Goal: Contribute content: Contribute content

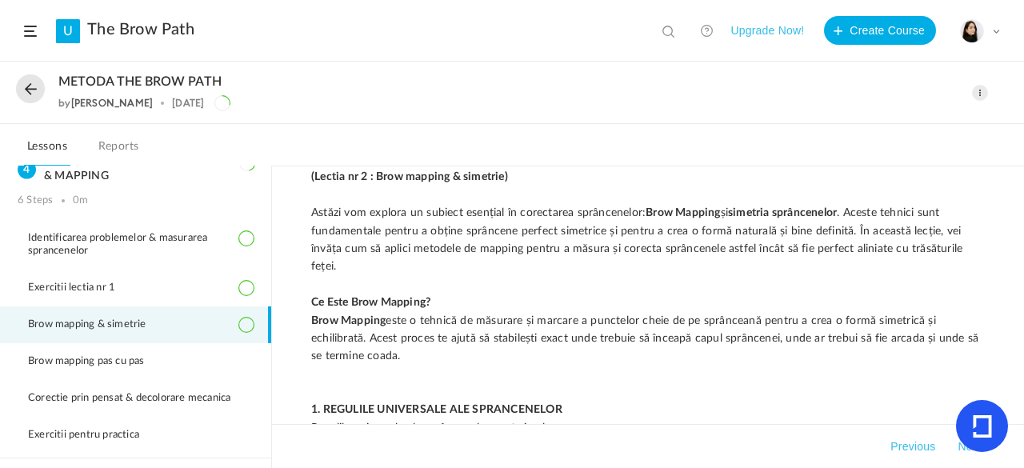
scroll to position [266, 0]
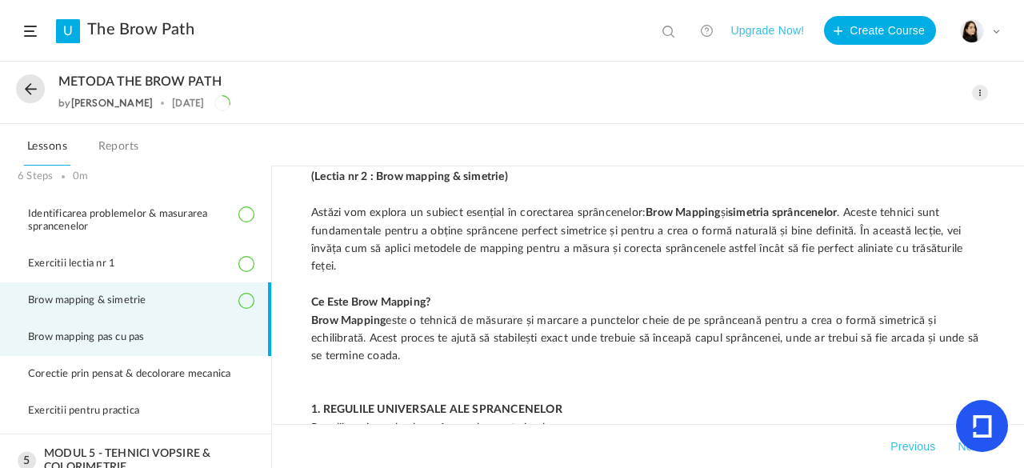
click at [219, 324] on li "Brow mapping pas cu pas" at bounding box center [135, 337] width 271 height 37
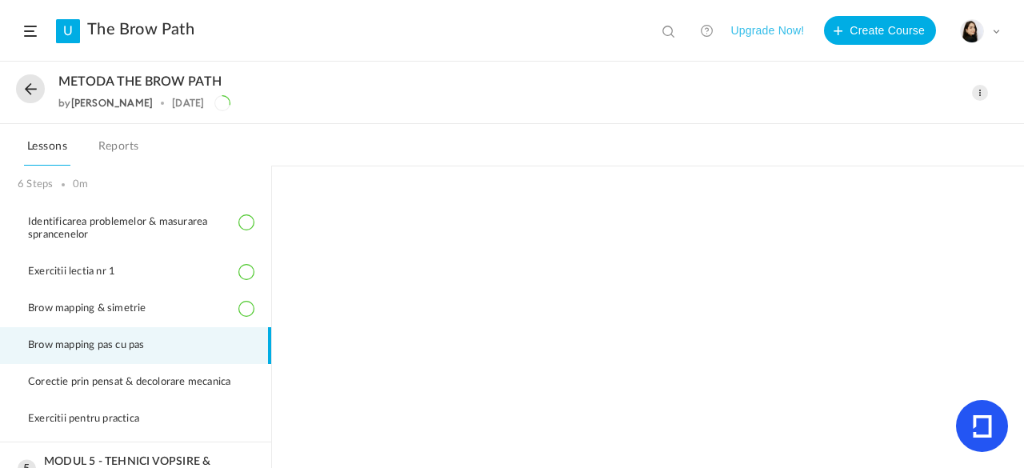
scroll to position [260, 0]
click at [978, 94] on span at bounding box center [980, 93] width 16 height 16
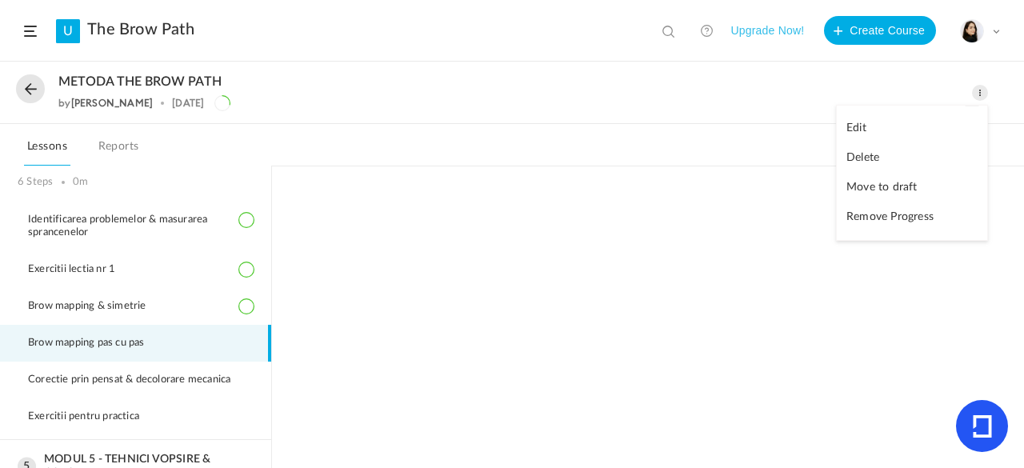
click at [882, 129] on link "Edit" at bounding box center [912, 129] width 150 height 30
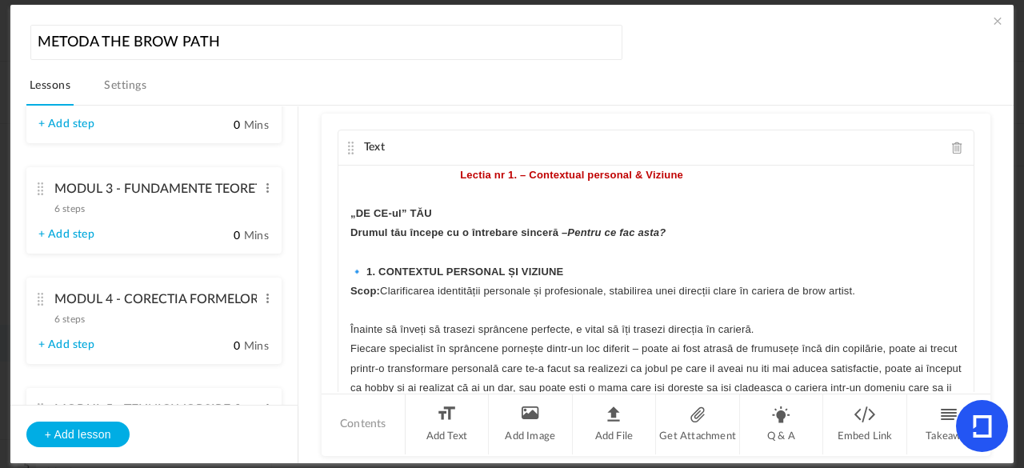
scroll to position [435, 0]
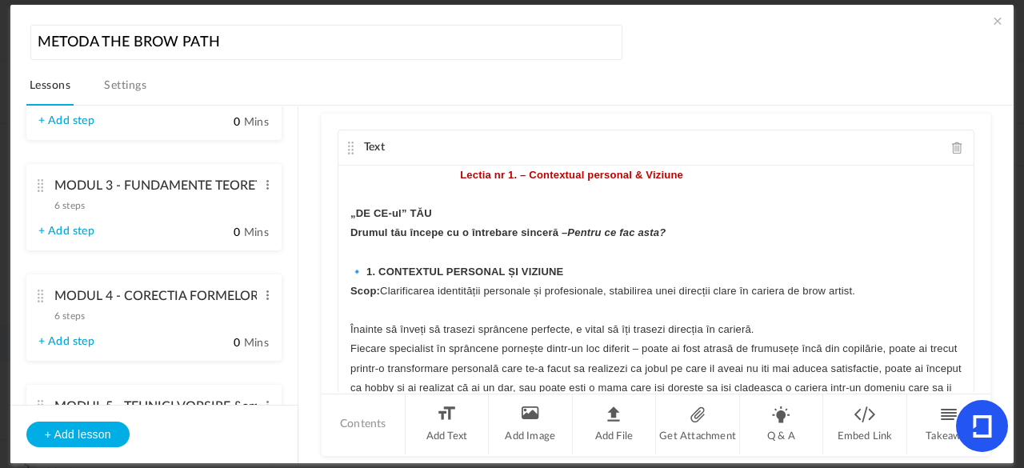
click at [190, 313] on div "MODUL 4 - CORECTIA FORMELOR &amp; MAPPING 6 steps Edit Delete" at bounding box center [147, 302] width 219 height 42
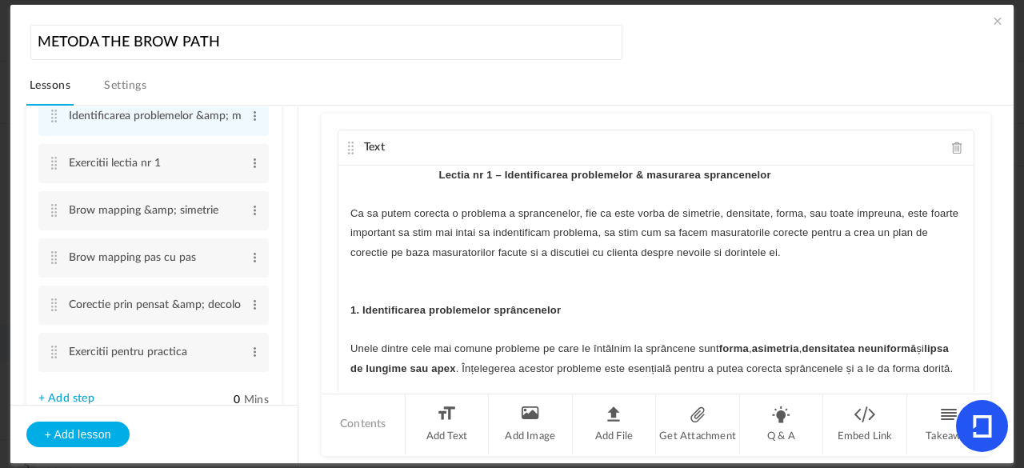
scroll to position [428, 0]
click at [252, 299] on span at bounding box center [255, 302] width 12 height 16
click at [229, 322] on link "Edit" at bounding box center [229, 328] width 62 height 19
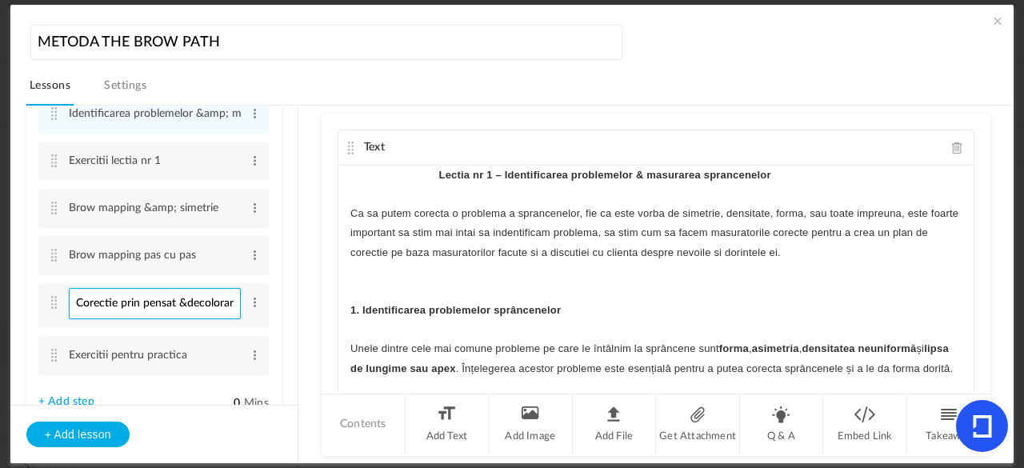
type input "Corectie prin pensat &decolorare mecanica"
click at [274, 314] on li "MODUL 4 - CORECTIA FORMELOR &amp; MAPPING 6 steps Edit Delete Identificarea pro…" at bounding box center [153, 227] width 255 height 387
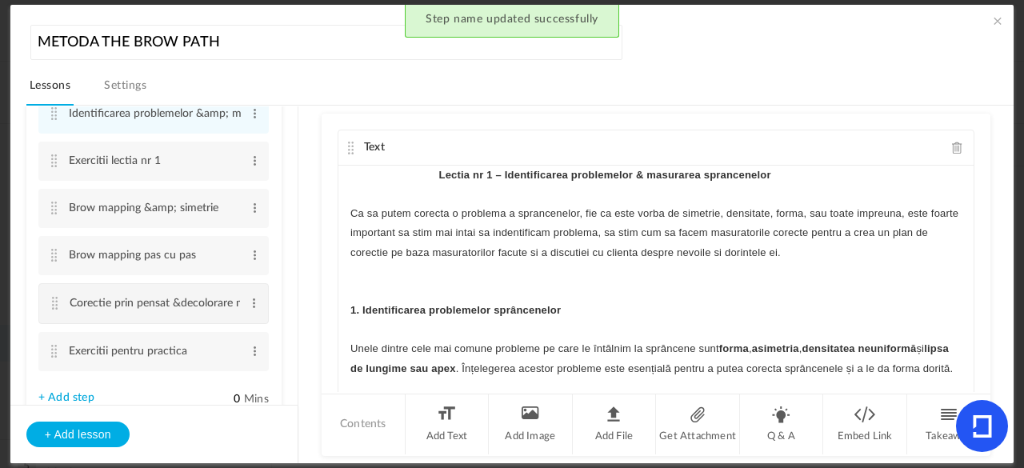
click at [53, 305] on cite at bounding box center [55, 303] width 11 height 13
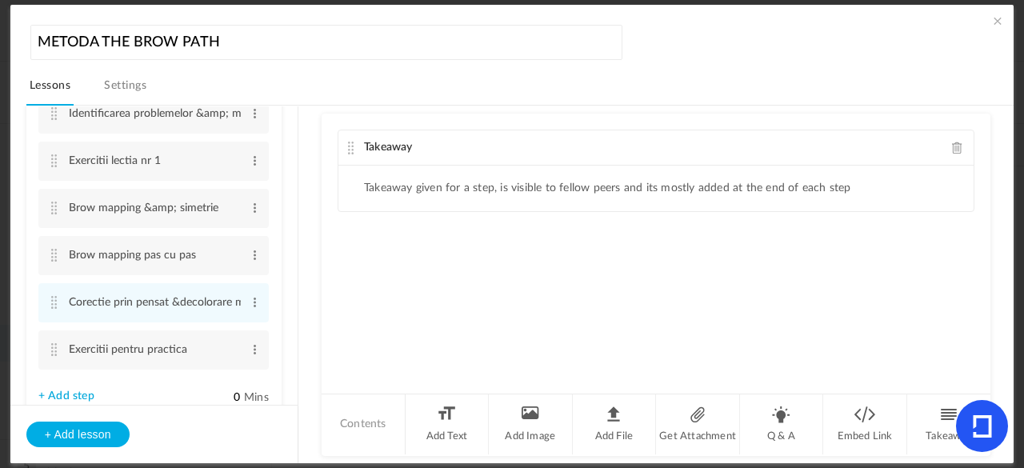
click at [952, 146] on span at bounding box center [957, 148] width 11 height 12
click at [448, 420] on li "Add Text" at bounding box center [447, 424] width 84 height 60
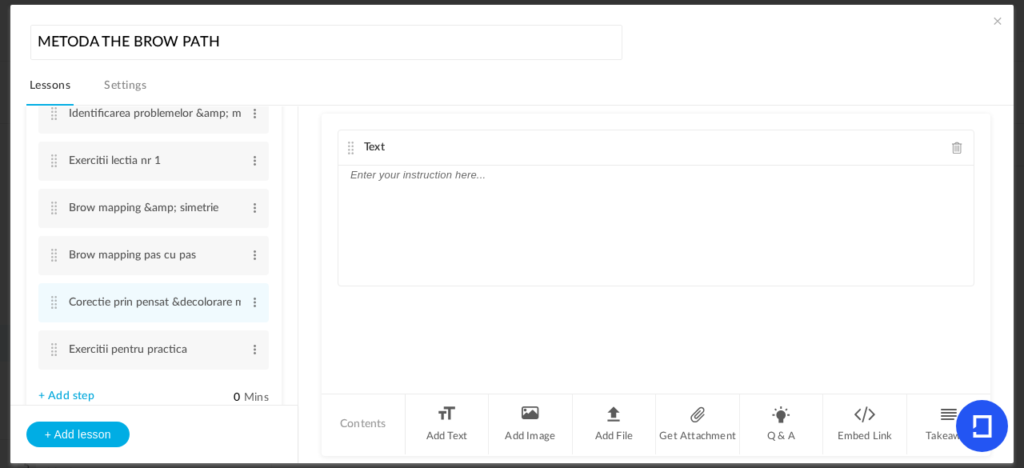
click at [493, 190] on div at bounding box center [655, 226] width 635 height 120
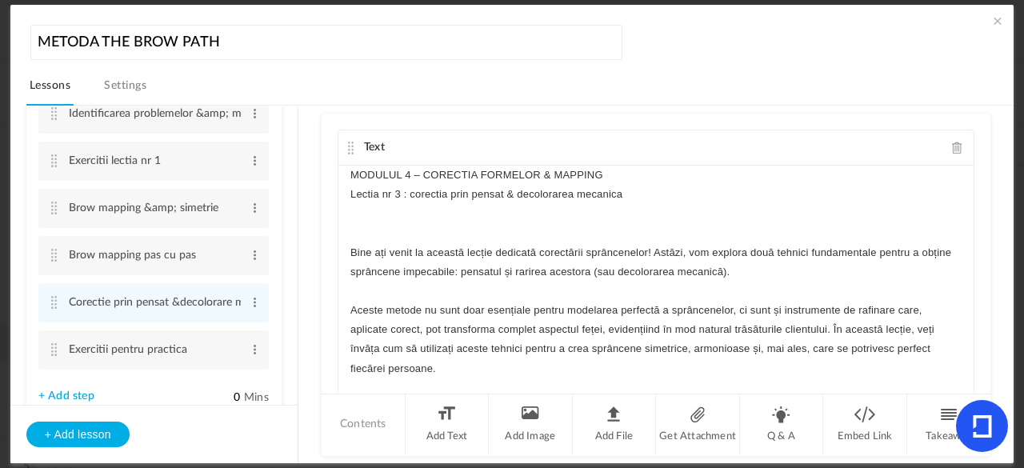
scroll to position [3424, 0]
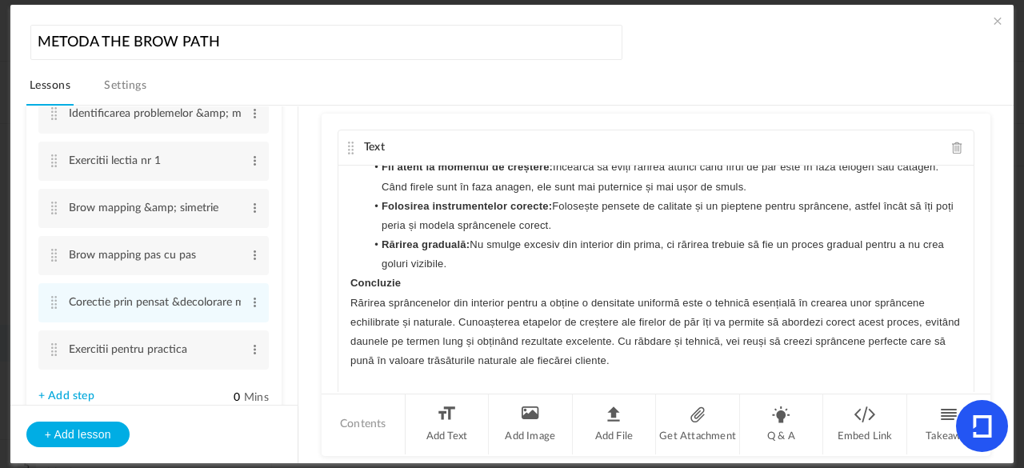
click at [952, 145] on span at bounding box center [957, 148] width 11 height 12
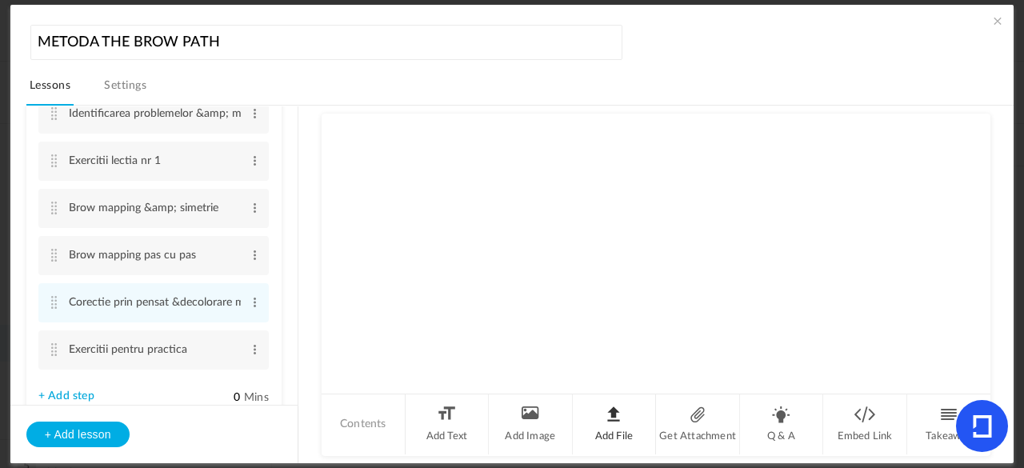
click at [617, 412] on li "Add File" at bounding box center [615, 424] width 84 height 60
click at [699, 418] on li "Get Attachment" at bounding box center [698, 424] width 84 height 60
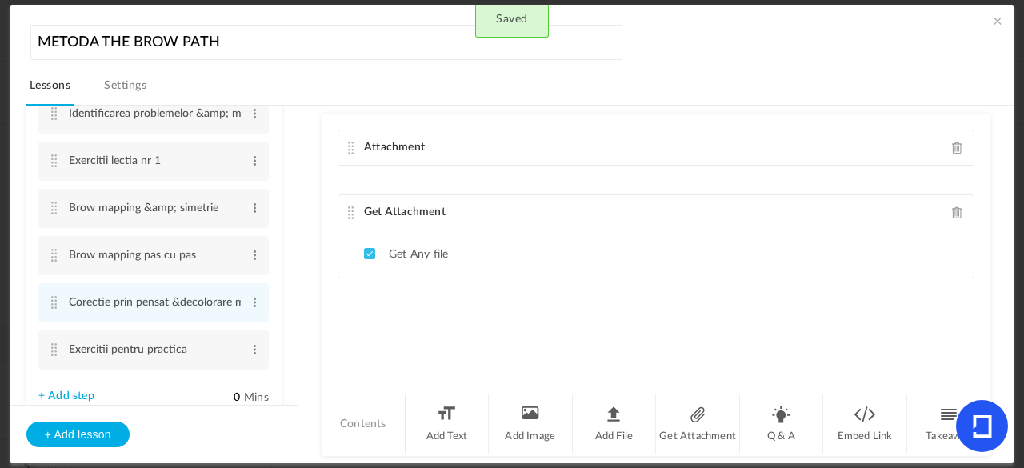
click at [956, 212] on span at bounding box center [957, 212] width 11 height 12
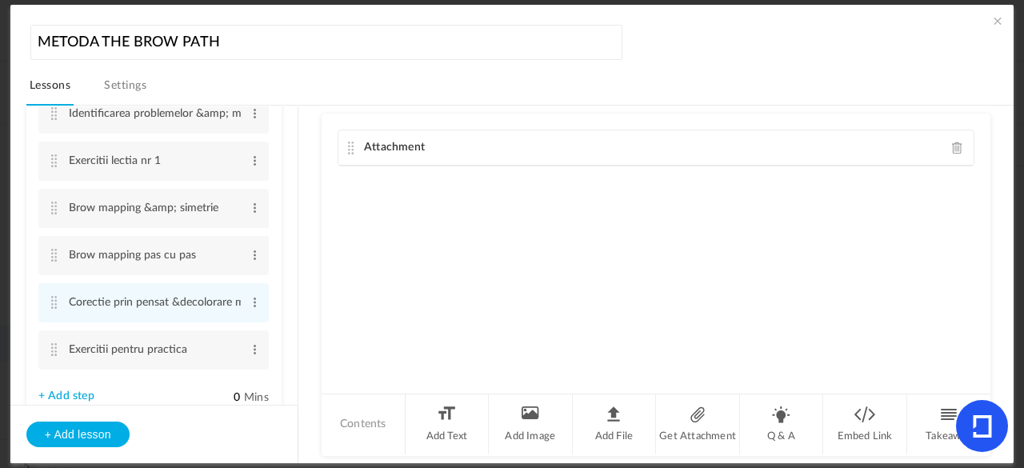
click at [954, 148] on span at bounding box center [957, 148] width 11 height 12
click at [443, 434] on li "Add Text" at bounding box center [447, 424] width 84 height 60
click at [481, 170] on p at bounding box center [655, 175] width 611 height 19
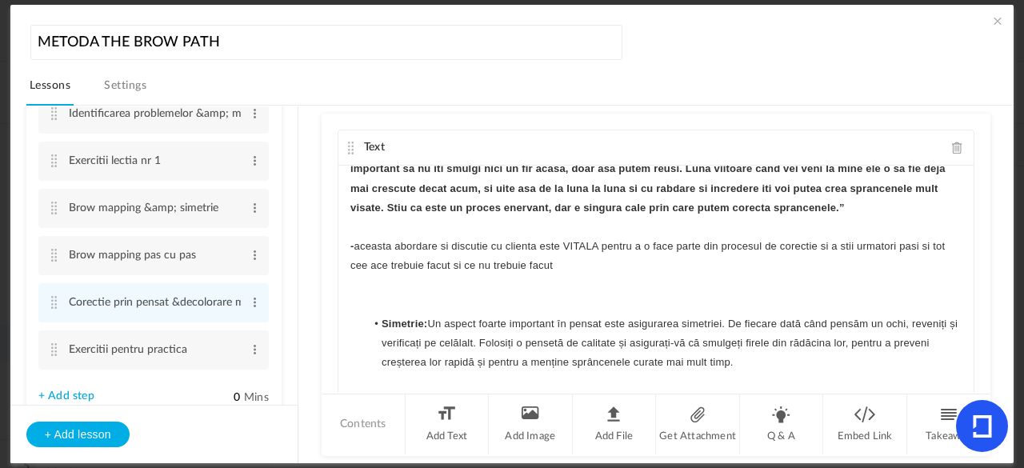
scroll to position [0, 0]
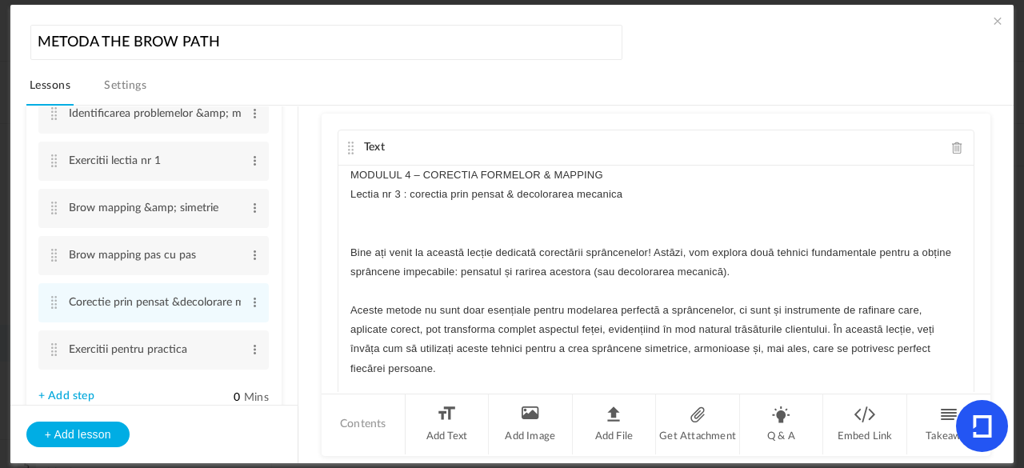
click at [370, 172] on p "MODULUL 4 – CORECTIA FORMELOR & MAPPING" at bounding box center [655, 175] width 611 height 19
click at [405, 190] on p "Lectia nr 3 : corectia prin pensat & decolorarea mecanica" at bounding box center [655, 194] width 611 height 19
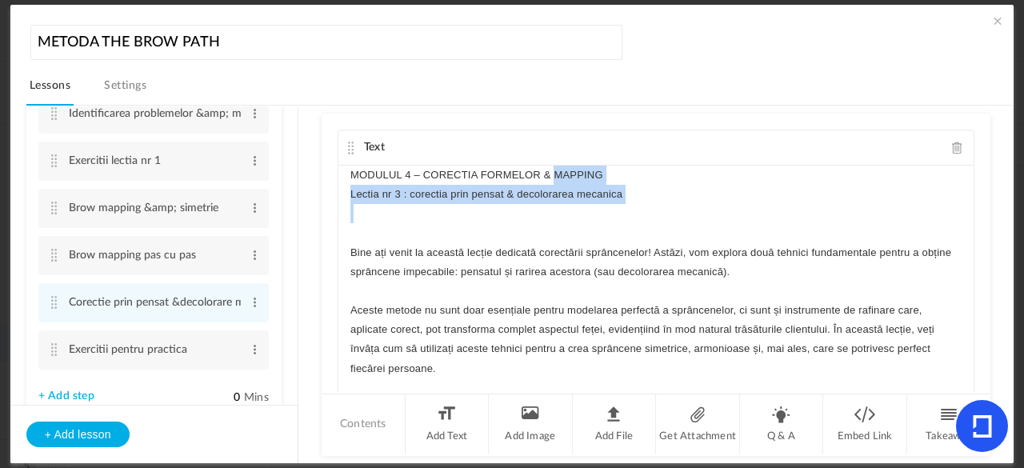
drag, startPoint x: 745, startPoint y: 204, endPoint x: 446, endPoint y: 178, distance: 299.5
click at [446, 178] on div "MODULUL 4 – CORECTIA FORMELOR & MAPPING Lectia nr 3 : corectia prin pensat & de…" at bounding box center [655, 286] width 635 height 240
click at [481, 221] on icon "button" at bounding box center [482, 222] width 6 height 4
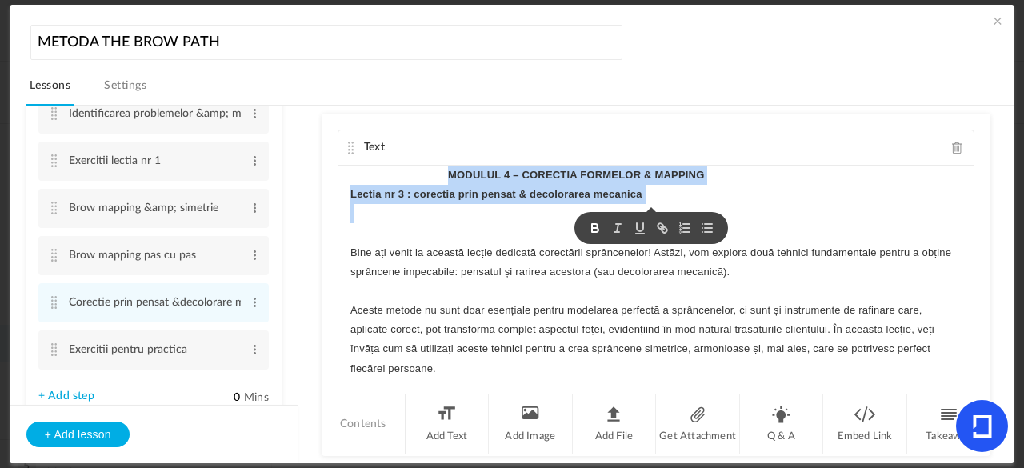
click at [841, 178] on p "MODULUL 4 – CORECTIA FORMELOR & MAPPING" at bounding box center [655, 175] width 611 height 19
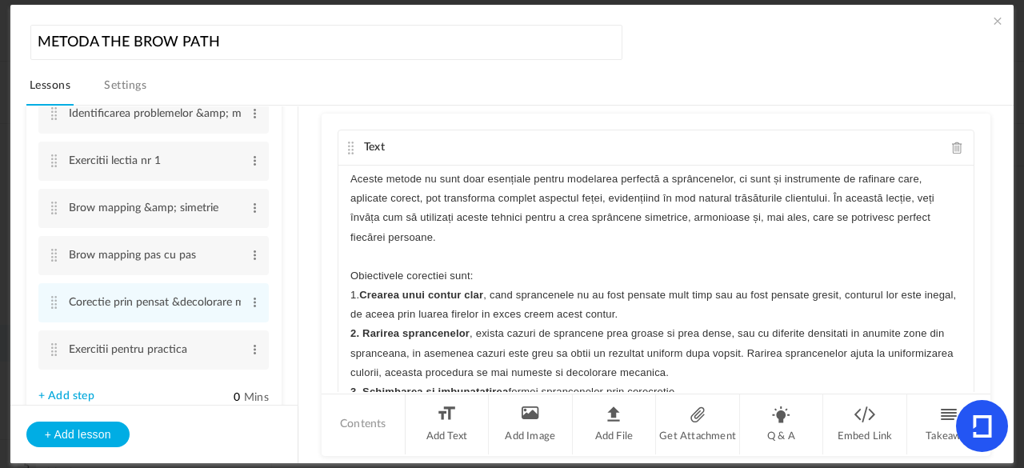
scroll to position [138, 0]
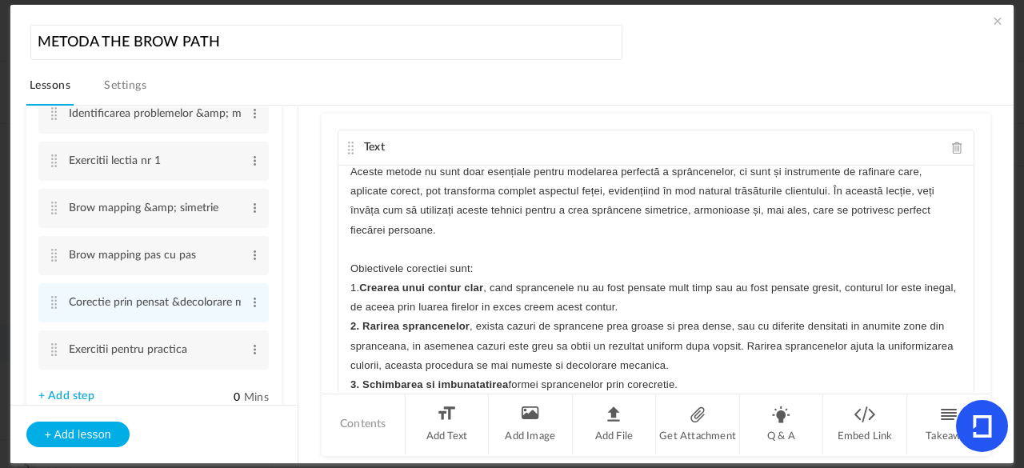
click at [340, 326] on div "MODULUL 4 – CORECTIA FORMELOR & MAPPING Lectia nr 3 : corectia prin pensat & de…" at bounding box center [655, 286] width 635 height 240
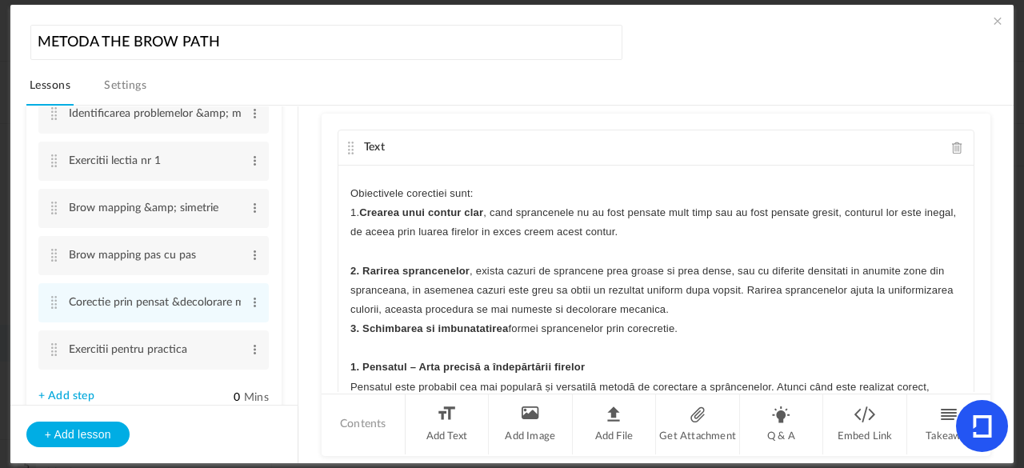
scroll to position [230, 0]
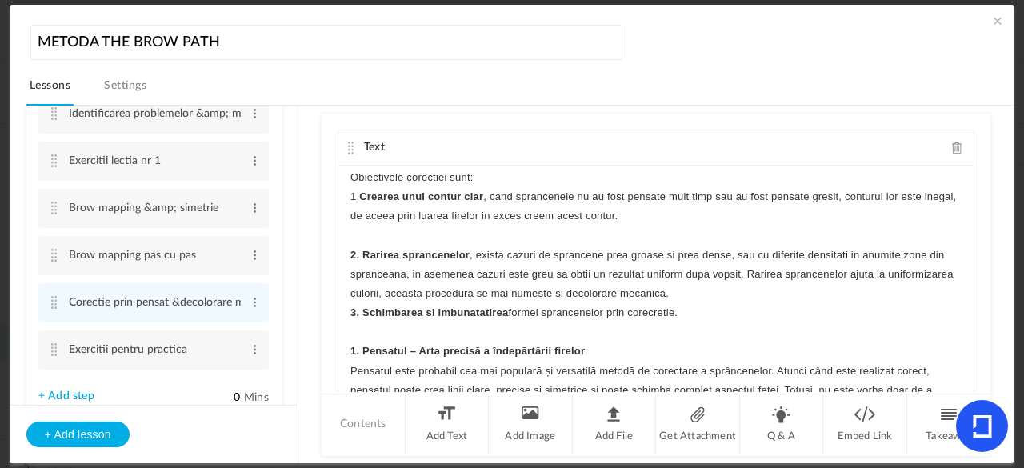
click at [350, 312] on strong "3. Schimbarea si imbunatatirea" at bounding box center [429, 312] width 158 height 12
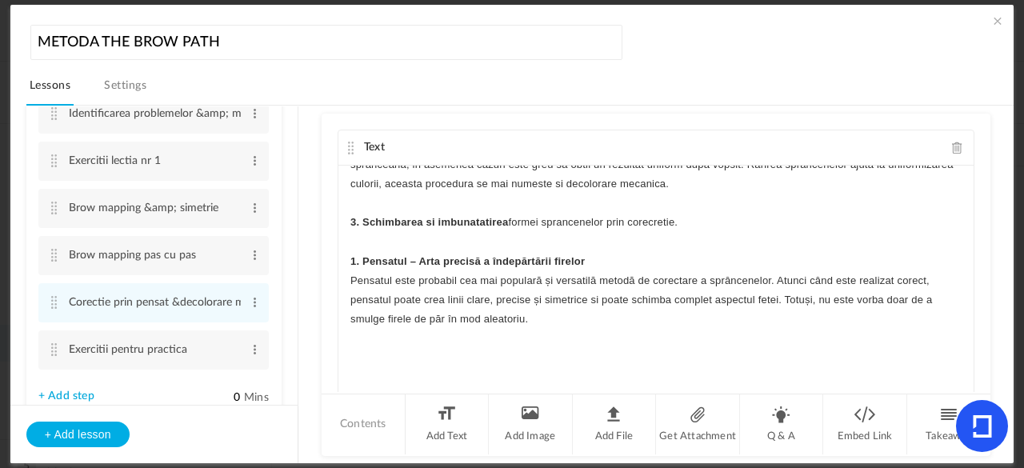
scroll to position [355, 0]
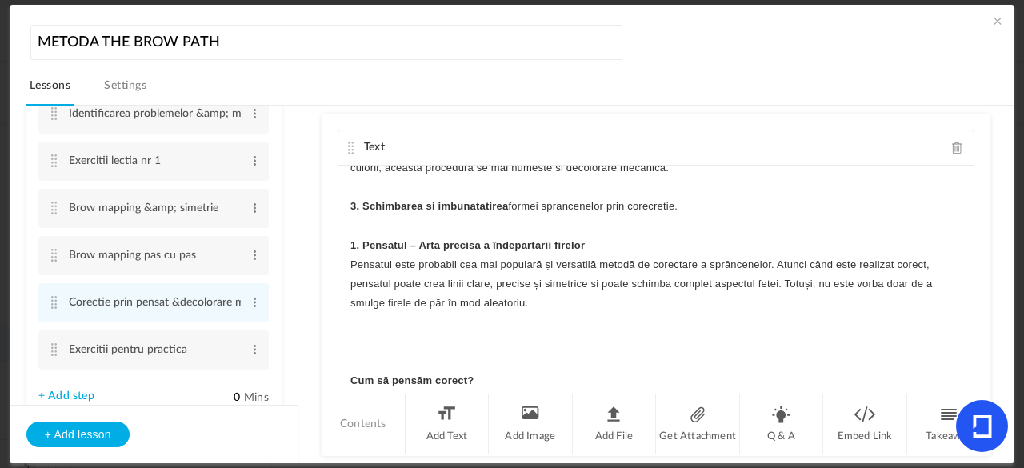
click at [350, 242] on strong "1. Pensatul – Arta precisă a îndepărtării firelor" at bounding box center [467, 245] width 234 height 12
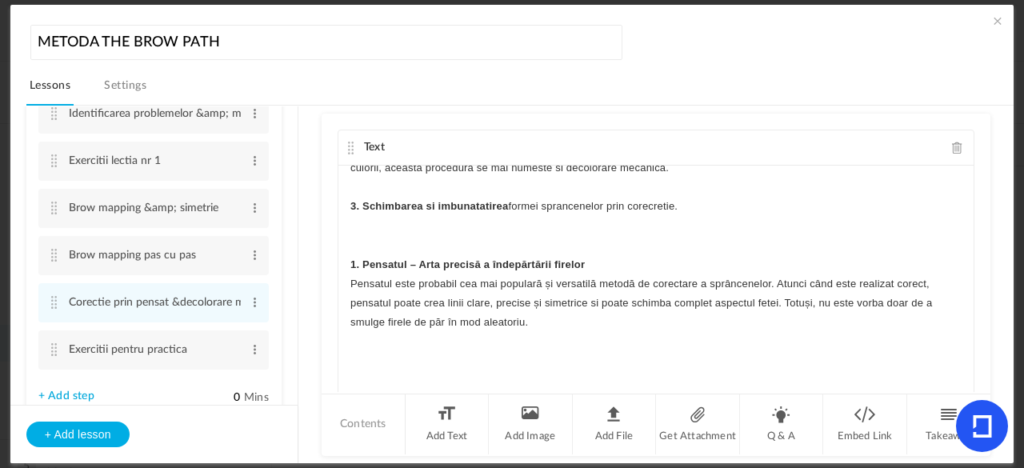
click at [357, 266] on strong "﻿ 1. Pensatul – Arta precisă a îndepărtării firelor" at bounding box center [467, 264] width 234 height 12
click at [346, 287] on div "MODULUL 4 – CORECTIA FORMELOR & MAPPING Lectia nr 3 : corectia prin pensat & de…" at bounding box center [655, 286] width 635 height 240
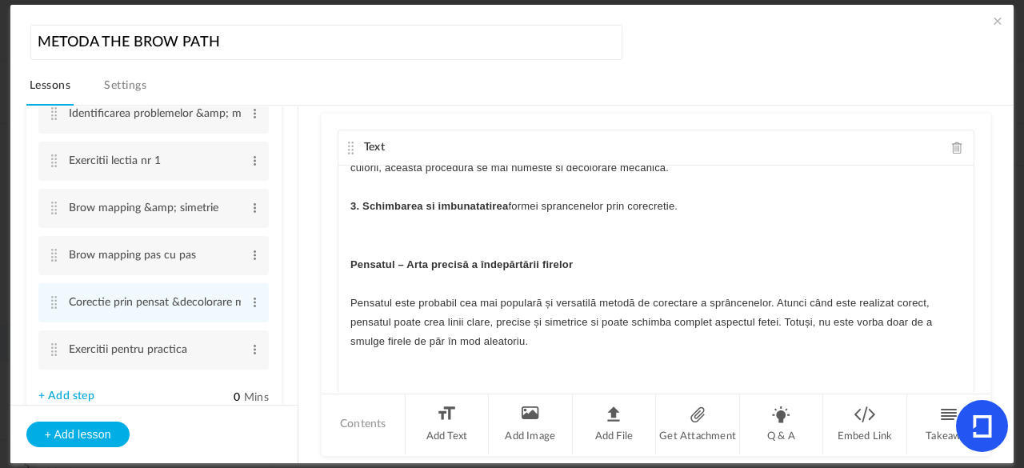
click at [446, 263] on strong "Pensatul – Arta precisă a îndepărtării firelor" at bounding box center [461, 264] width 222 height 12
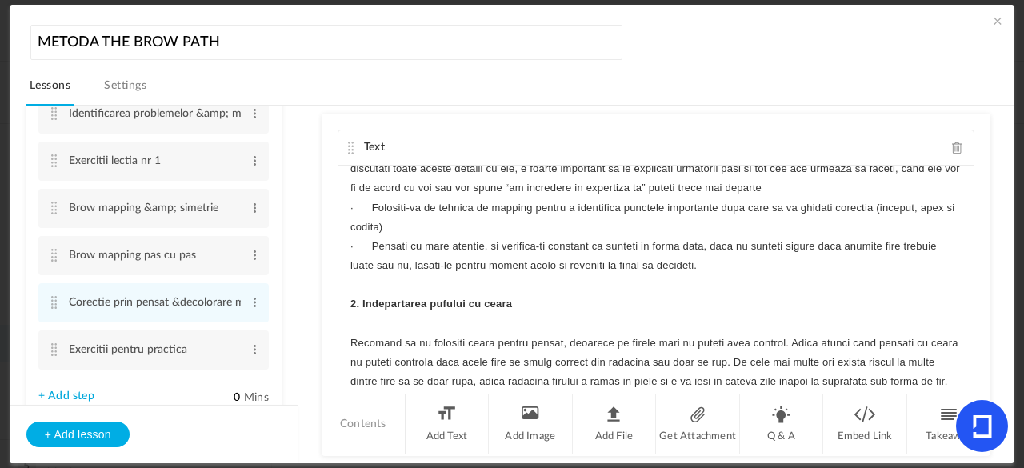
scroll to position [1407, 0]
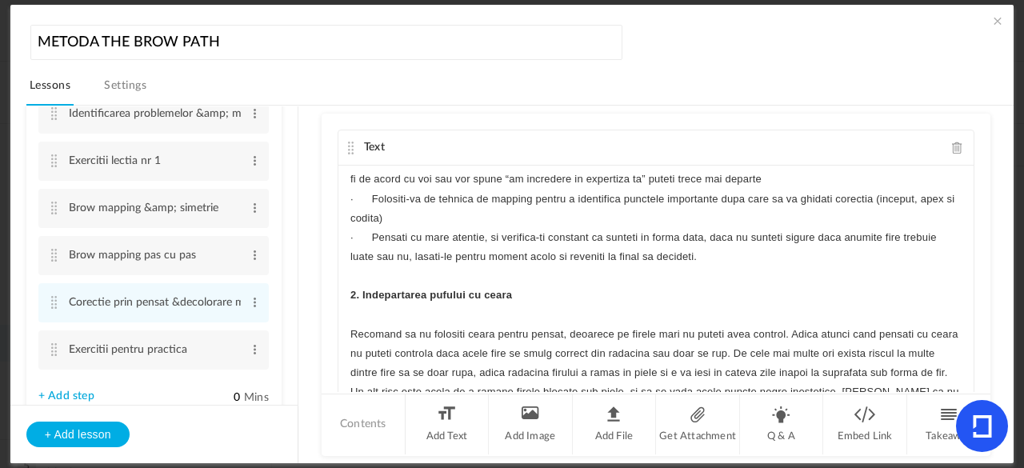
click at [475, 286] on p "2. Indepartarea pufului cu ceara" at bounding box center [655, 295] width 611 height 19
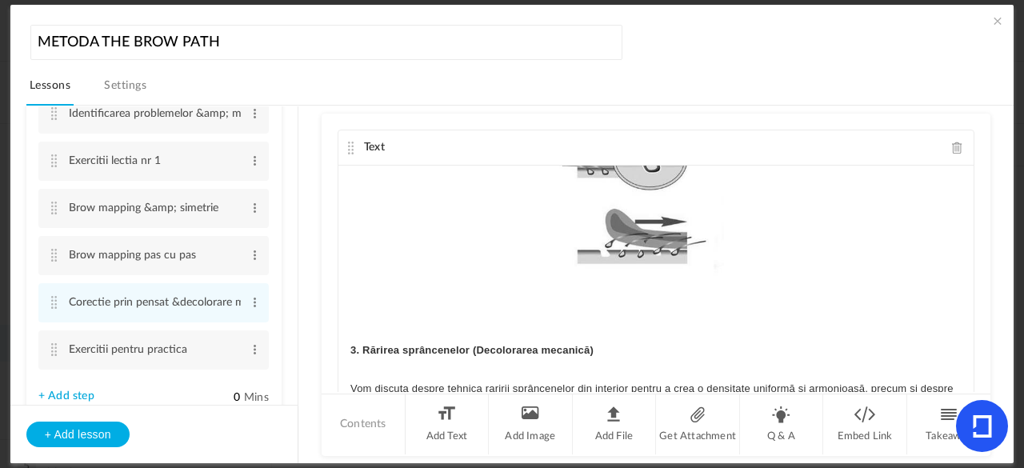
scroll to position [1963, 0]
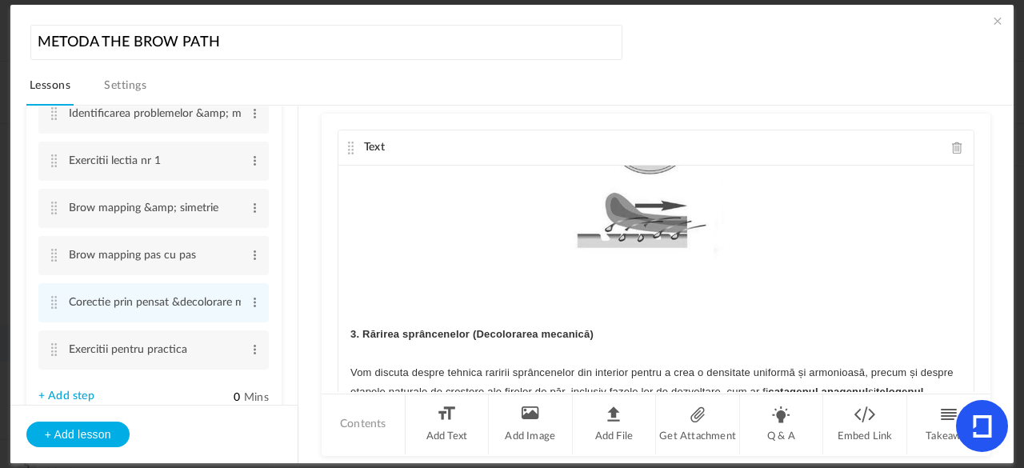
click at [421, 330] on strong "3. Rărirea sprâncenelor (Decolorarea mecanică)" at bounding box center [471, 334] width 243 height 12
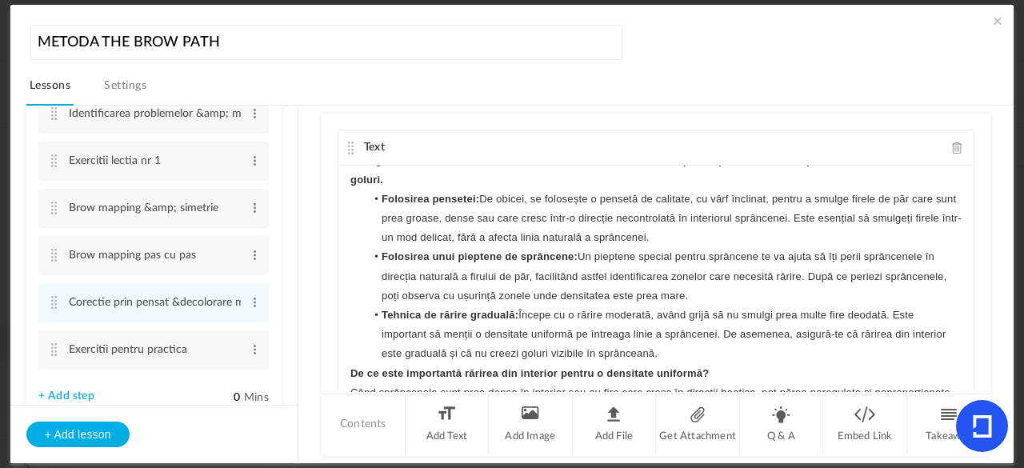
scroll to position [2489, 0]
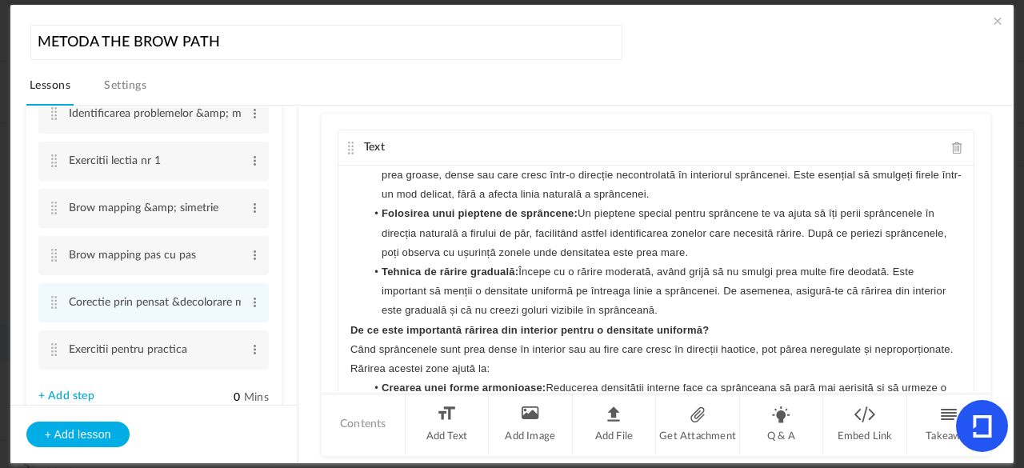
click at [353, 329] on strong "De ce este importantă rărirea din interior pentru o densitate uniformă?" at bounding box center [529, 330] width 358 height 12
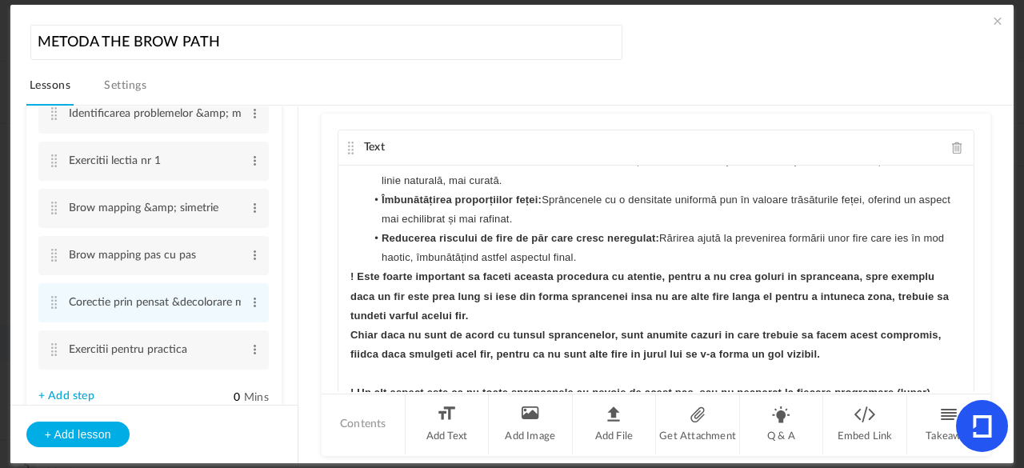
scroll to position [2772, 0]
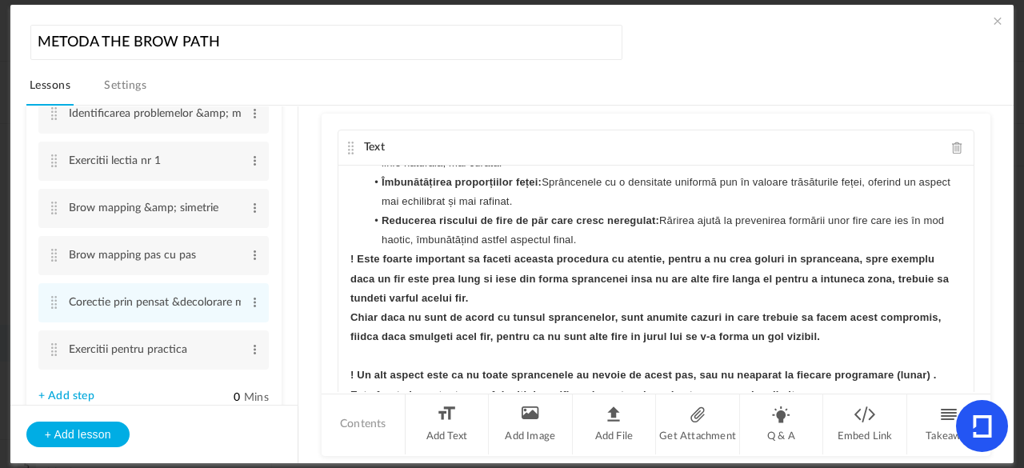
click at [345, 257] on div "MODULUL 4 – CORECTIA FORMELOR & MAPPING Lectia nr 3 : corectia prin pensat & de…" at bounding box center [655, 286] width 635 height 240
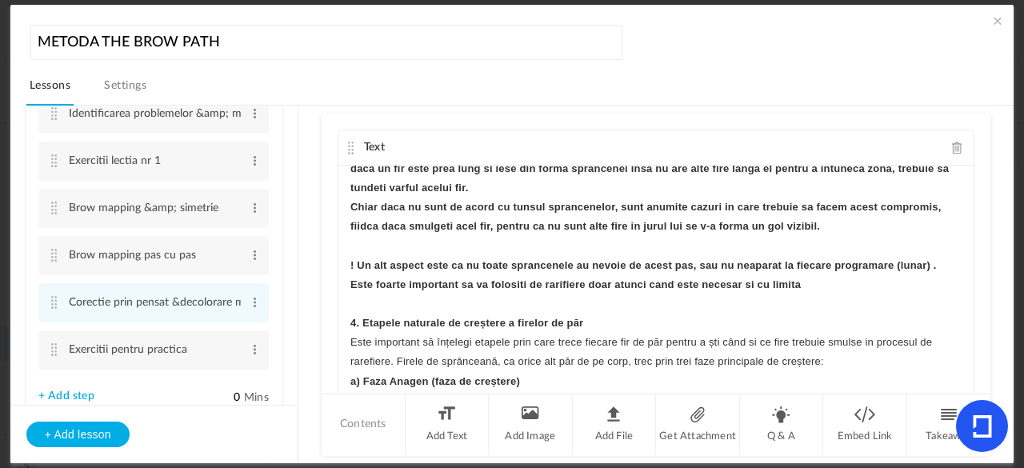
scroll to position [2910, 0]
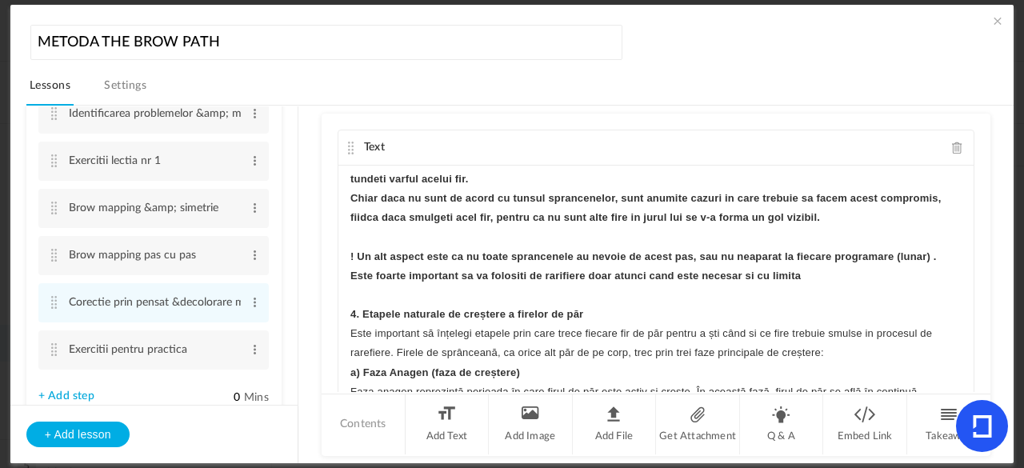
click at [416, 314] on strong "4. Etapele naturale de creștere a firelor de păr" at bounding box center [466, 314] width 233 height 12
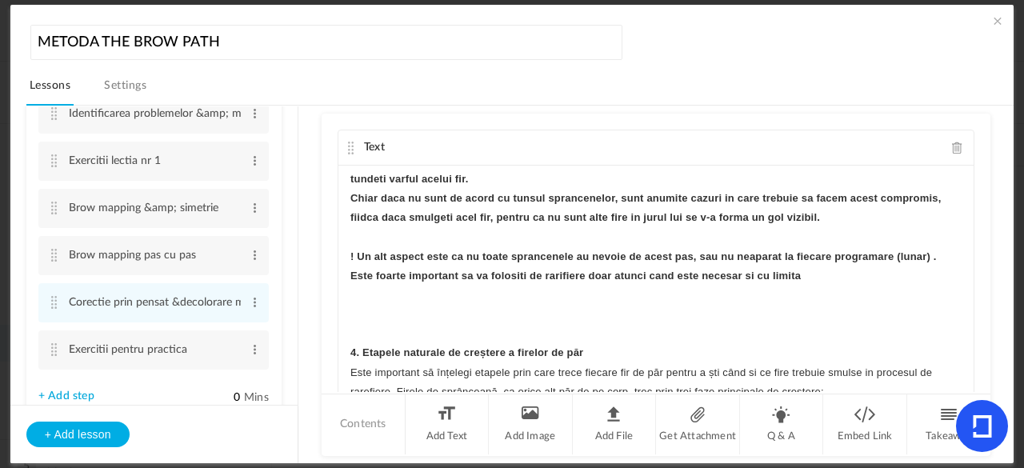
click at [472, 353] on strong "4. Etapele naturale de creștere a firelor de păr" at bounding box center [466, 352] width 233 height 12
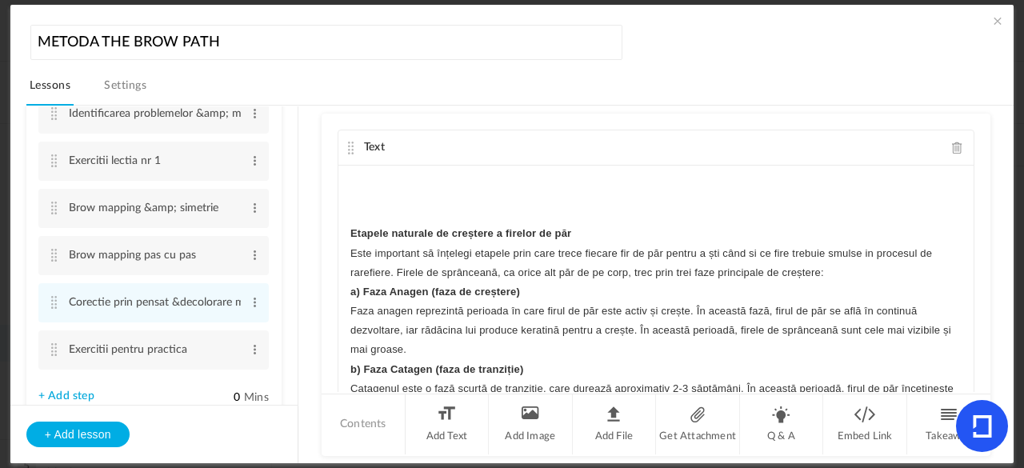
scroll to position [3047, 0]
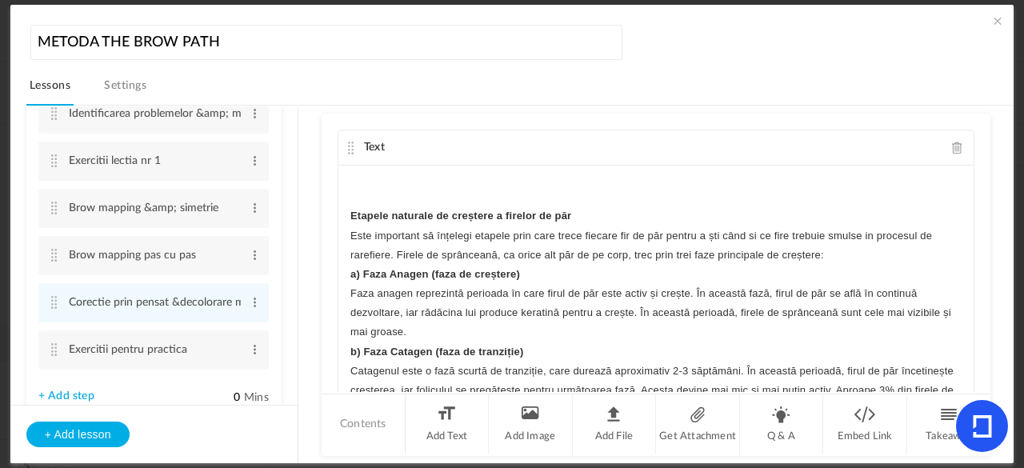
click at [342, 270] on div "MODULUL 4 – CORECTIA FORMELOR & MAPPING Lectia nr 3 : corectia prin pensat & de…" at bounding box center [655, 286] width 635 height 240
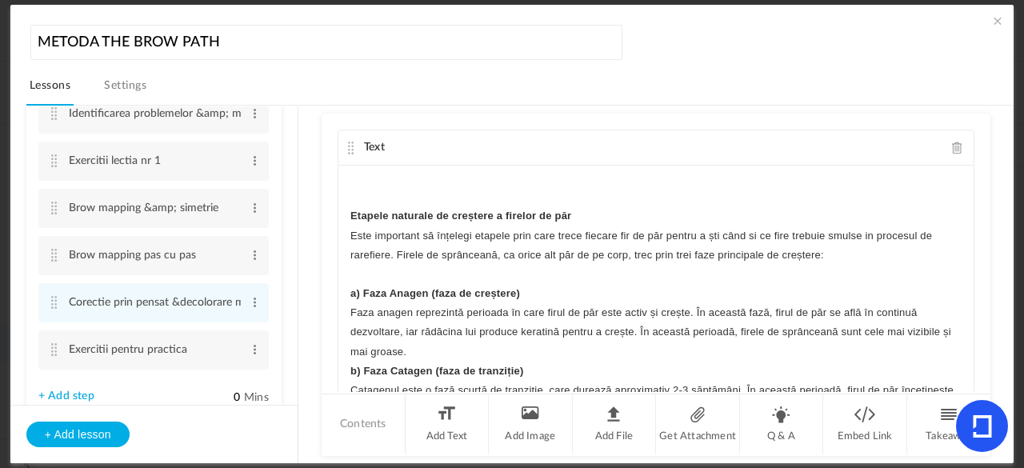
click at [339, 366] on div "MODULUL 4 – CORECTIA FORMELOR & MAPPING Lectia nr 3 : corectia prin pensat & de…" at bounding box center [655, 286] width 635 height 240
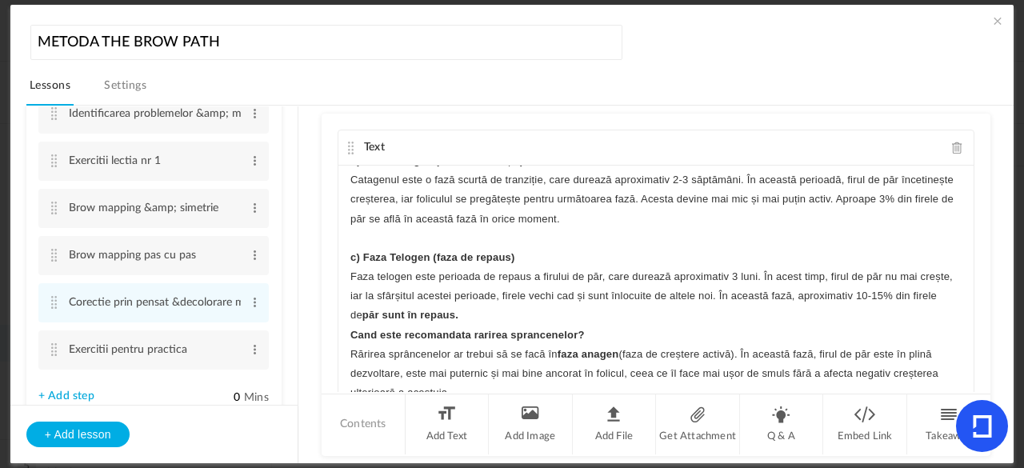
scroll to position [3294, 0]
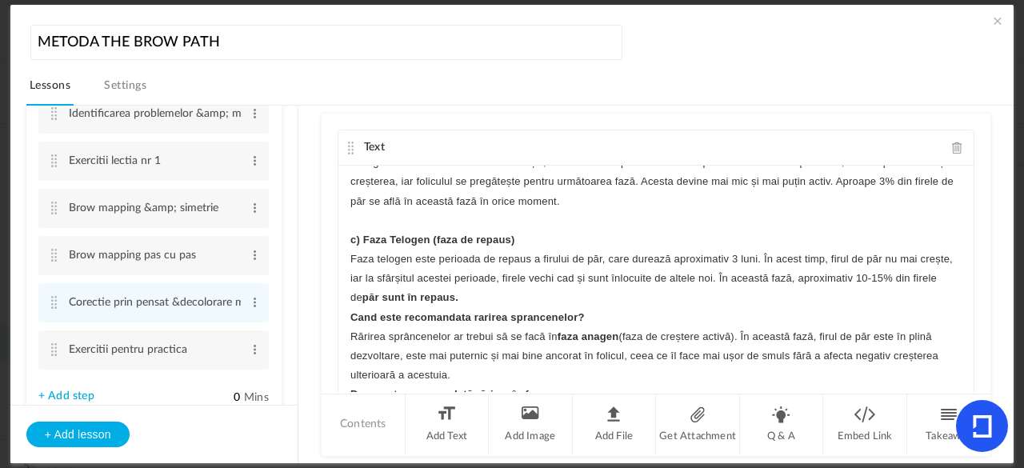
click at [350, 320] on strong "Cand este recomandata rarirea sprancenelor?" at bounding box center [467, 317] width 234 height 12
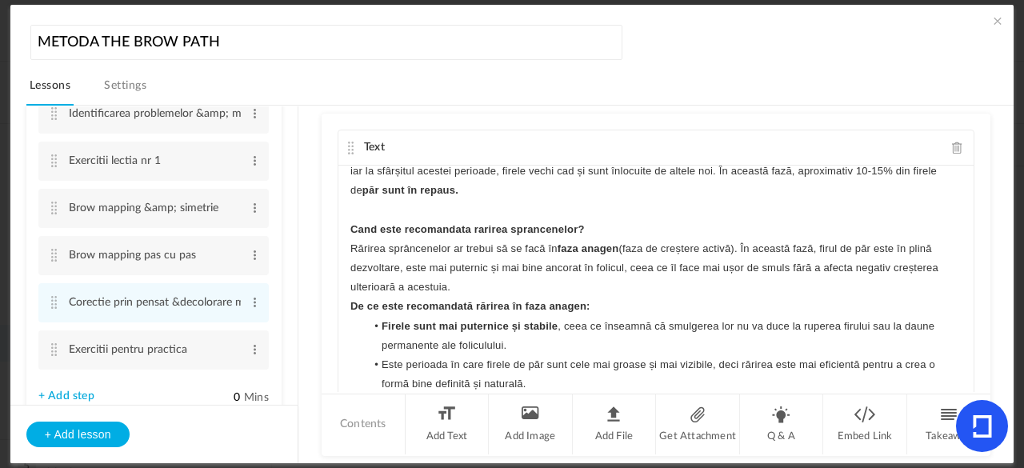
scroll to position [3456, 0]
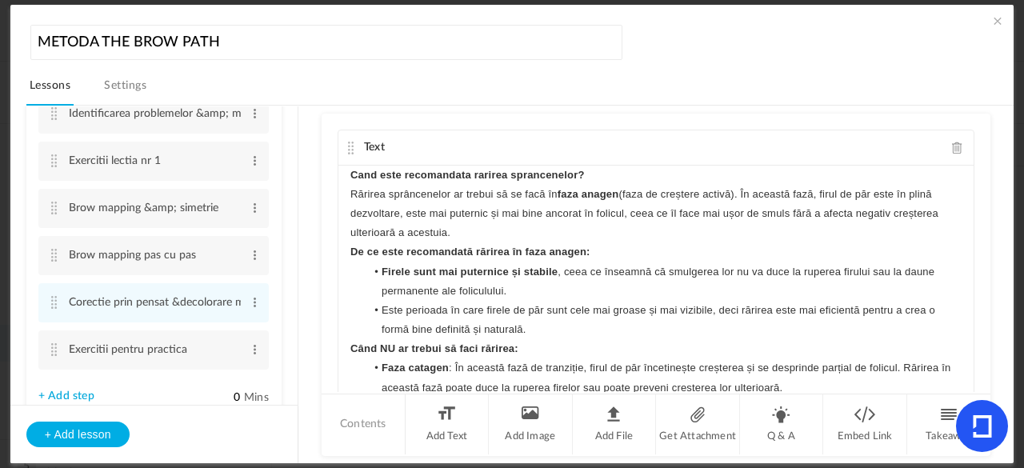
click at [340, 250] on div "MODULUL 4 – CORECTIA FORMELOR & MAPPING Lectia nr 3 : corectia prin pensat & de…" at bounding box center [655, 286] width 635 height 240
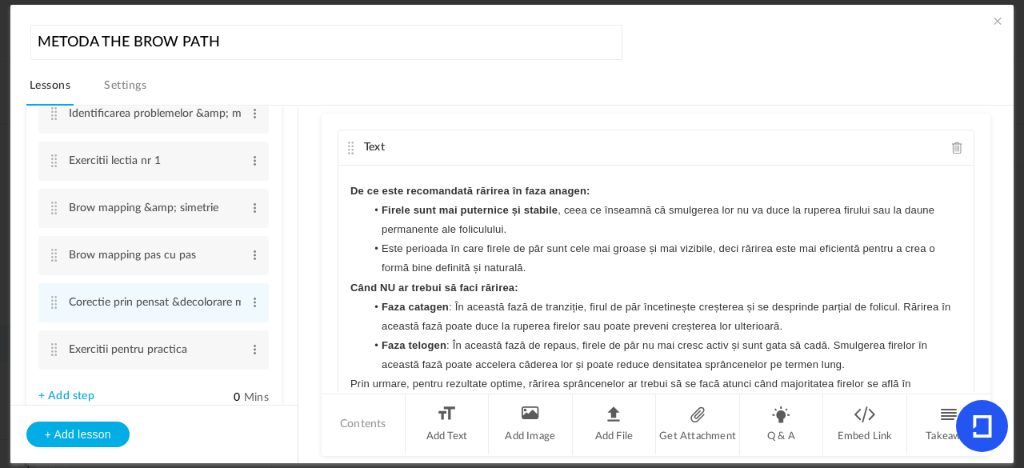
scroll to position [3583, 0]
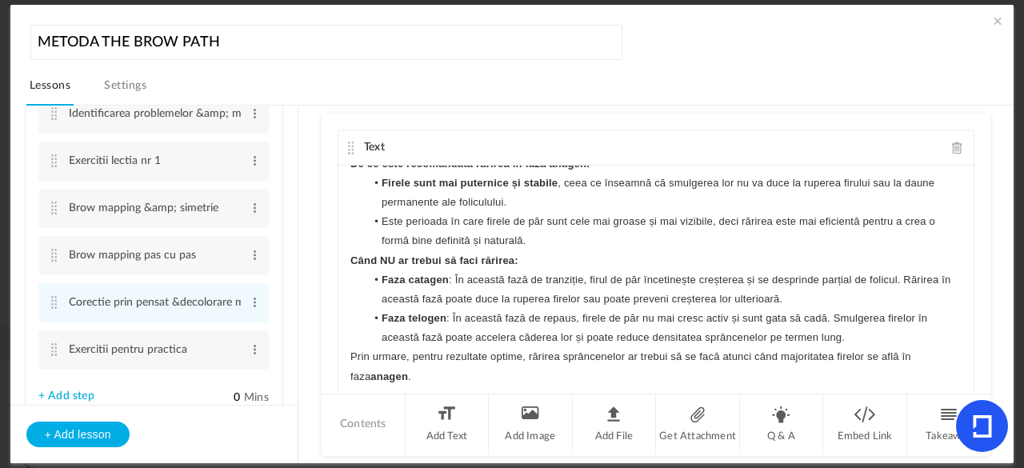
click at [342, 260] on div "MODULUL 4 – CORECTIA FORMELOR & MAPPING Lectia nr 3 : corectia prin pensat & de…" at bounding box center [655, 286] width 635 height 240
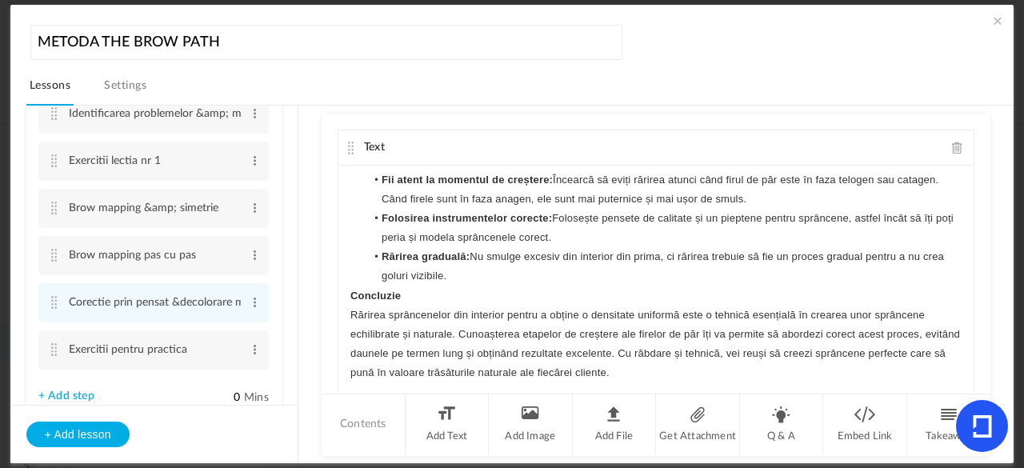
scroll to position [3904, 0]
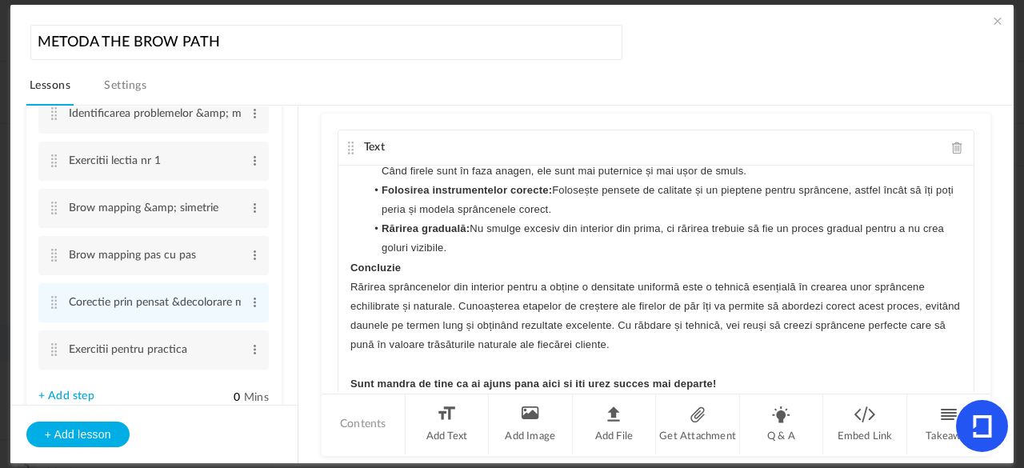
click at [342, 262] on div "MODULUL 4 – CORECTIA FORMELOR & MAPPING Lectia nr 3 : corectia prin pensat & de…" at bounding box center [655, 286] width 635 height 240
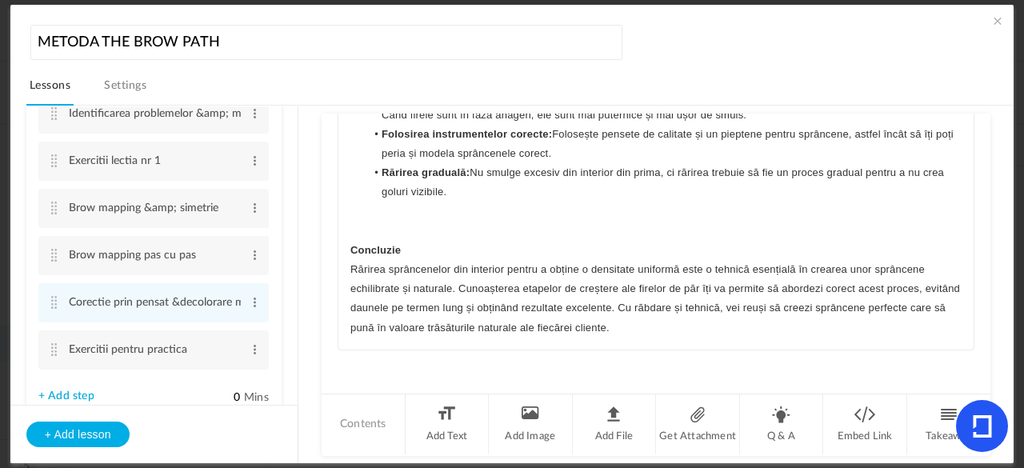
scroll to position [3943, 0]
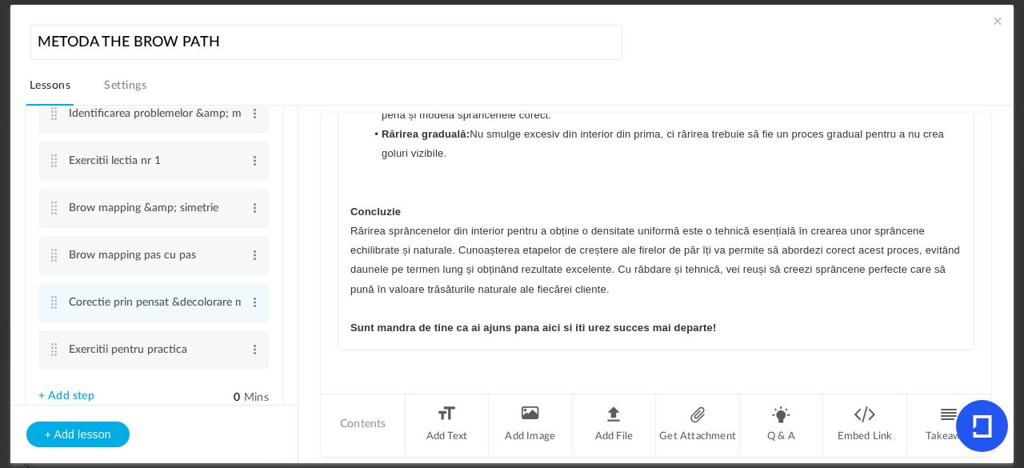
click at [748, 318] on p "Sunt mandra de tine ca ai ajuns pana aici si iti urez succes mai departe!" at bounding box center [655, 327] width 611 height 19
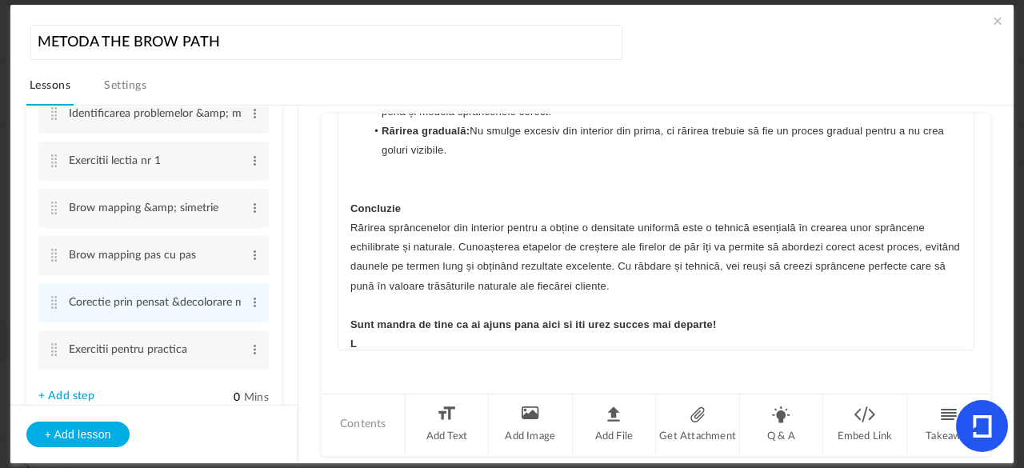
scroll to position [3947, 0]
drag, startPoint x: 987, startPoint y: 276, endPoint x: 989, endPoint y: 118, distance: 158.4
click at [989, 118] on div "MODUL 1 - CLARITATE SI VIZIUNE PERSONALA 5 steps Edit Delete Contextul personal…" at bounding box center [519, 285] width 987 height 358
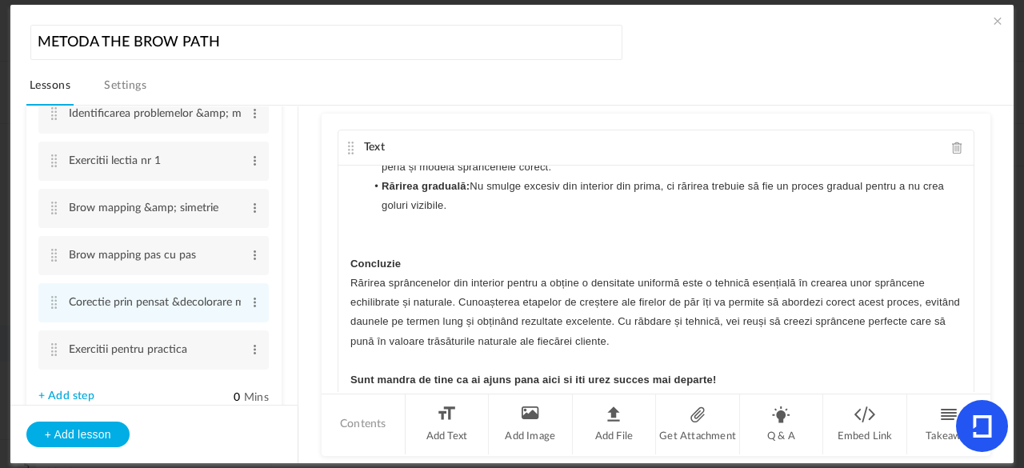
click at [350, 145] on cite at bounding box center [350, 148] width 11 height 13
click at [353, 146] on cite at bounding box center [350, 148] width 11 height 13
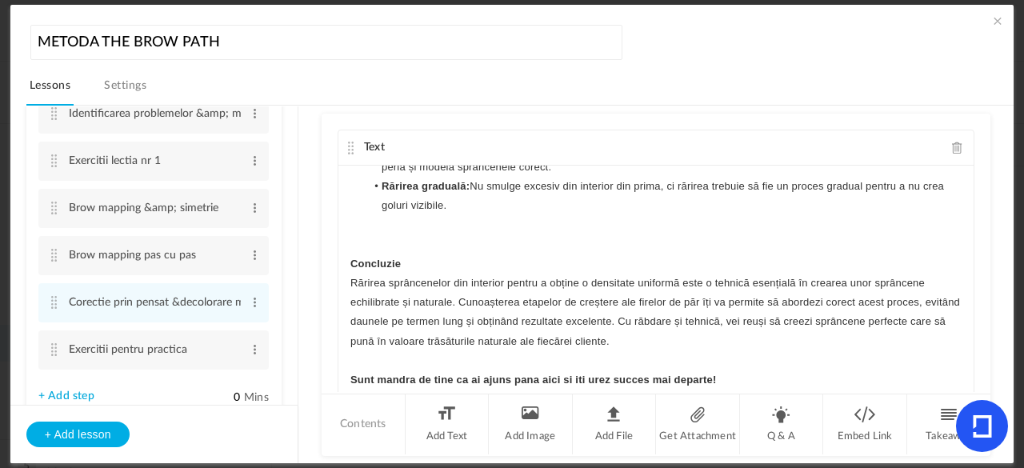
click at [353, 146] on cite at bounding box center [350, 148] width 11 height 13
click at [349, 142] on cite at bounding box center [350, 148] width 11 height 13
click at [249, 349] on span at bounding box center [255, 349] width 12 height 16
click at [220, 381] on link "Edit" at bounding box center [229, 375] width 62 height 19
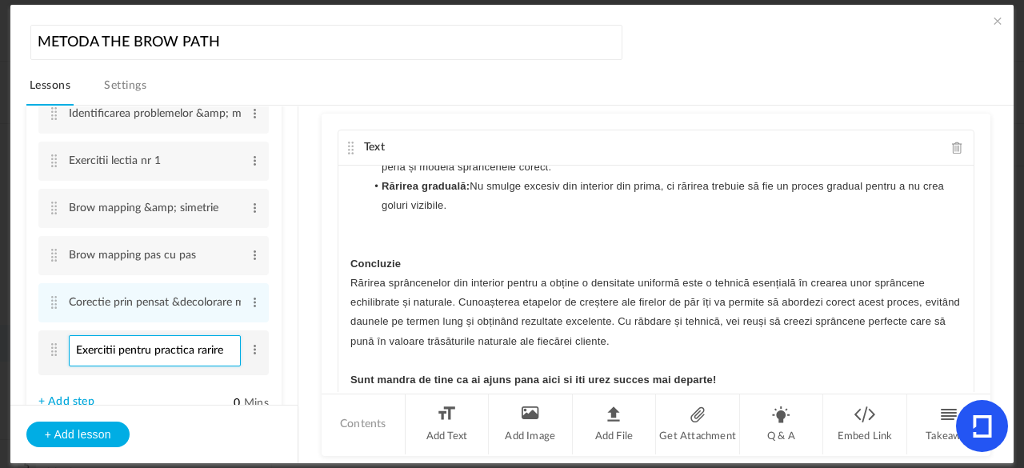
click at [190, 349] on input "Exercitii pentru practica rarire" at bounding box center [155, 350] width 172 height 31
click at [194, 349] on input "Exercitii pentru practica rarire" at bounding box center [155, 350] width 172 height 31
type input "Exercitii pentru practica- rarire"
click at [177, 402] on li "MODUL 4 - CORECTIA FORMELOR &amp; MAPPING 6 steps Edit Delete Identificarea pro…" at bounding box center [153, 227] width 255 height 387
click at [249, 356] on span at bounding box center [255, 349] width 12 height 16
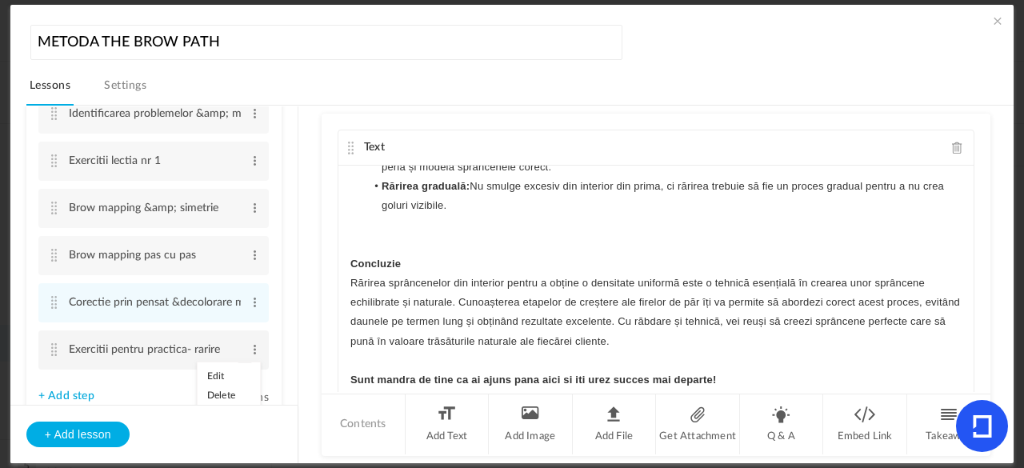
click at [225, 377] on link "Edit" at bounding box center [229, 375] width 62 height 19
click at [268, 382] on li "MODUL 4 - CORECTIA FORMELOR &amp; MAPPING 6 steps Edit Delete Identificarea pro…" at bounding box center [153, 227] width 255 height 387
click at [50, 348] on cite at bounding box center [54, 349] width 11 height 13
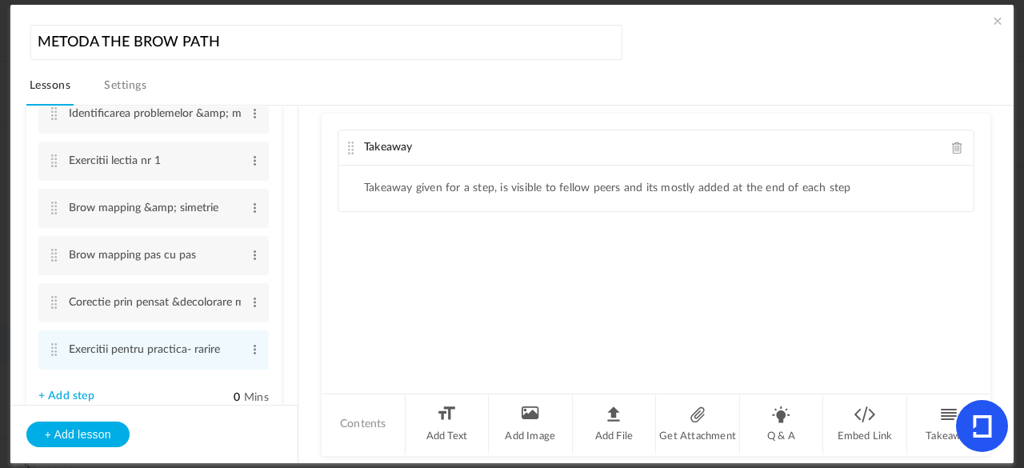
click at [956, 148] on span at bounding box center [957, 148] width 11 height 12
click at [457, 409] on li "Add Text" at bounding box center [447, 424] width 84 height 60
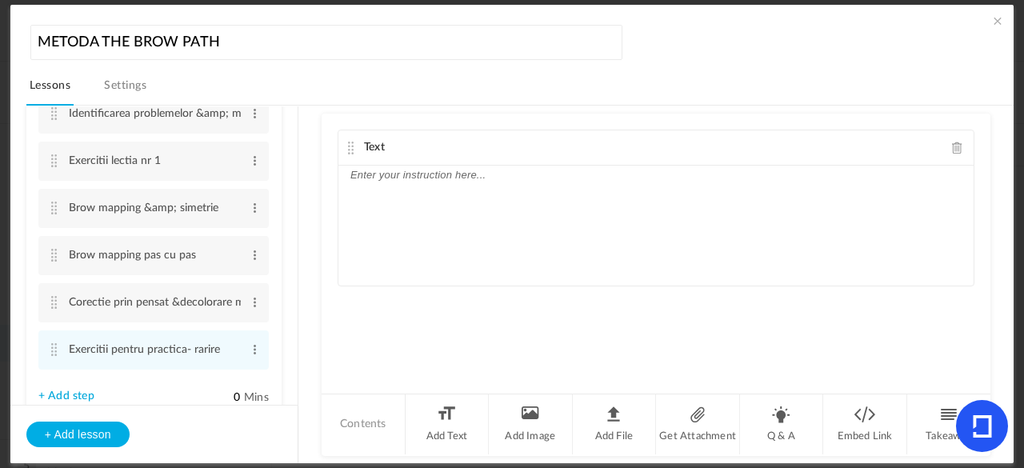
click at [501, 182] on p at bounding box center [655, 175] width 611 height 19
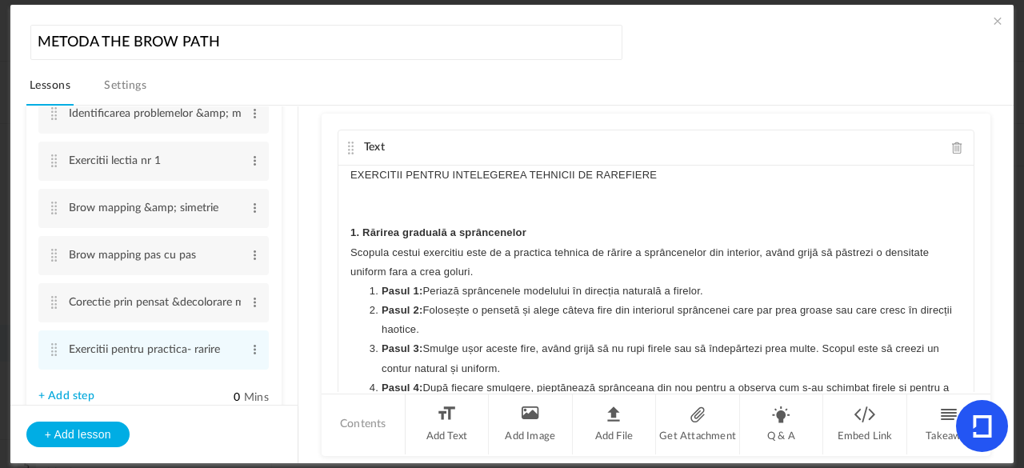
click at [344, 184] on div "EXERCITII PENTRU INTELEGEREA TEHNICII DE RAREFIERE 1. Rărirea graduală a sprânc…" at bounding box center [655, 286] width 635 height 240
click at [344, 174] on div "EXERCITII PENTRU INTELEGEREA TEHNICII DE RAREFIERE 1. Rărirea graduală a sprânc…" at bounding box center [655, 286] width 635 height 240
drag, startPoint x: 749, startPoint y: 175, endPoint x: 421, endPoint y: 176, distance: 327.9
click at [421, 176] on p "EXERCITII PENTRU INTELEGEREA TEHNICII DE RAREFIERE" at bounding box center [655, 175] width 611 height 19
click at [511, 207] on button "button" at bounding box center [522, 204] width 22 height 19
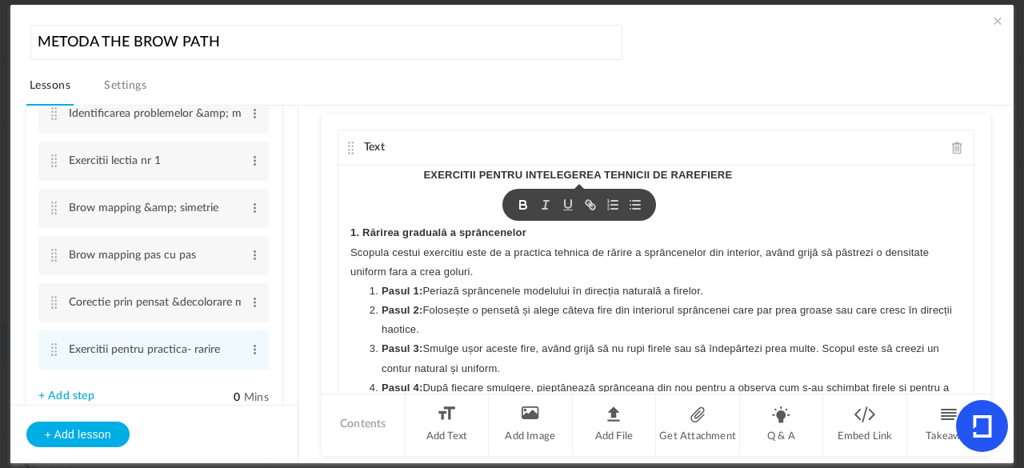
click at [732, 223] on p "1. Rărirea graduală a sprâncenelor" at bounding box center [655, 232] width 611 height 19
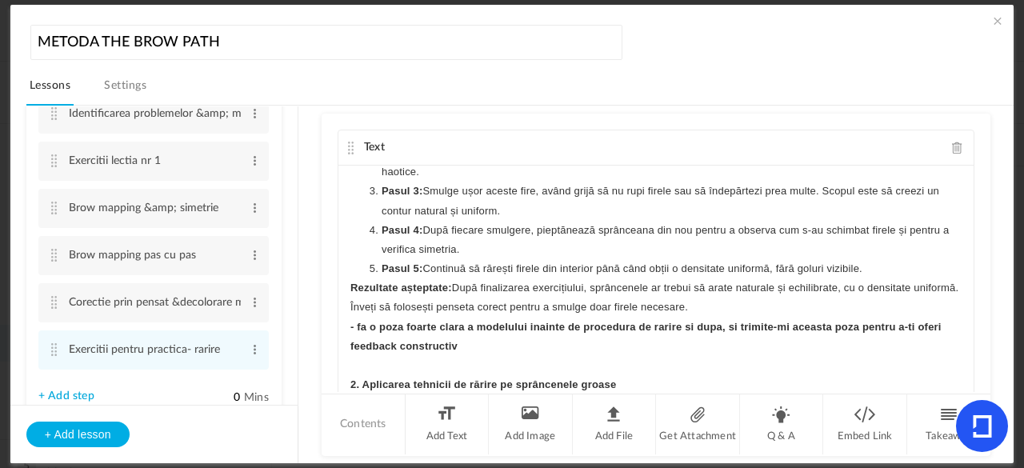
scroll to position [179, 0]
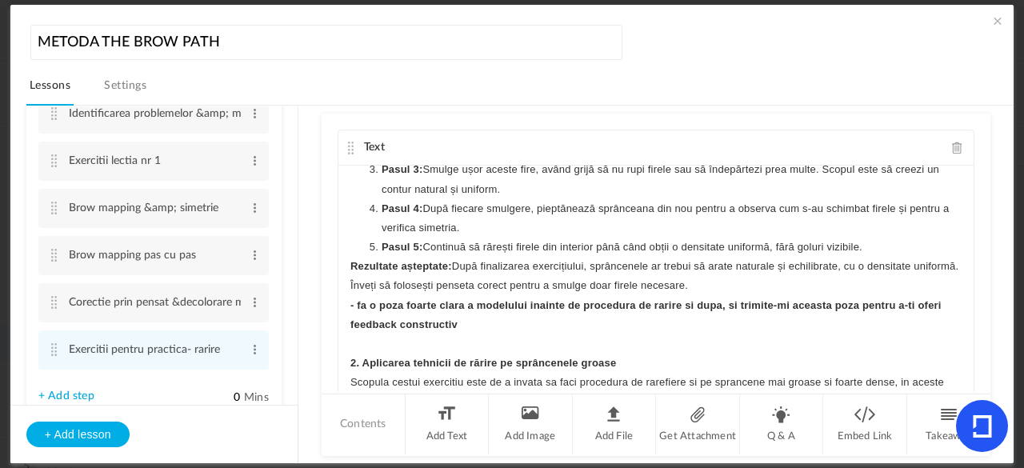
click at [345, 364] on div "EXERCITII PENTRU INTELEGEREA TEHNICII DE RAREFIERE 1. Rărirea graduală a sprânc…" at bounding box center [655, 286] width 635 height 240
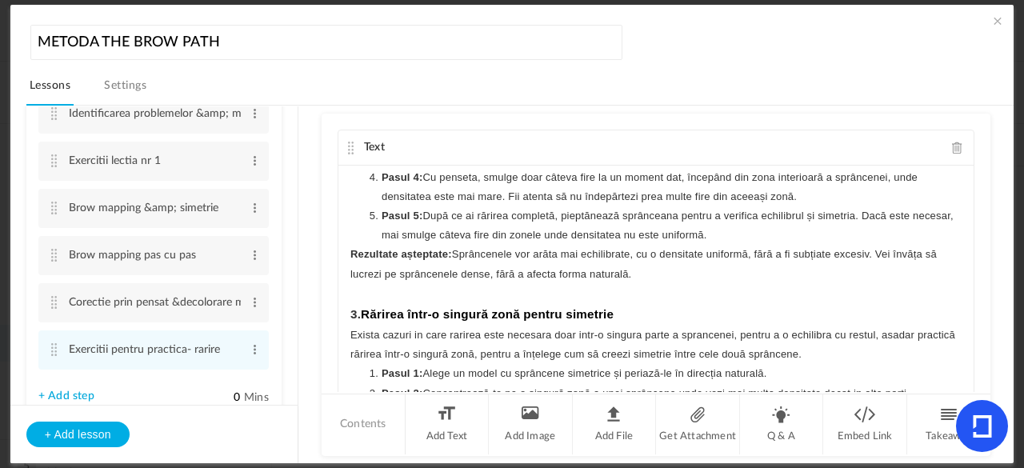
scroll to position [561, 0]
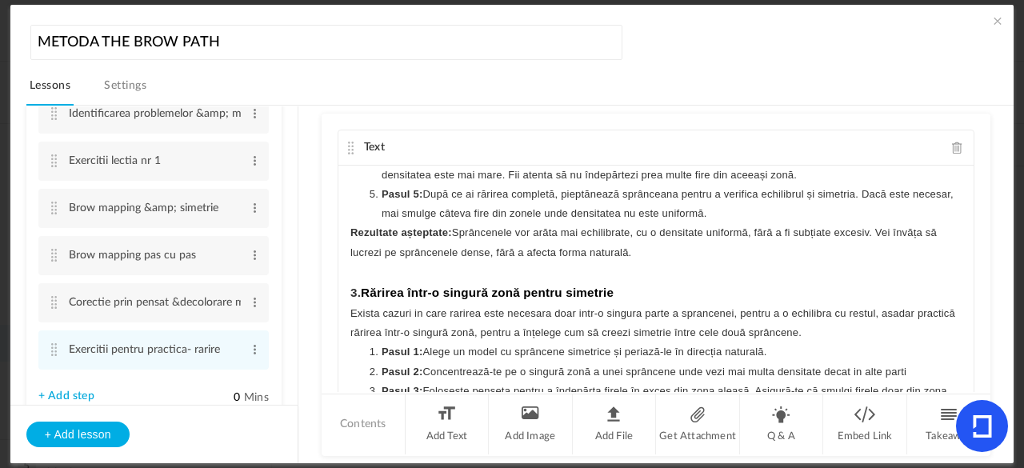
click at [342, 287] on div "EXERCITII PENTRU INTELEGEREA TEHNICII DE RAREFIERE 1. Rărirea graduală a sprânc…" at bounding box center [655, 286] width 635 height 240
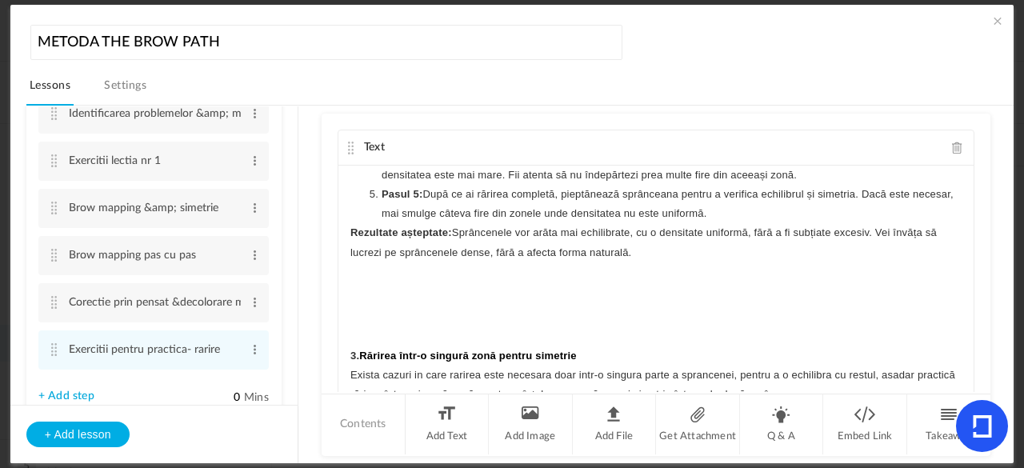
drag, startPoint x: 960, startPoint y: 305, endPoint x: 961, endPoint y: 321, distance: 16.0
click at [961, 321] on div "EXERCITII PENTRU INTELEGEREA TEHNICII DE RAREFIERE 1. Rărirea graduală a sprânc…" at bounding box center [655, 286] width 635 height 240
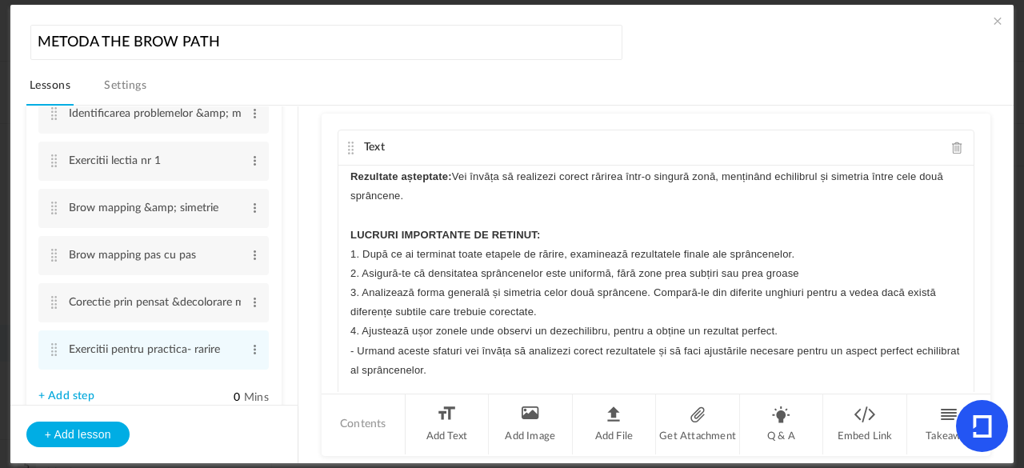
scroll to position [919, 0]
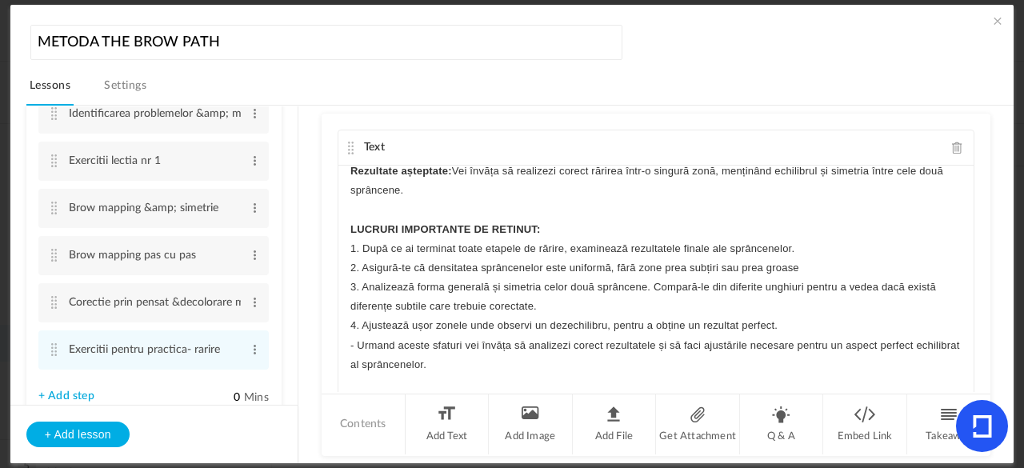
click at [350, 226] on strong "LUCRURI IMPORTANTE DE RETINUT:" at bounding box center [445, 229] width 190 height 12
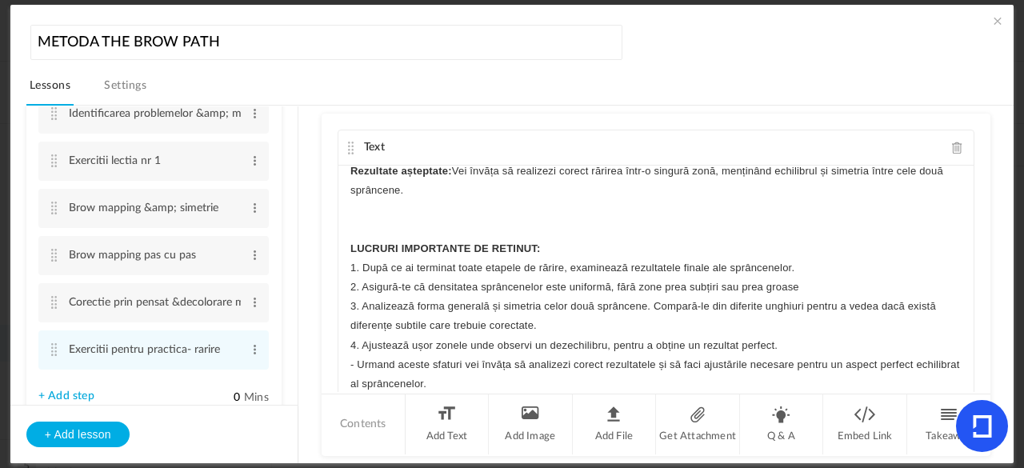
scroll to position [939, 0]
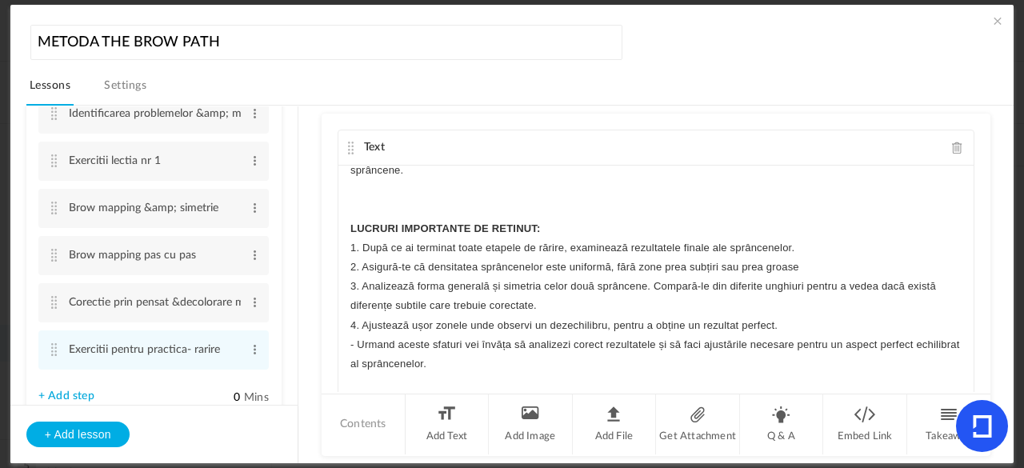
click at [664, 367] on p "- Urmand aceste sfaturi vei învăța să analizezi corect rezultatele și să faci a…" at bounding box center [655, 354] width 611 height 38
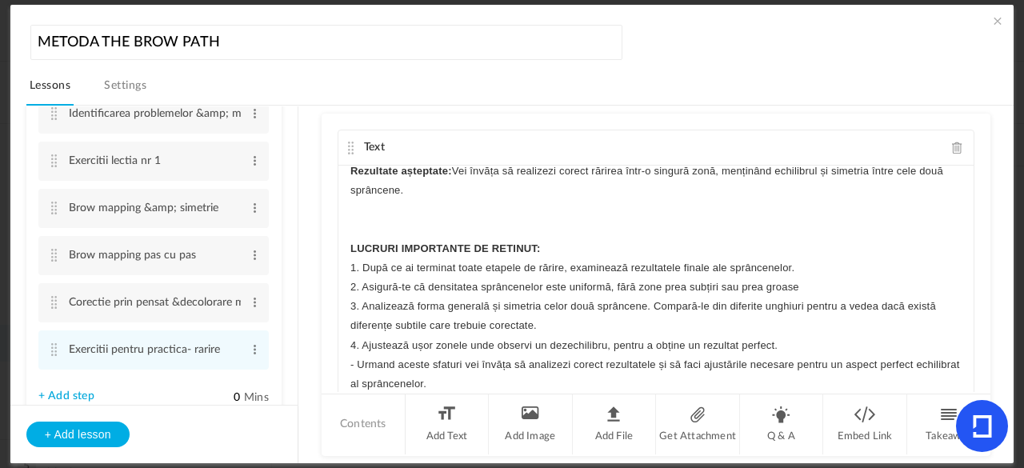
scroll to position [919, 0]
click at [347, 146] on cite at bounding box center [350, 148] width 11 height 13
click at [581, 68] on header "METODA THE BROW PATH Lessons Settings Publish" at bounding box center [519, 63] width 987 height 85
click at [989, 18] on span at bounding box center [997, 21] width 16 height 16
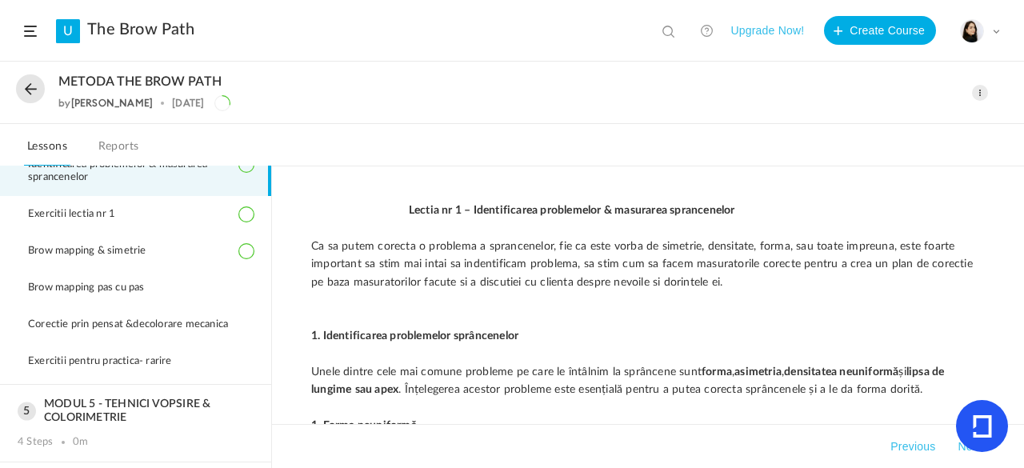
scroll to position [318, 0]
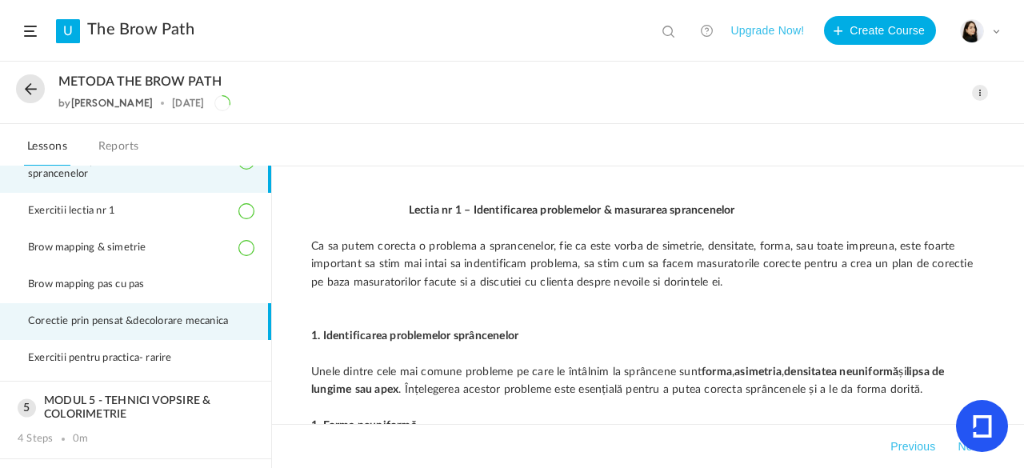
click at [198, 328] on span "Corectie prin pensat &decolorare mecanica" at bounding box center [138, 321] width 220 height 13
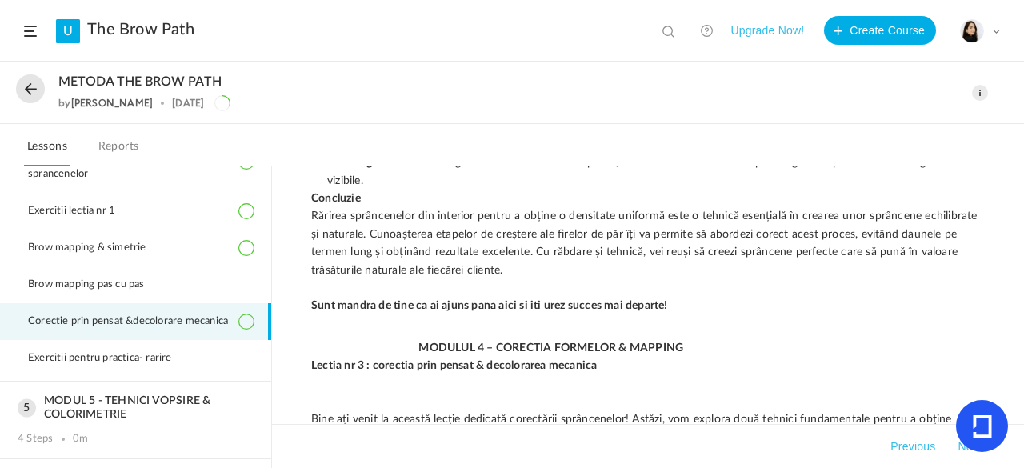
scroll to position [3196, 0]
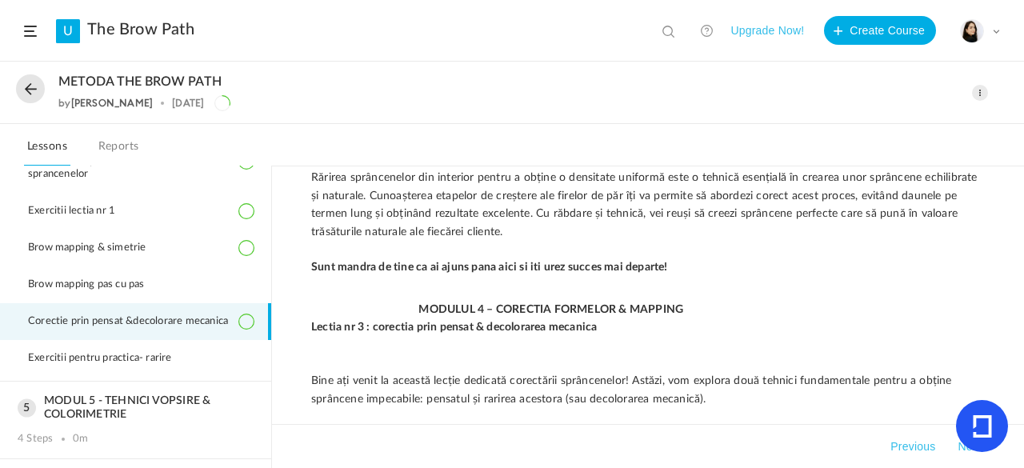
click at [982, 93] on span at bounding box center [980, 93] width 16 height 16
click at [924, 140] on link "Edit" at bounding box center [912, 129] width 150 height 30
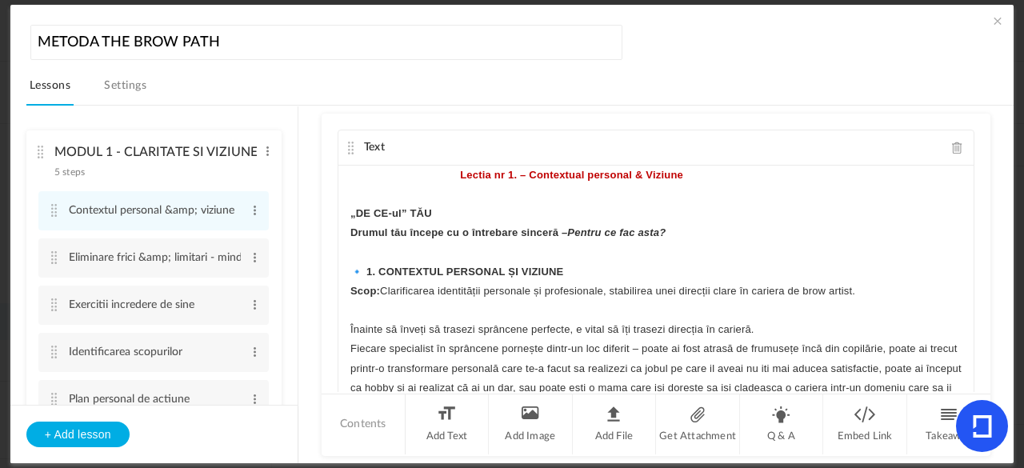
click at [296, 151] on ul "MODUL 1 - CLARITATE SI VIZIUNE PERSONALA 5 steps Edit Delete Contextul personal…" at bounding box center [153, 255] width 287 height 298
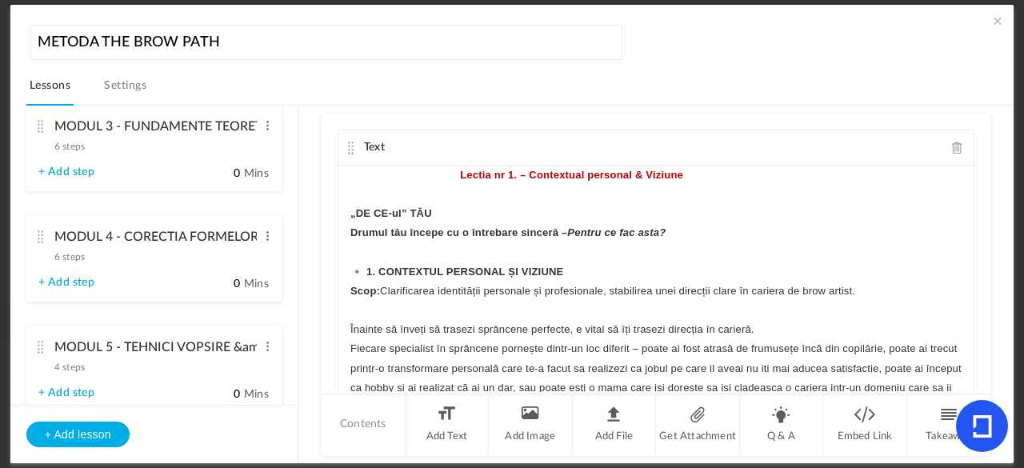
scroll to position [489, 0]
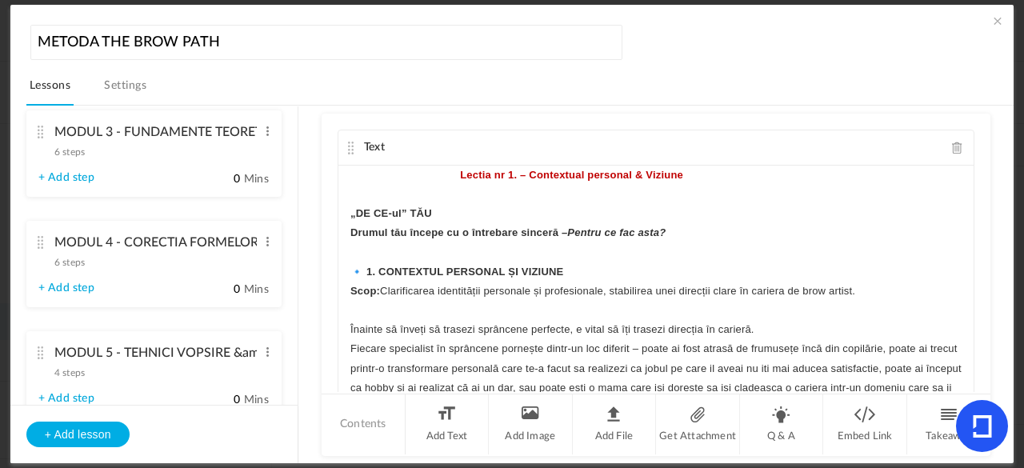
click at [98, 288] on li "MODUL 4 - CORECTIA FORMELOR &amp; MAPPING 6 steps Edit Delete + Add step 0 Mins" at bounding box center [153, 264] width 255 height 86
click at [38, 250] on div "MODUL 4 - CORECTIA FORMELOR &amp; MAPPING 6 steps Edit Delete" at bounding box center [147, 248] width 219 height 42
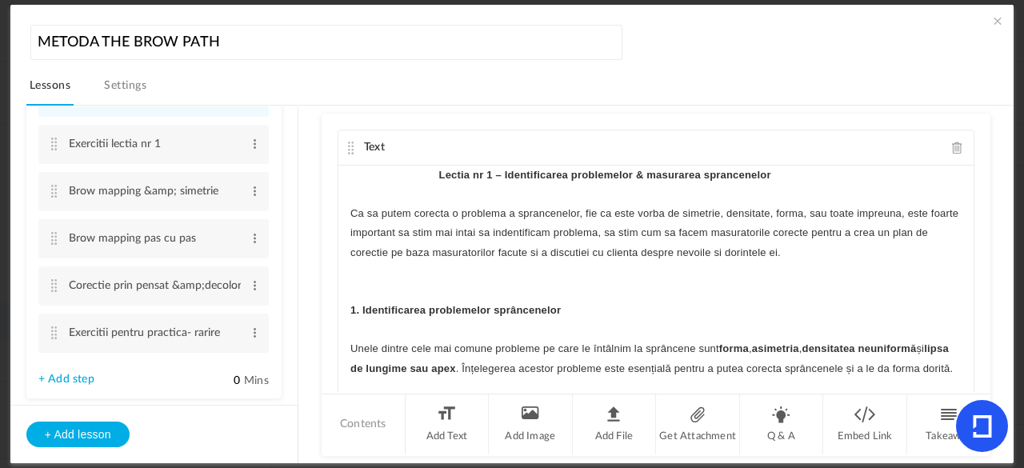
scroll to position [450, 0]
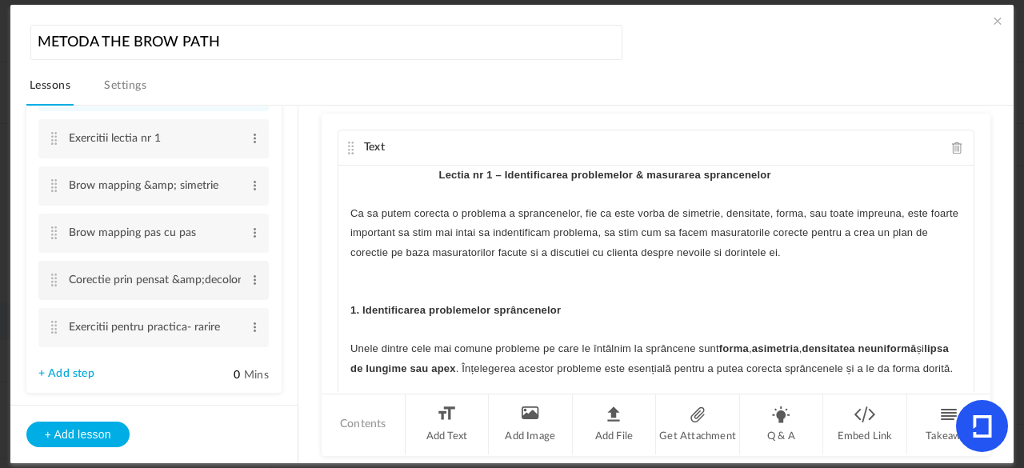
click at [54, 288] on li "Corectie prin pensat &amp;decolorare mecanica Edit Delete" at bounding box center [153, 280] width 230 height 39
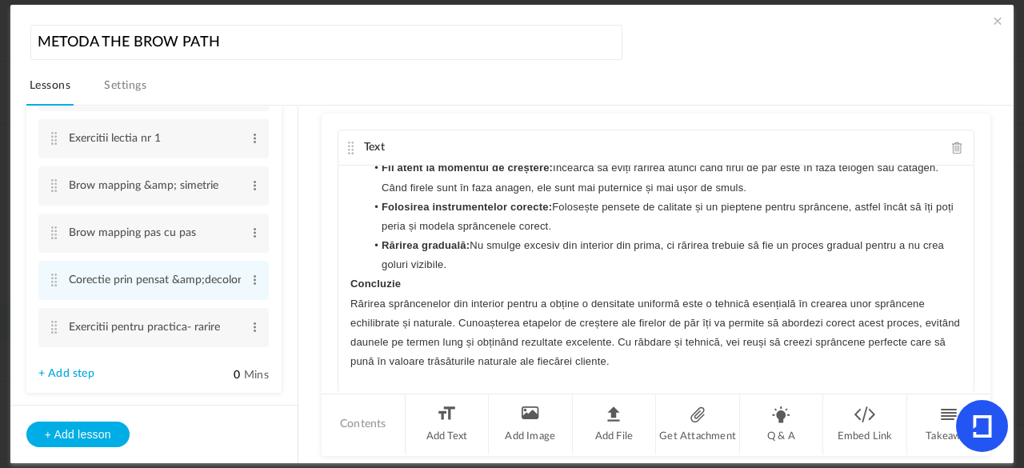
scroll to position [3440, 0]
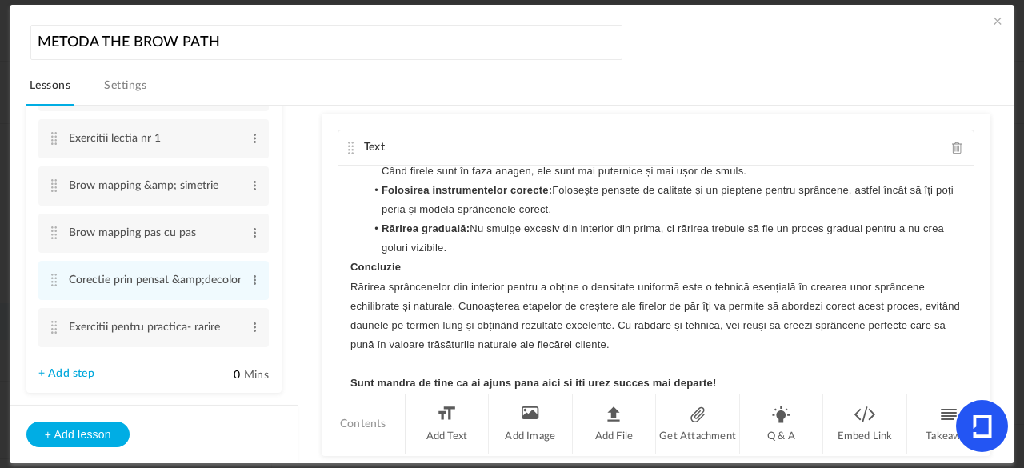
click at [778, 369] on p at bounding box center [655, 363] width 611 height 19
click at [736, 373] on p "Sunt mandra de tine ca ai ajuns pana aici si iti urez succes mai departe!" at bounding box center [655, 382] width 611 height 19
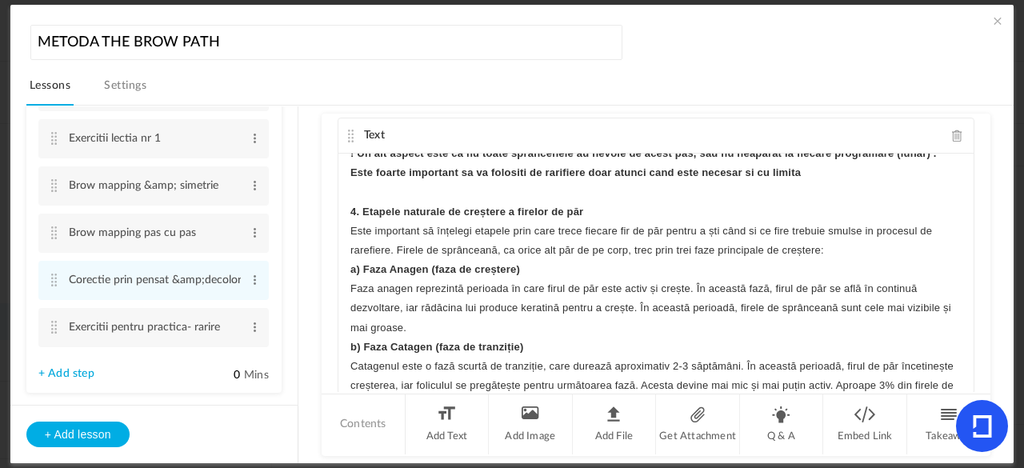
scroll to position [2654, 0]
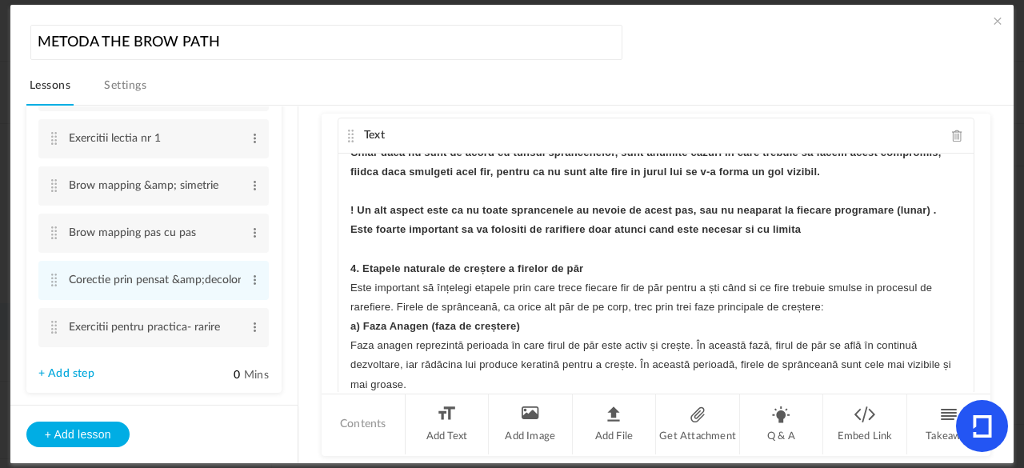
click at [409, 262] on strong "4. Etapele naturale de creștere a firelor de păr" at bounding box center [466, 268] width 233 height 12
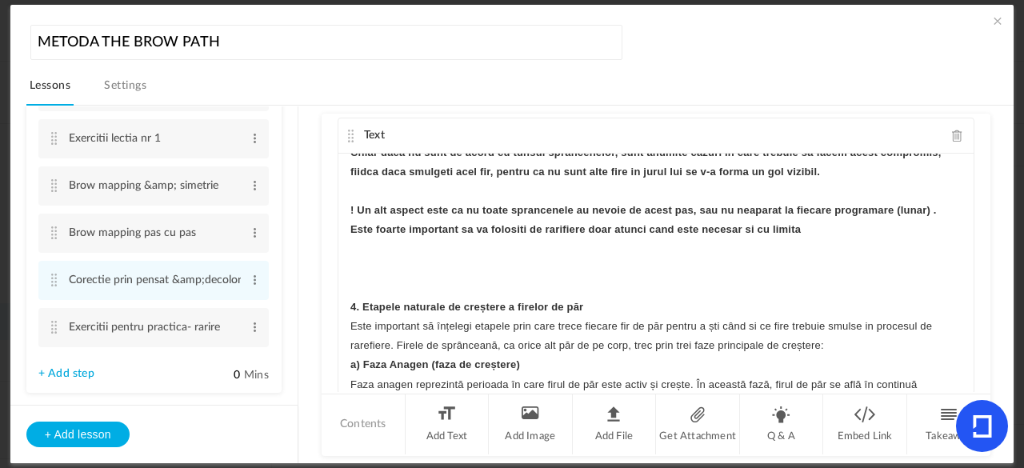
click at [344, 327] on div "MODULUL 4 – CORECTIA FORMELOR & MAPPING Lectia nr 3 : corectia prin pensat & de…" at bounding box center [655, 274] width 635 height 240
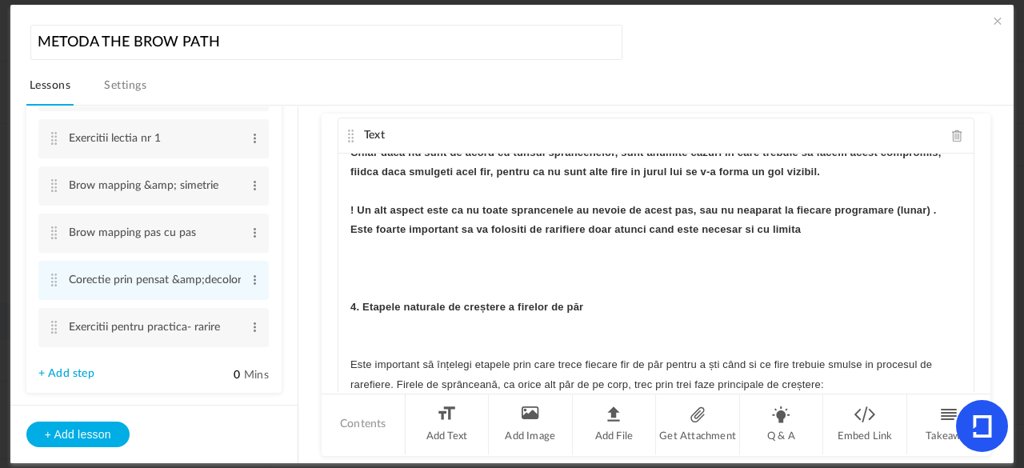
click at [345, 359] on div "MODULUL 4 – CORECTIA FORMELOR & MAPPING Lectia nr 3 : corectia prin pensat & de…" at bounding box center [655, 274] width 635 height 240
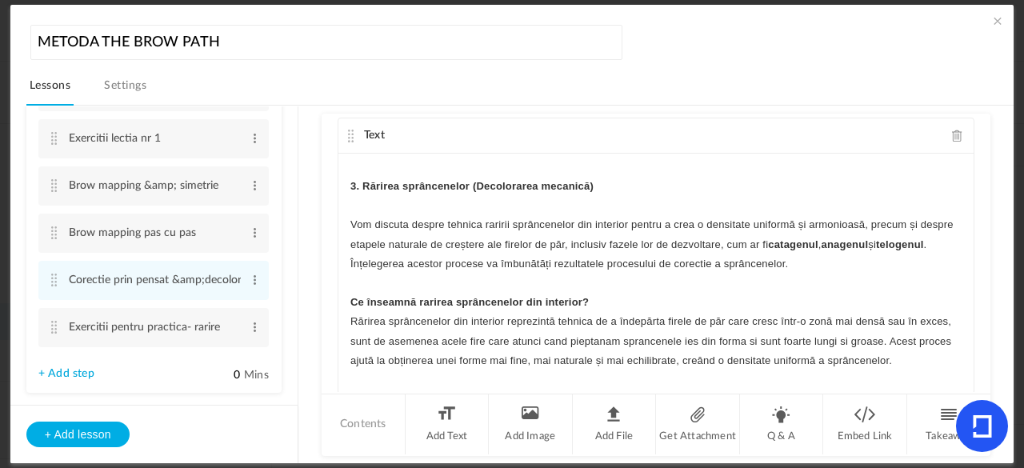
scroll to position [1863, 0]
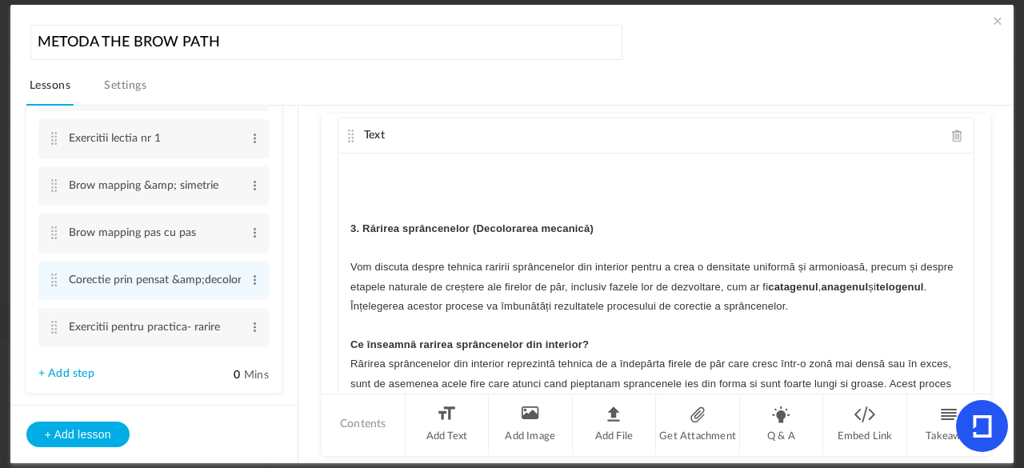
click at [419, 222] on strong "3. Rărirea sprâncenelor (Decolorarea mecanică)" at bounding box center [471, 228] width 243 height 12
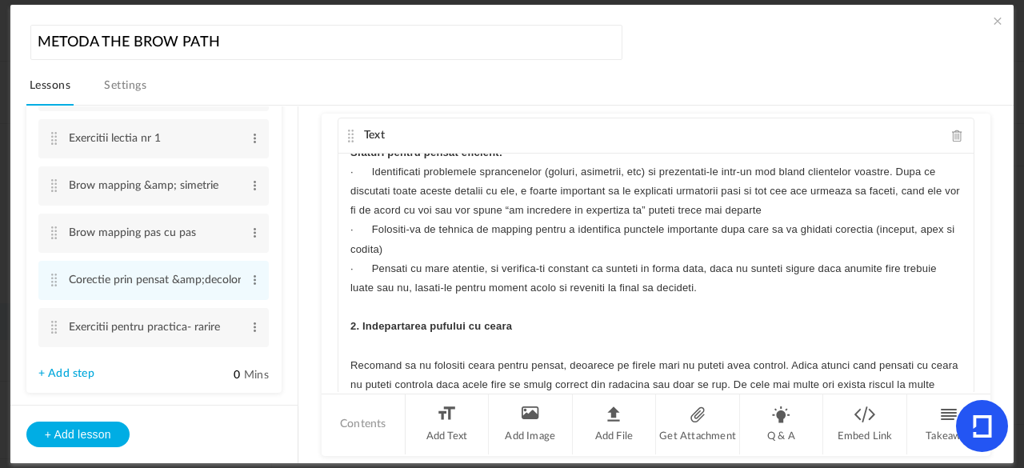
scroll to position [1236, 0]
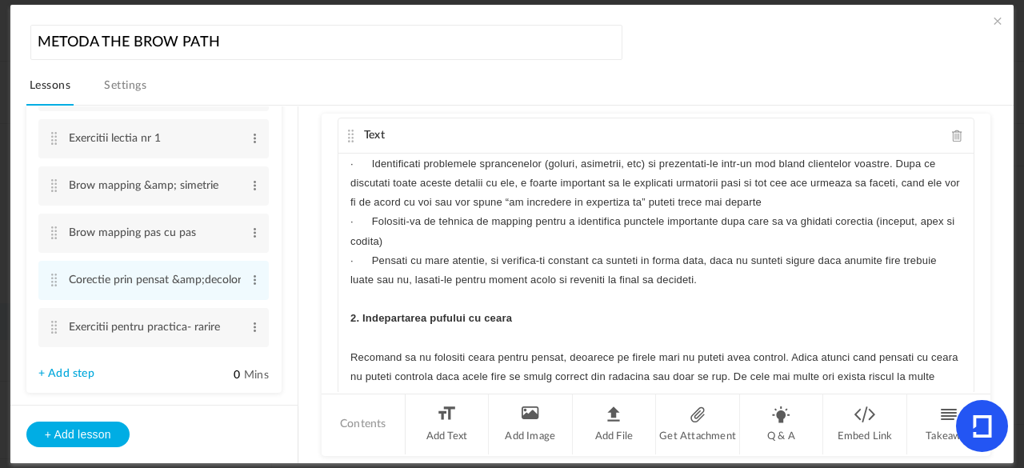
click at [473, 312] on strong "2. Indepartarea pufului cu ceara" at bounding box center [431, 318] width 162 height 12
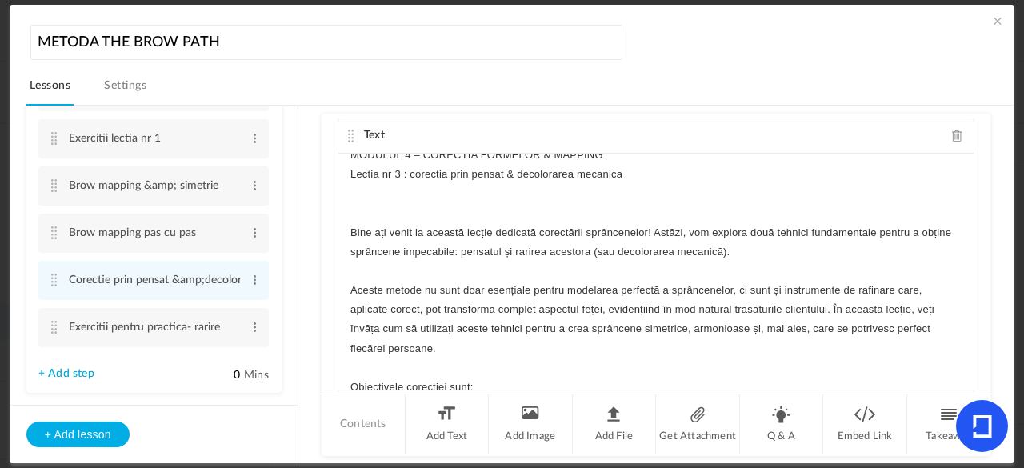
scroll to position [0, 0]
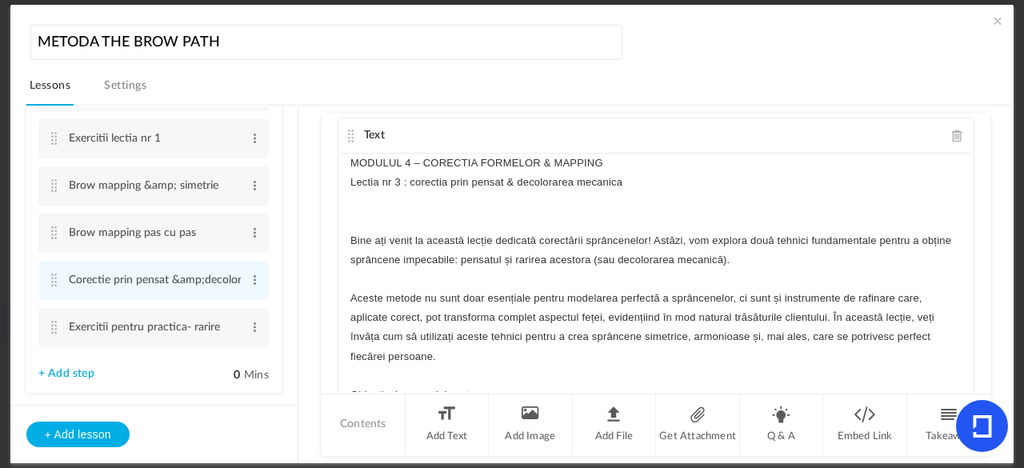
click at [381, 162] on p "MODULUL 4 – CORECTIA FORMELOR & MAPPING" at bounding box center [655, 163] width 611 height 19
click at [403, 185] on p "Lectia nr 3 : corectia prin pensat & decolorarea mecanica" at bounding box center [655, 182] width 611 height 19
drag, startPoint x: 761, startPoint y: 186, endPoint x: 446, endPoint y: 161, distance: 316.1
click at [446, 161] on div "MODULUL 4 – CORECTIA FORMELOR & MAPPING Lectia nr 3 : corectia prin pensat & de…" at bounding box center [655, 274] width 635 height 240
click at [485, 218] on button "button" at bounding box center [484, 211] width 22 height 19
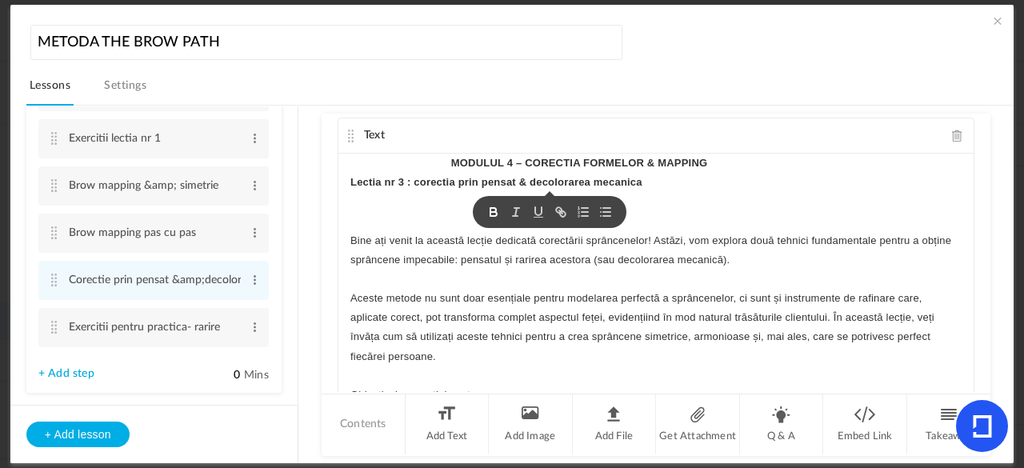
click at [797, 173] on p "Lectia nr 3 : corectia prin pensat & decolorarea mecanica" at bounding box center [655, 182] width 611 height 19
click at [349, 138] on cite at bounding box center [350, 136] width 11 height 13
click at [995, 15] on span at bounding box center [997, 21] width 16 height 16
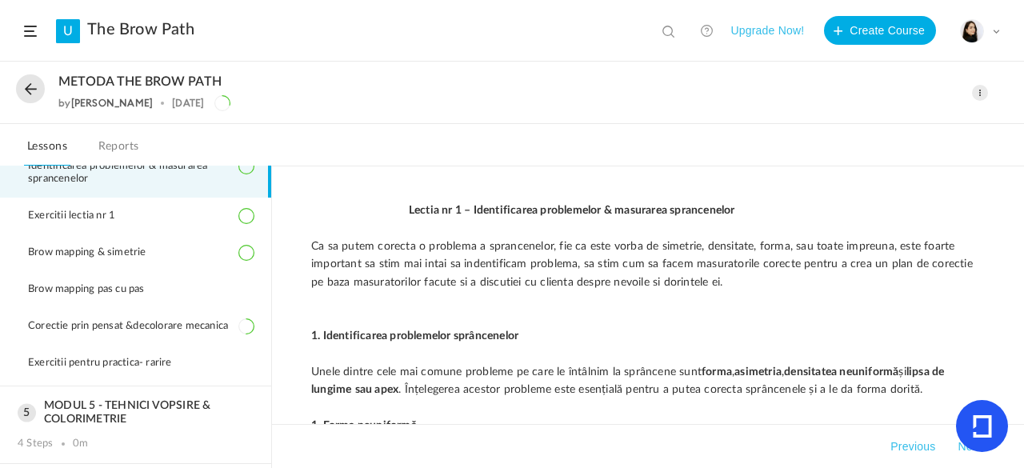
scroll to position [316, 0]
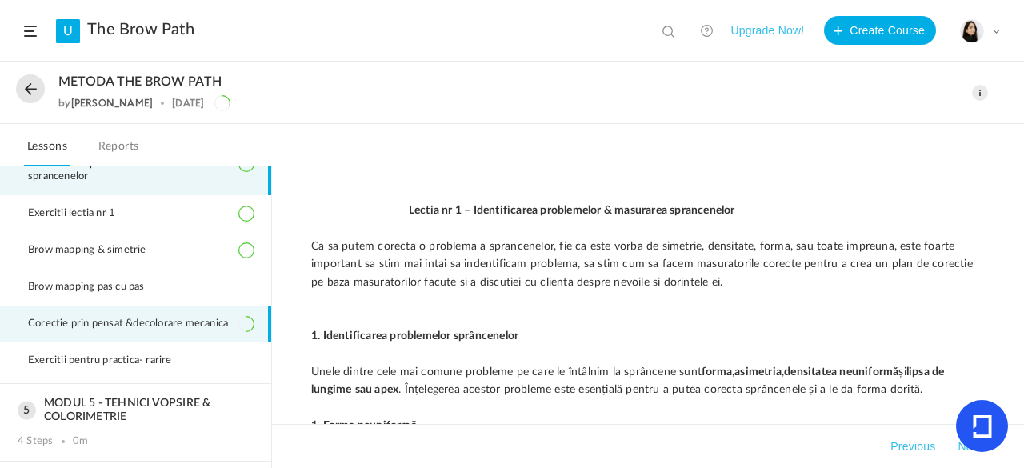
click at [204, 312] on li "Corectie prin pensat &decolorare mecanica" at bounding box center [135, 323] width 271 height 37
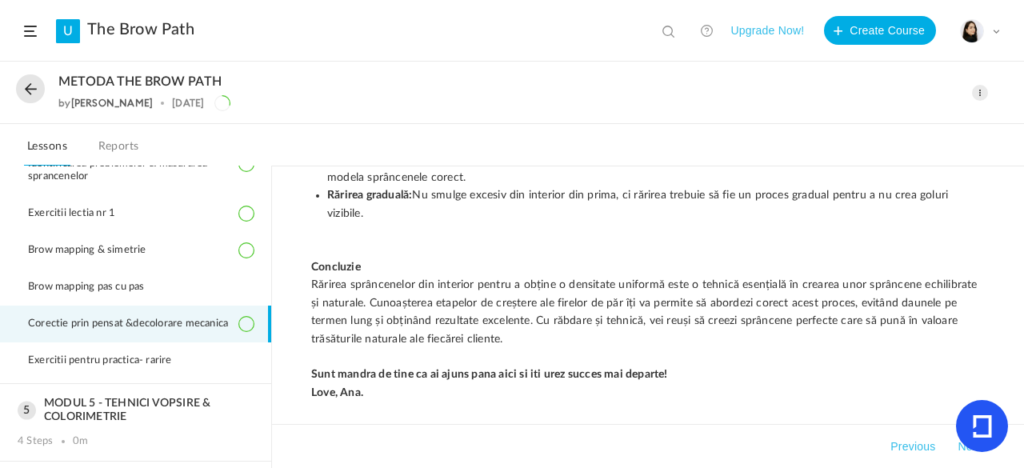
scroll to position [7002, 0]
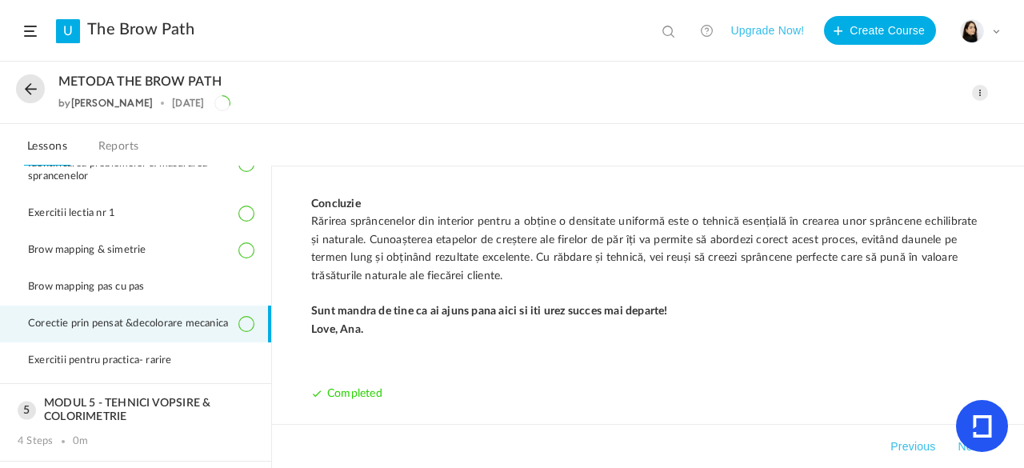
click at [976, 89] on span at bounding box center [980, 93] width 16 height 16
click at [874, 156] on link "Delete" at bounding box center [912, 158] width 150 height 30
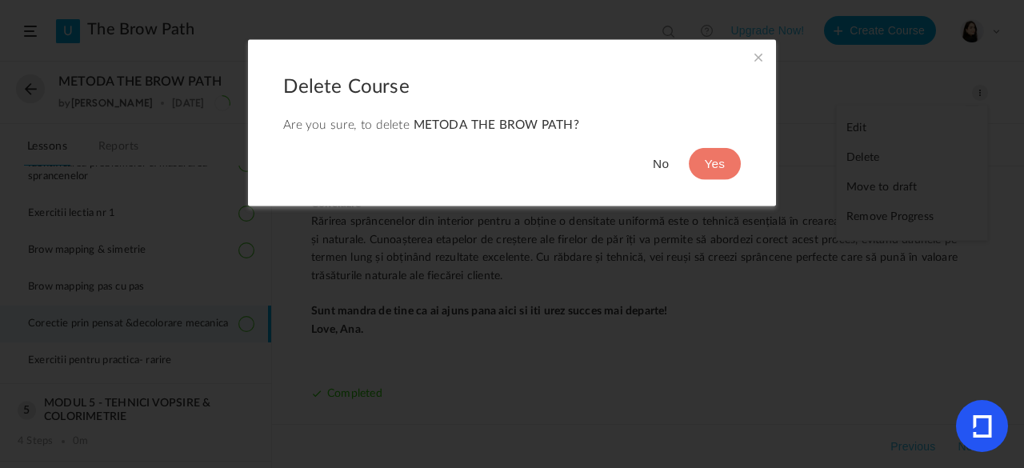
click at [656, 165] on button "No" at bounding box center [661, 164] width 48 height 32
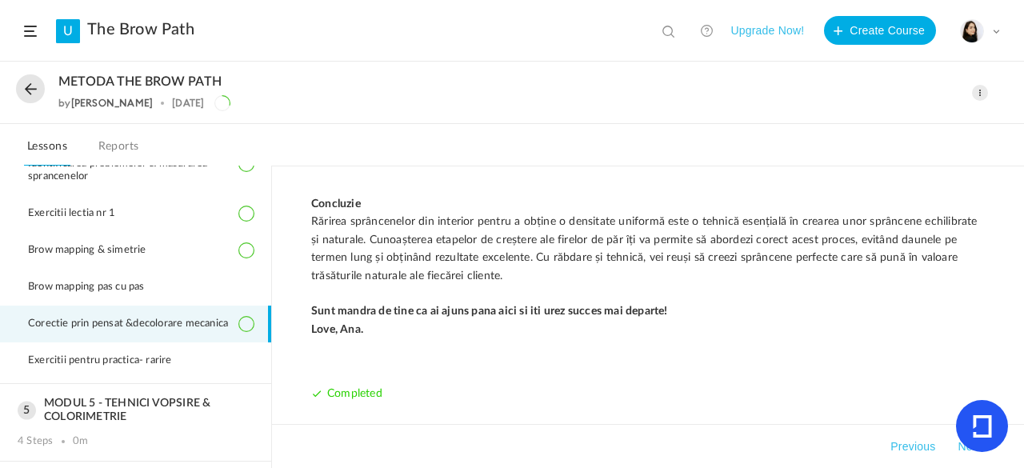
click at [975, 90] on span at bounding box center [980, 93] width 16 height 16
click at [878, 128] on link "Edit" at bounding box center [912, 129] width 150 height 30
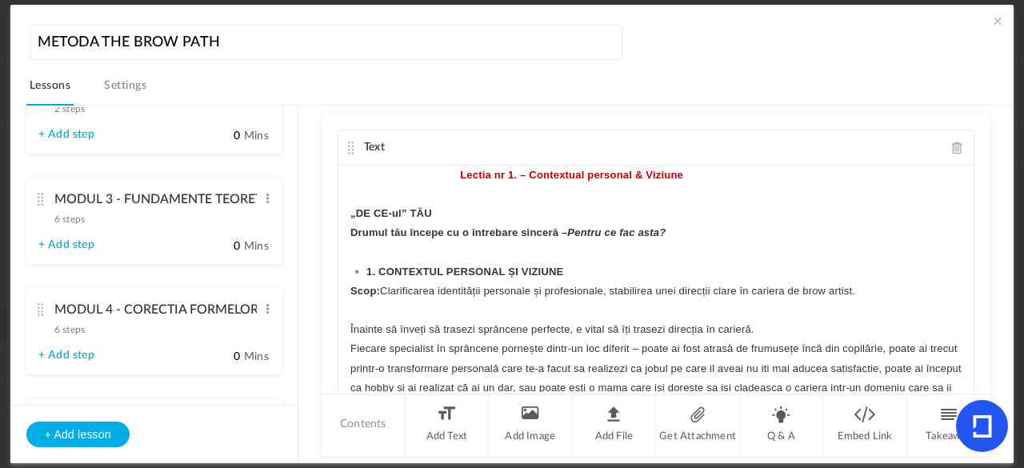
scroll to position [435, 0]
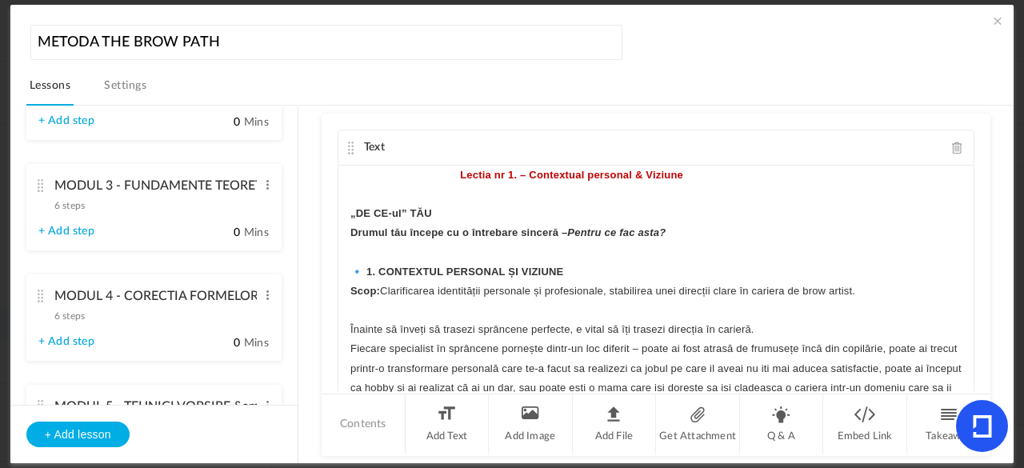
click at [74, 344] on link "+ Add step" at bounding box center [66, 342] width 56 height 14
type input "Step 1"
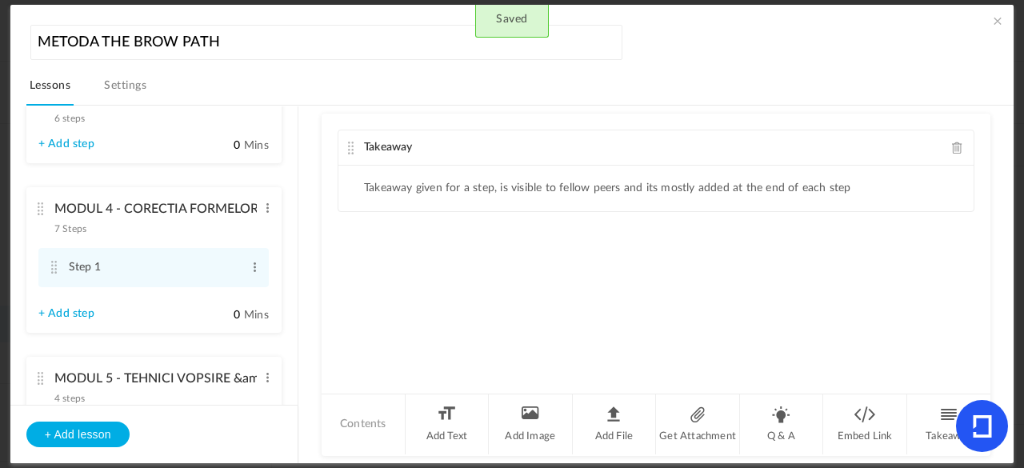
scroll to position [278, 0]
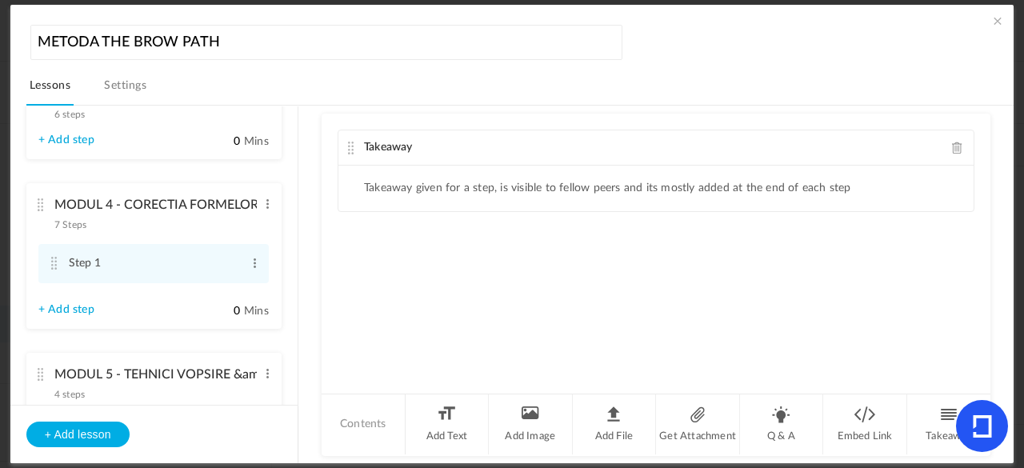
click at [44, 212] on div "MODUL 4 - CORECTIA FORMELOR &amp; MAPPING 7 Steps Edit Delete" at bounding box center [147, 211] width 219 height 42
click at [42, 203] on cite at bounding box center [40, 204] width 11 height 13
click at [35, 203] on cite at bounding box center [40, 204] width 11 height 13
click at [42, 203] on cite at bounding box center [40, 204] width 11 height 13
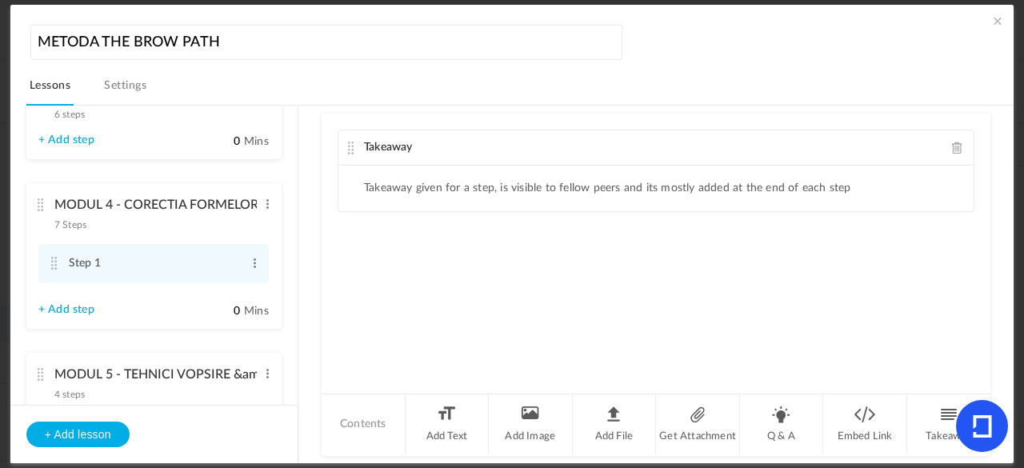
click at [43, 204] on cite at bounding box center [40, 204] width 11 height 13
click at [38, 204] on cite at bounding box center [40, 204] width 11 height 13
click at [266, 202] on span at bounding box center [268, 204] width 12 height 16
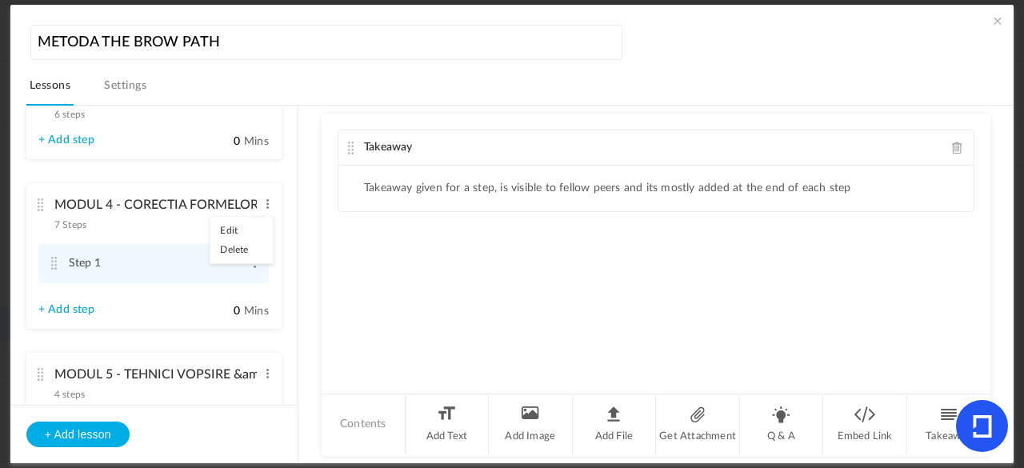
click at [328, 267] on div "Takeaway Takeaway given for a step, is visible to fellow peers and its mostly a…" at bounding box center [655, 253] width 669 height 278
click at [42, 204] on cite at bounding box center [40, 204] width 11 height 13
click at [38, 202] on cite at bounding box center [40, 204] width 11 height 13
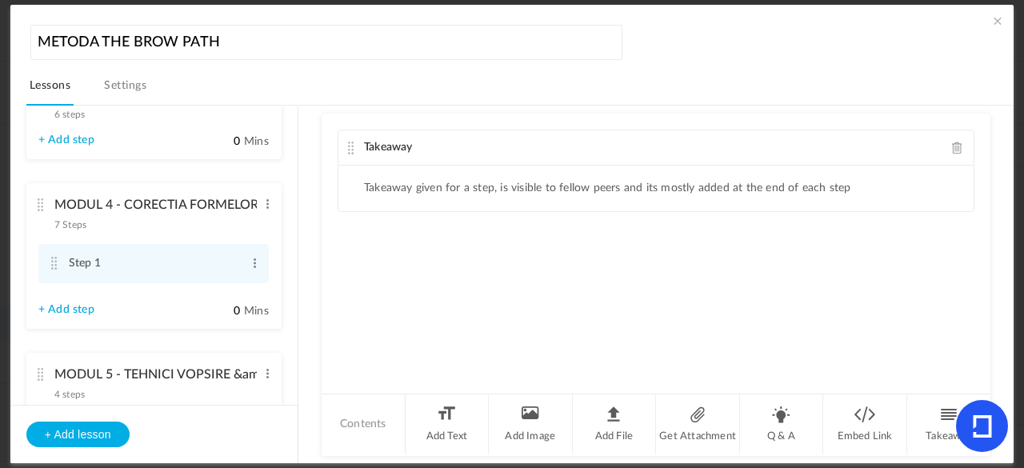
scroll to position [198, 0]
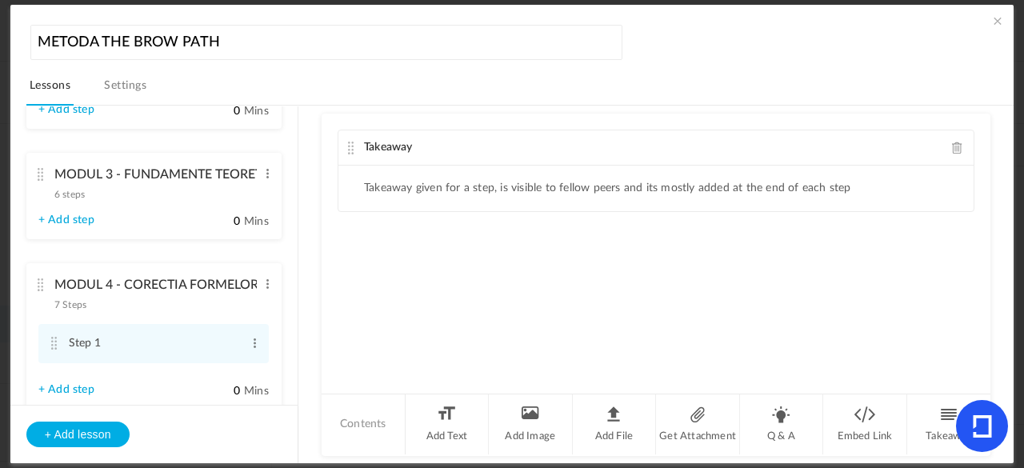
click at [40, 285] on cite at bounding box center [40, 284] width 11 height 13
click at [54, 342] on cite at bounding box center [54, 343] width 11 height 13
click at [38, 167] on div "MODUL 3 - FUNDAMENTE TEORETICE 6 steps Edit Delete" at bounding box center [147, 180] width 219 height 42
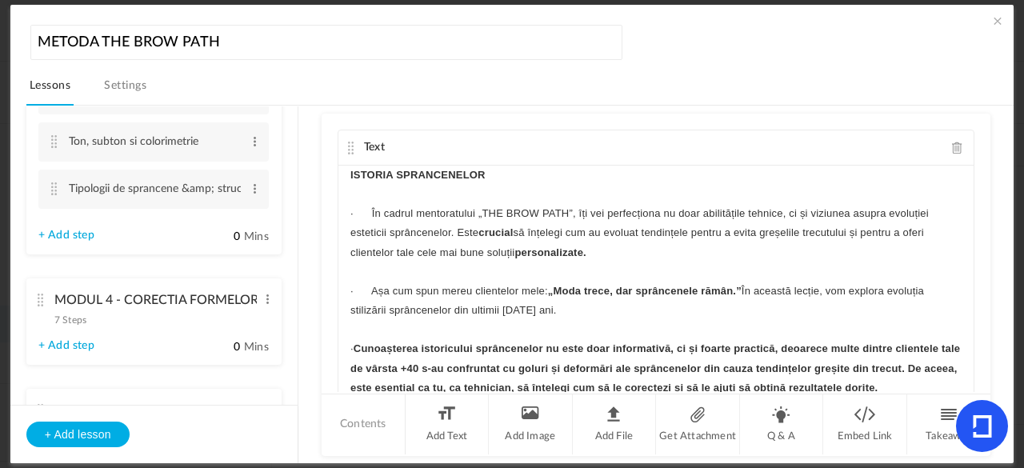
scroll to position [489, 0]
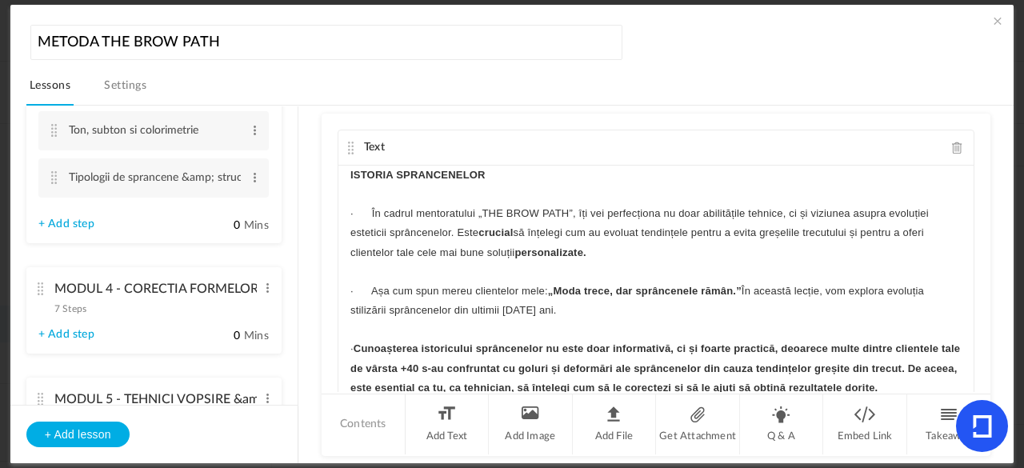
click at [44, 288] on cite at bounding box center [40, 288] width 11 height 13
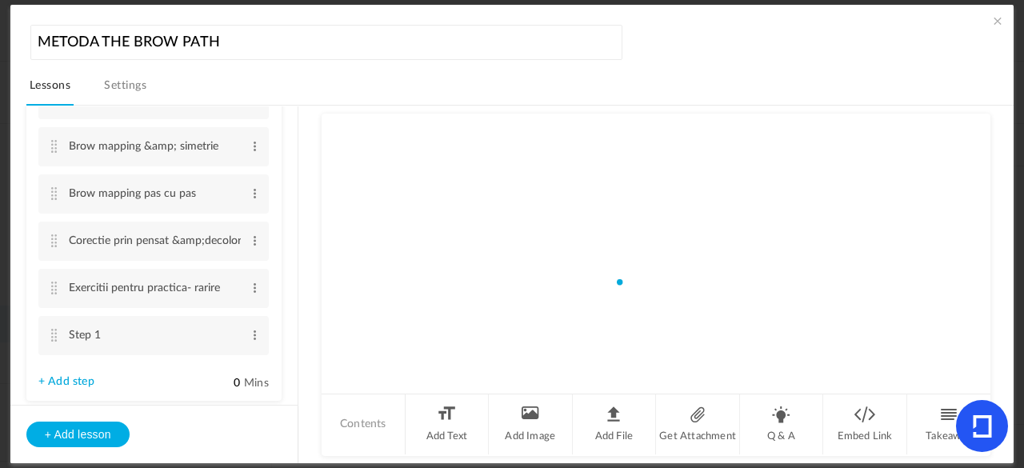
click at [51, 288] on cite at bounding box center [54, 288] width 11 height 13
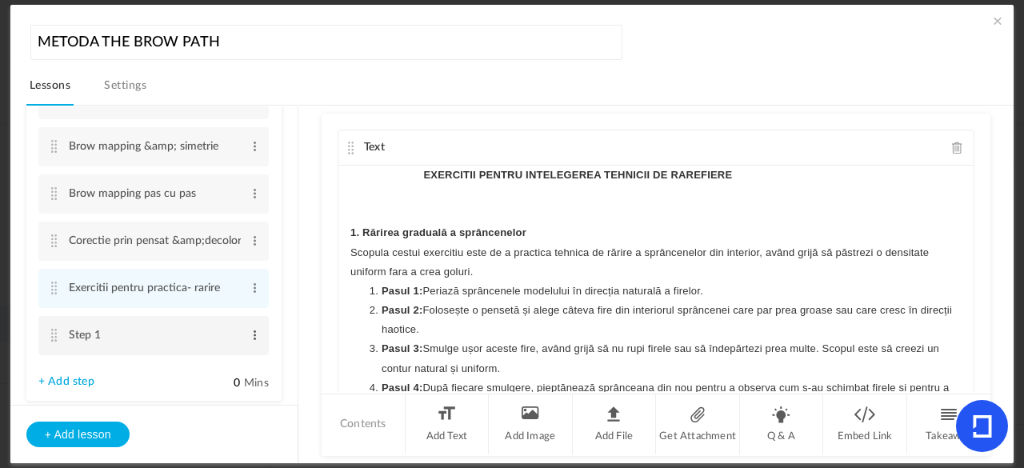
click at [249, 336] on span at bounding box center [255, 335] width 12 height 16
click at [224, 381] on link "Delete" at bounding box center [229, 380] width 62 height 19
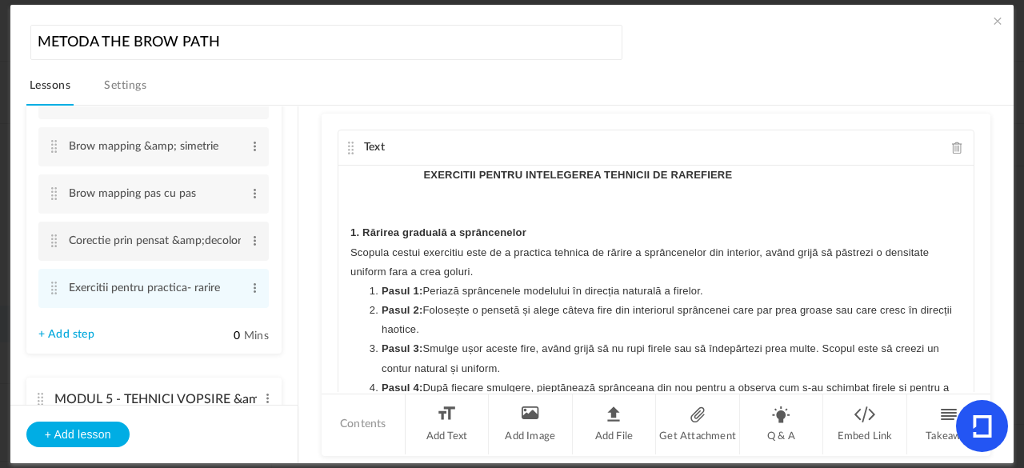
click at [51, 243] on cite at bounding box center [54, 240] width 11 height 13
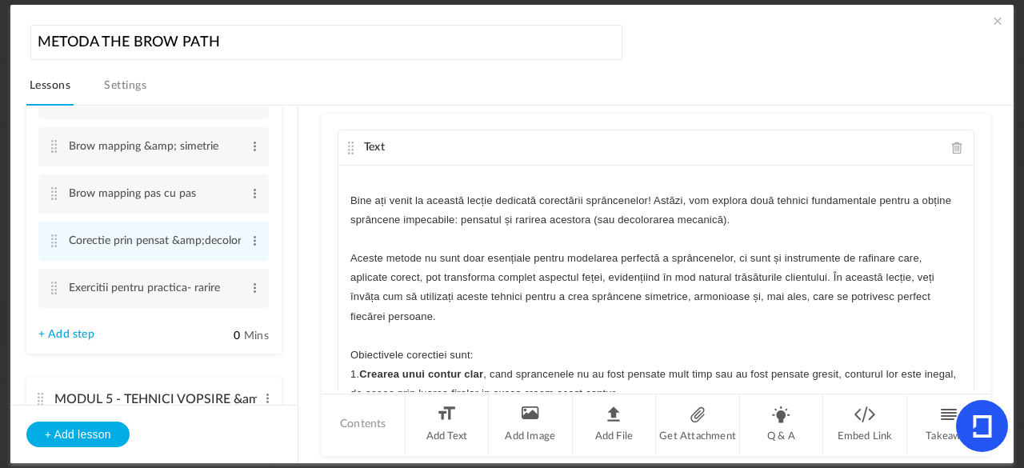
scroll to position [0, 0]
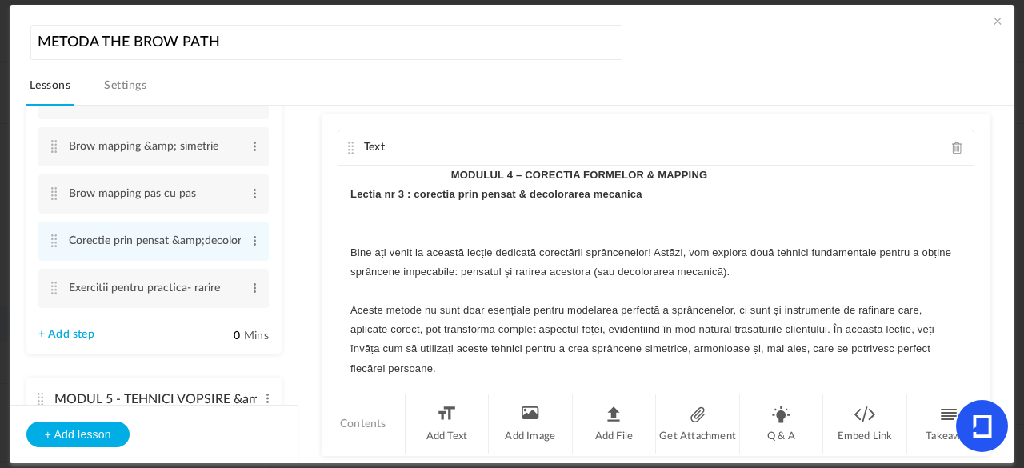
drag, startPoint x: 418, startPoint y: 381, endPoint x: 341, endPoint y: 164, distance: 230.2
click at [341, 166] on div "MODULUL 4 – CORECTIA FORMELOR & MAPPING Lectia nr 3 : corectia prin pensat & de…" at bounding box center [655, 286] width 635 height 240
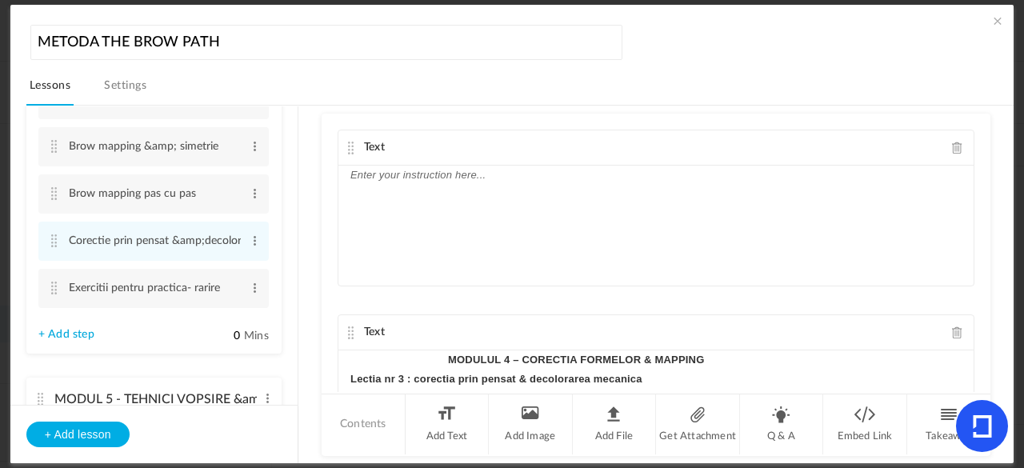
click at [952, 147] on span at bounding box center [957, 148] width 11 height 12
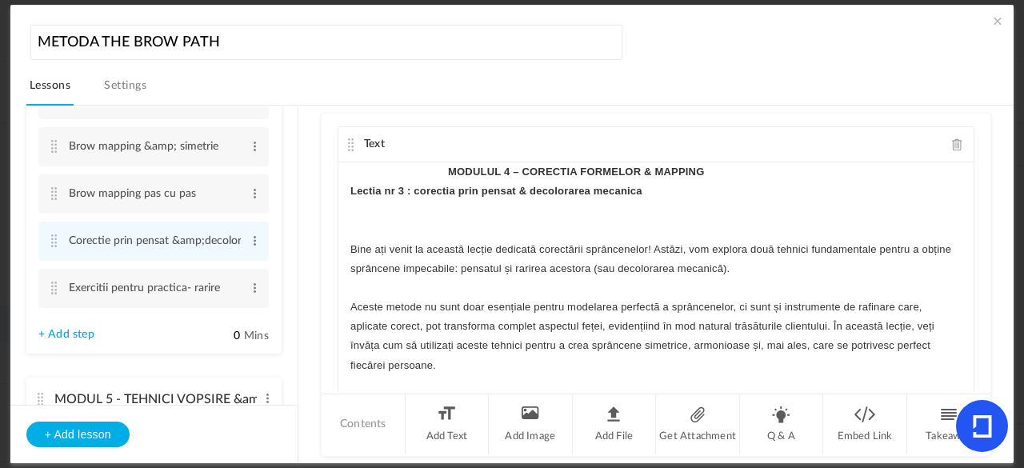
scroll to position [7, 0]
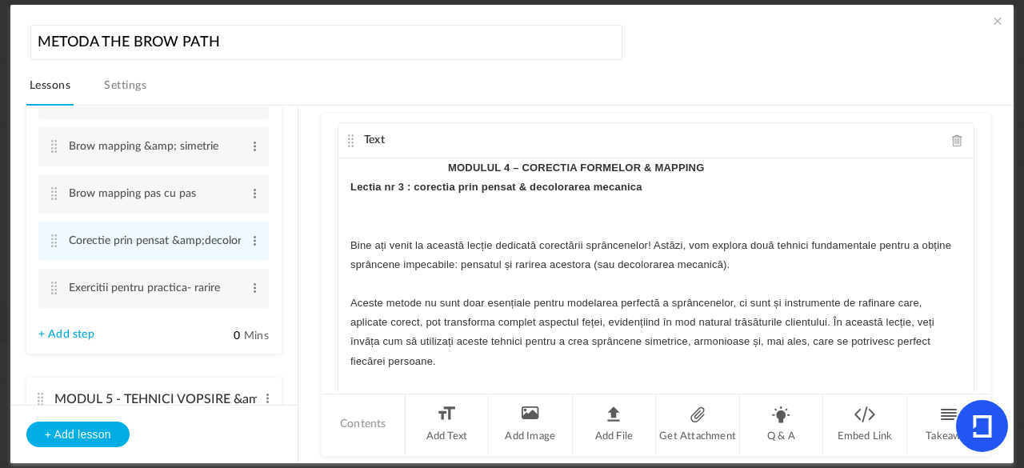
click at [441, 170] on p "MODULUL 4 – CORECTIA FORMELOR & MAPPING" at bounding box center [655, 167] width 611 height 19
click at [447, 189] on strong "Lectia nr 3 : corectia prin pensat & decolorarea mecanica" at bounding box center [496, 187] width 292 height 12
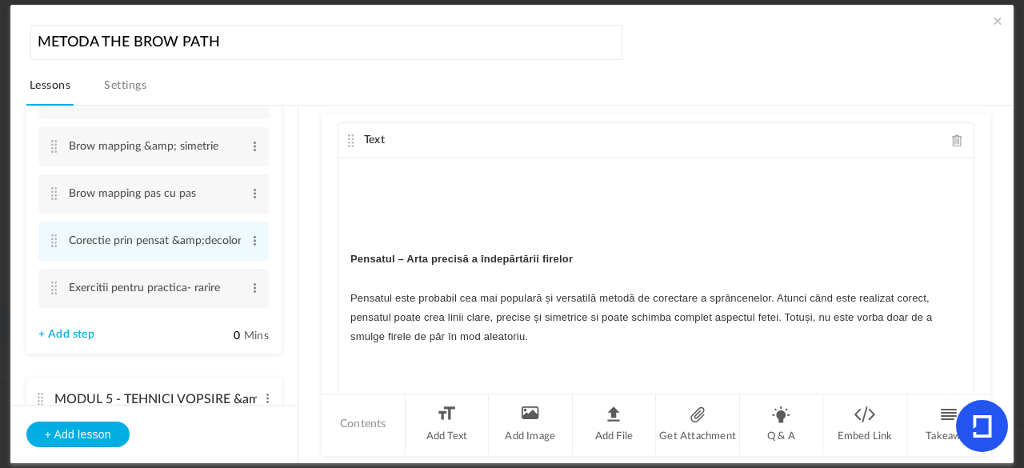
scroll to position [429, 0]
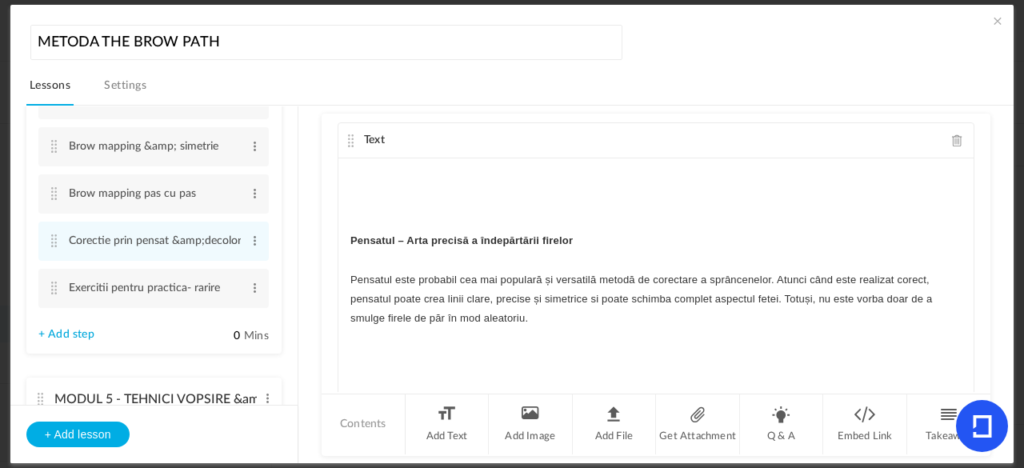
click at [462, 235] on strong "Pensatul – Arta precisă a îndepărtării firelor" at bounding box center [461, 240] width 222 height 12
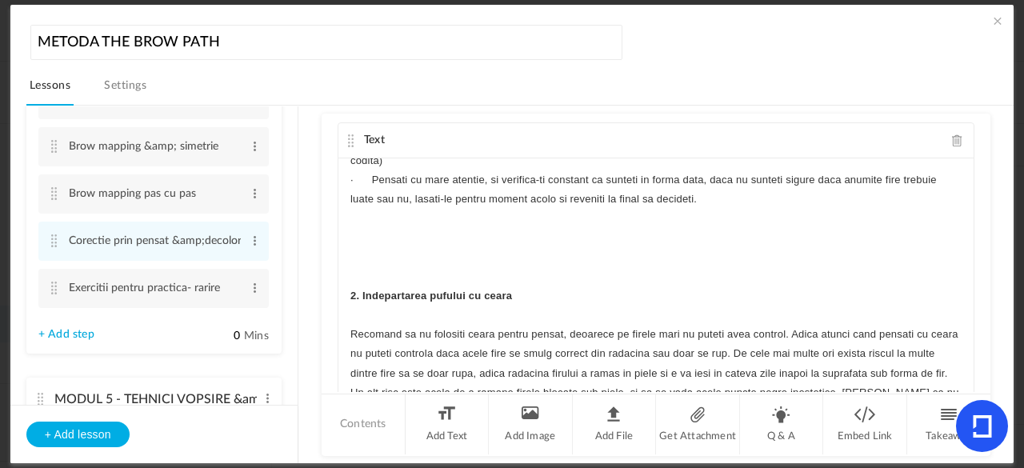
scroll to position [1467, 0]
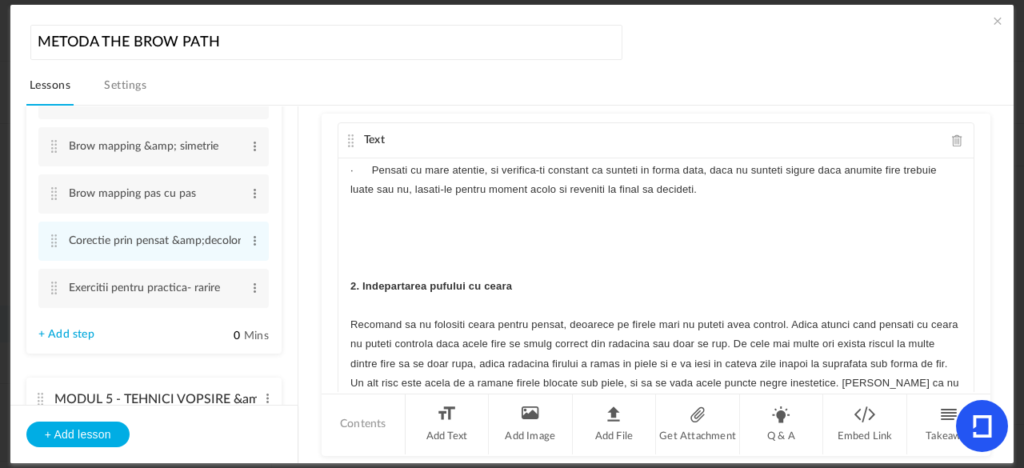
click at [473, 280] on strong "2. Indepartarea pufului cu ceara" at bounding box center [431, 286] width 162 height 12
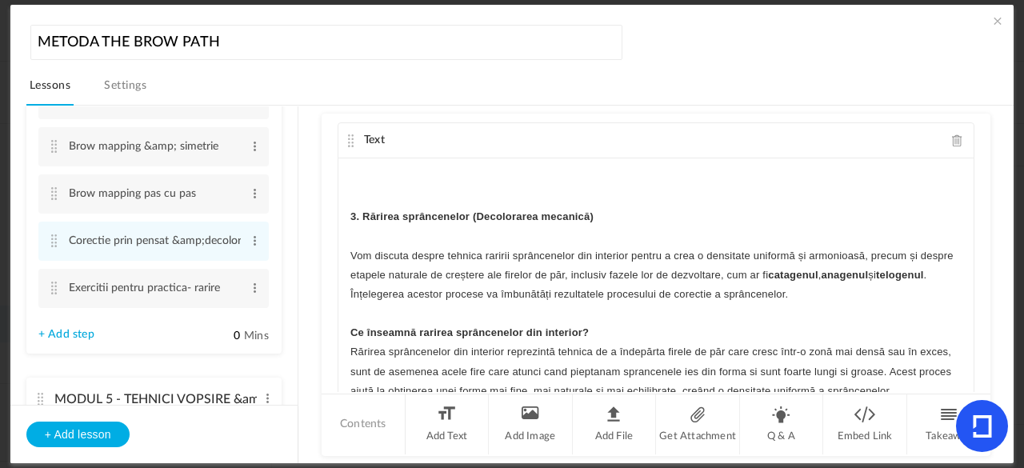
scroll to position [2094, 0]
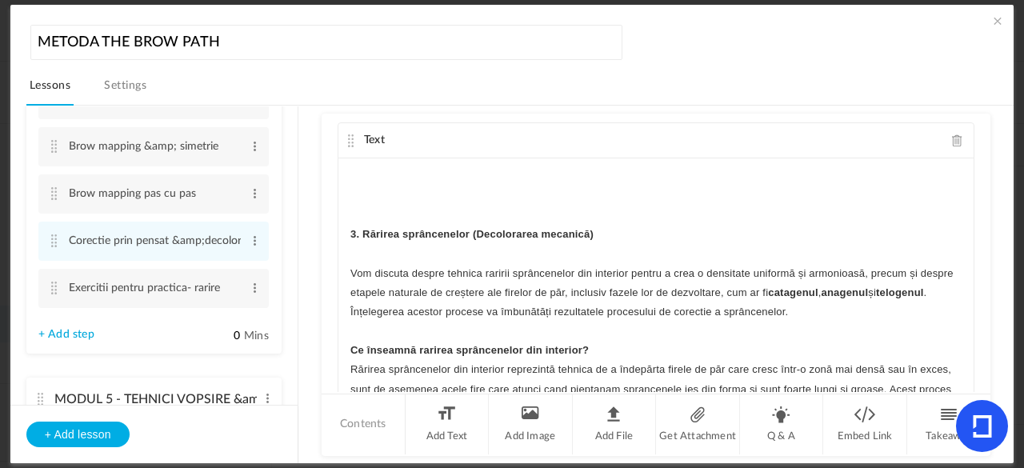
click at [476, 218] on p at bounding box center [655, 215] width 611 height 19
click at [478, 228] on strong "3. Rărirea sprâncenelor (Decolorarea mecanică)" at bounding box center [471, 234] width 243 height 12
click at [962, 280] on div "MODULUL 4 – CORECTIA FORMELOR & MAPPING Lectia nr 3 : corectia prin pensat & de…" at bounding box center [655, 278] width 635 height 240
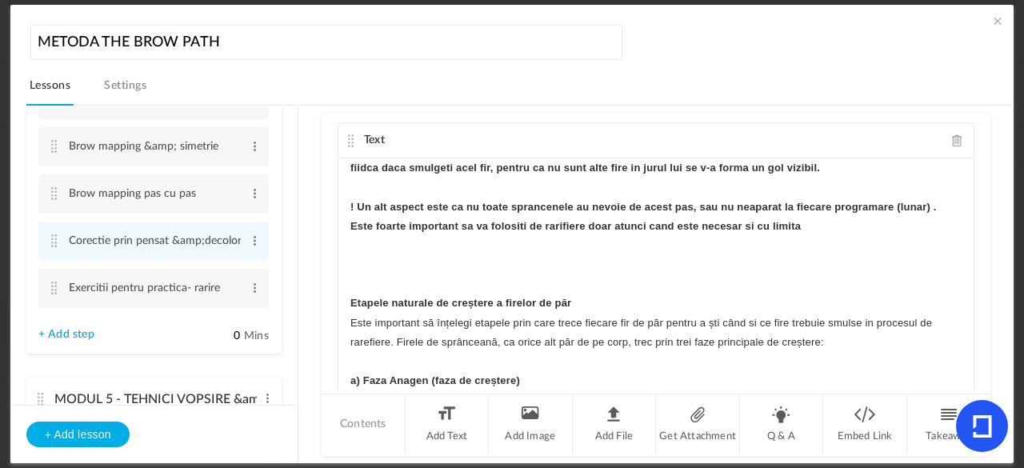
scroll to position [3009, 0]
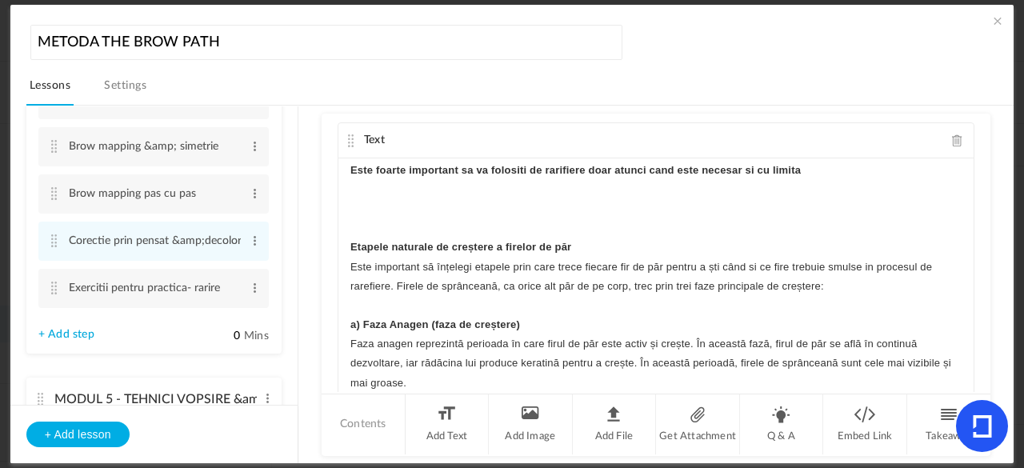
click at [344, 260] on div "MODULUL 4 – CORECTIA FORMELOR & MAPPING Lectia nr 3 : corectia prin pensat & de…" at bounding box center [655, 278] width 635 height 240
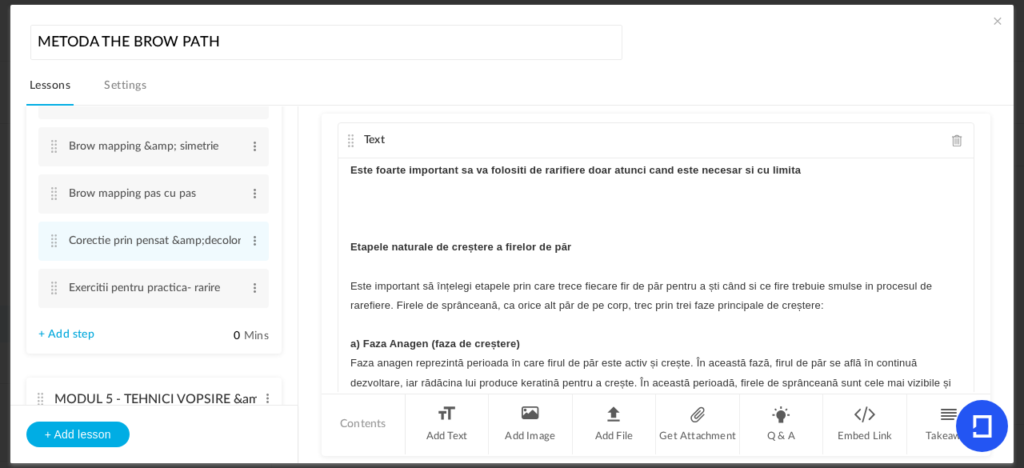
click at [468, 245] on strong "Etapele naturale de creștere a firelor de păr" at bounding box center [460, 247] width 221 height 12
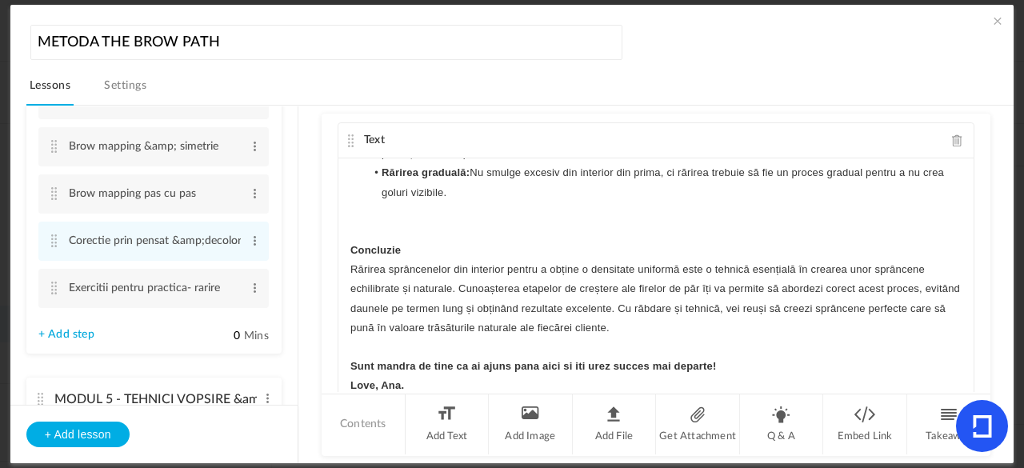
scroll to position [3981, 0]
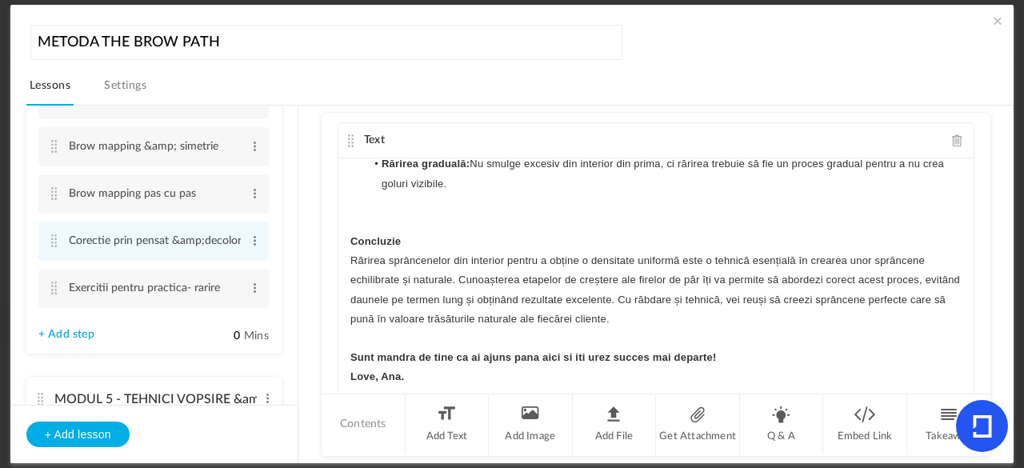
click at [347, 137] on cite at bounding box center [350, 140] width 11 height 13
click at [995, 22] on span at bounding box center [997, 21] width 16 height 16
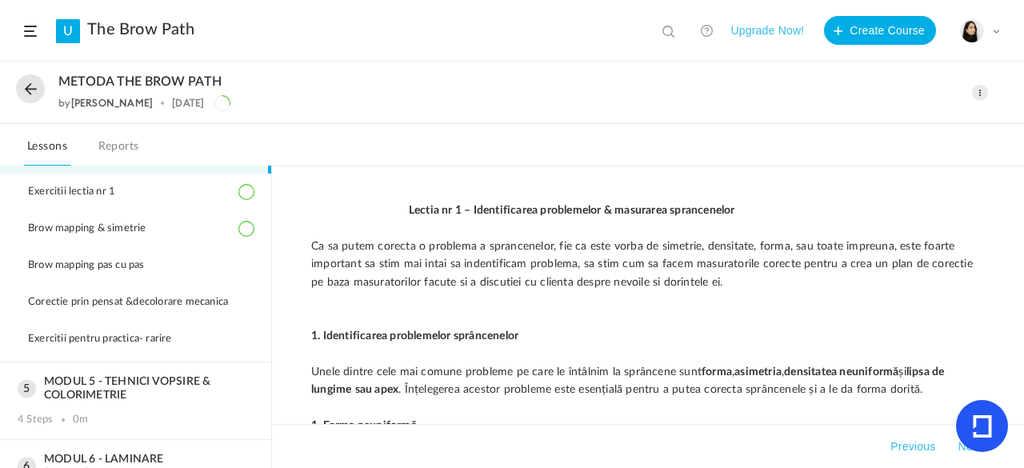
scroll to position [344, 0]
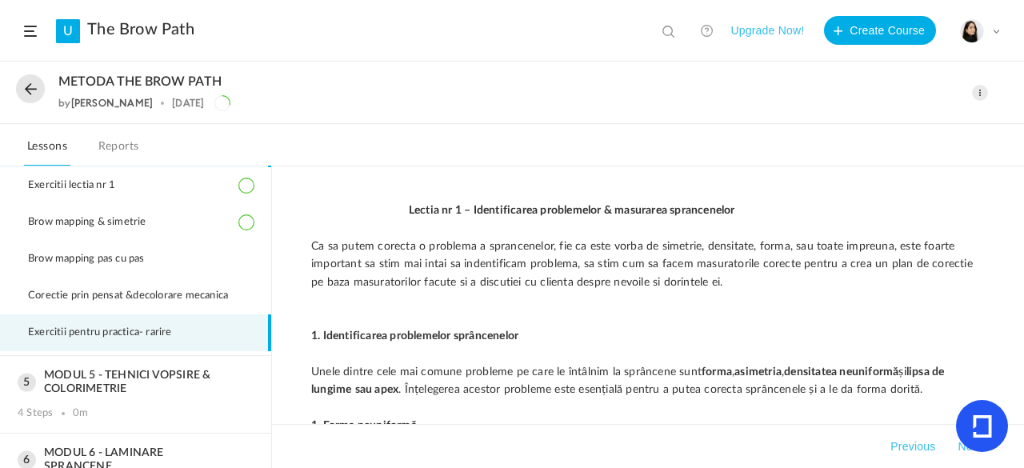
click at [199, 351] on li "Exercitii pentru practica- rarire" at bounding box center [135, 332] width 271 height 37
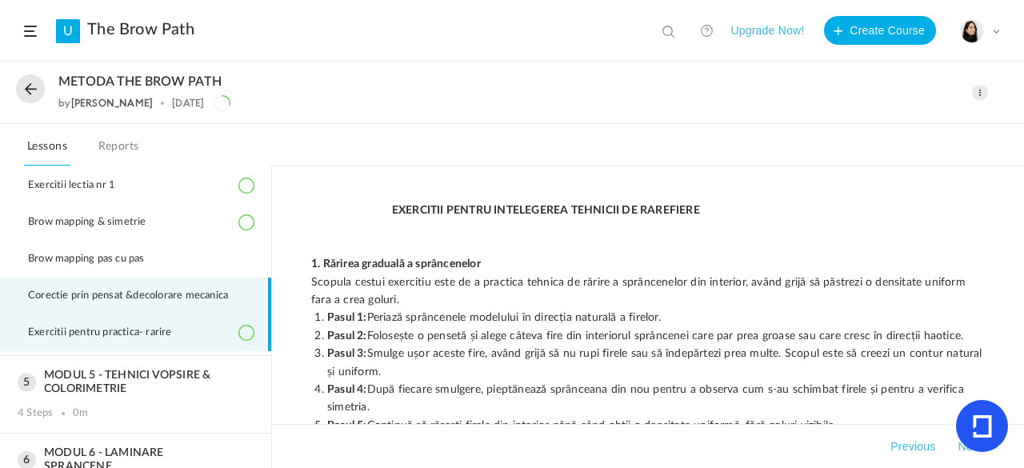
click at [199, 314] on li "Corectie prin pensat &decolorare mecanica" at bounding box center [135, 296] width 271 height 37
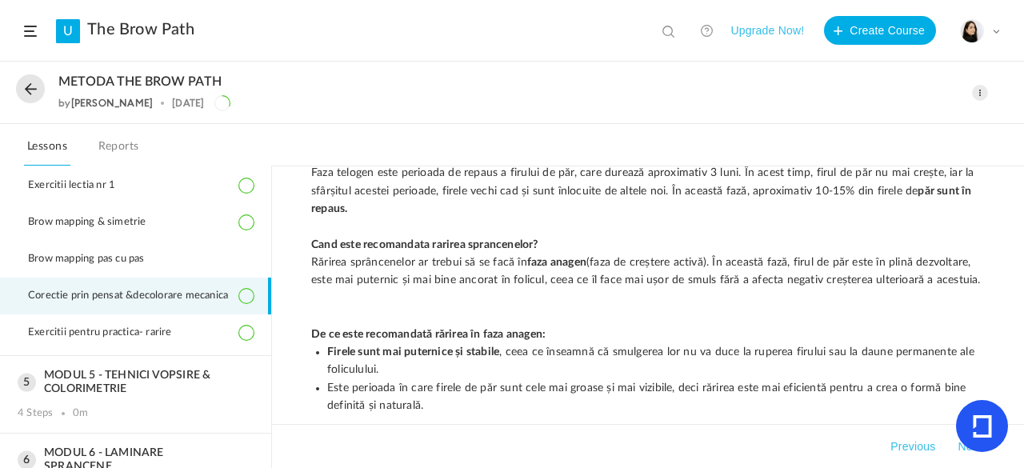
scroll to position [3636, 0]
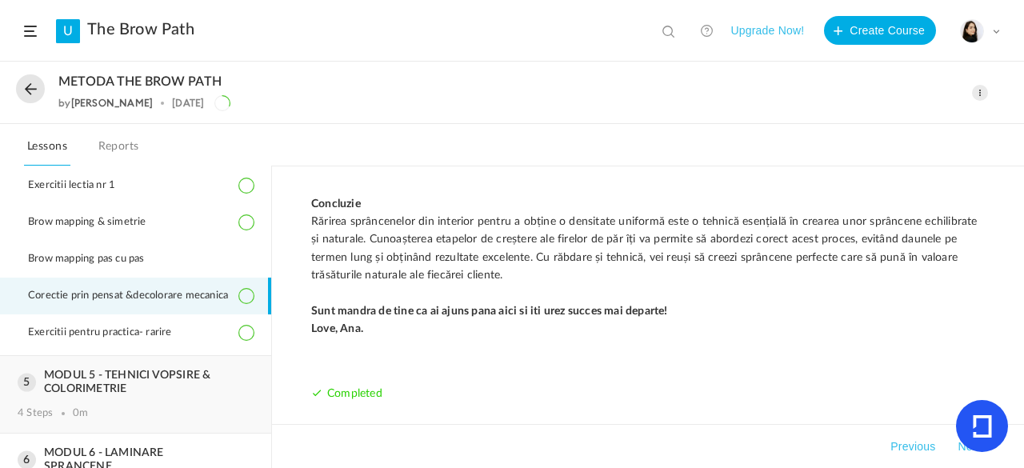
click at [151, 382] on h3 "MODUL 5 - TEHNICI VOPSIRE & COLORIMETRIE" at bounding box center [136, 382] width 236 height 27
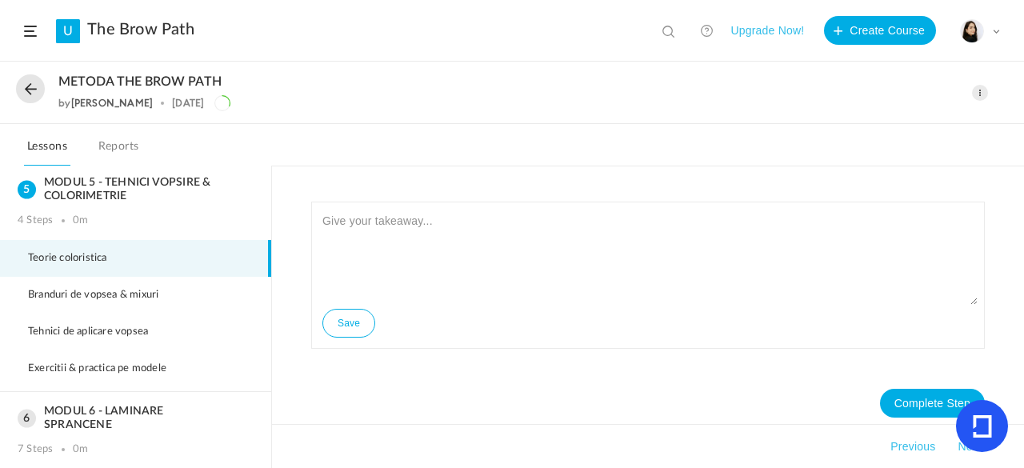
scroll to position [291, 0]
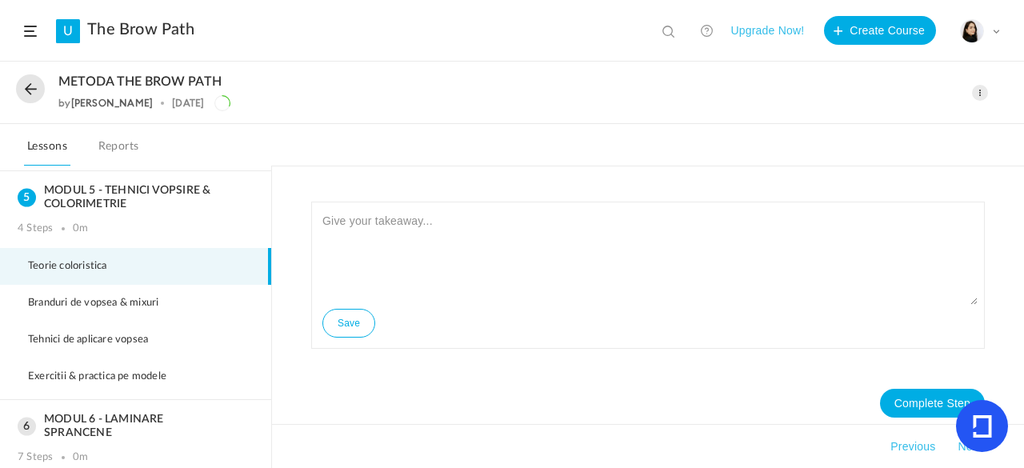
click at [978, 94] on span at bounding box center [980, 93] width 16 height 16
click at [871, 130] on link "Edit" at bounding box center [912, 129] width 150 height 30
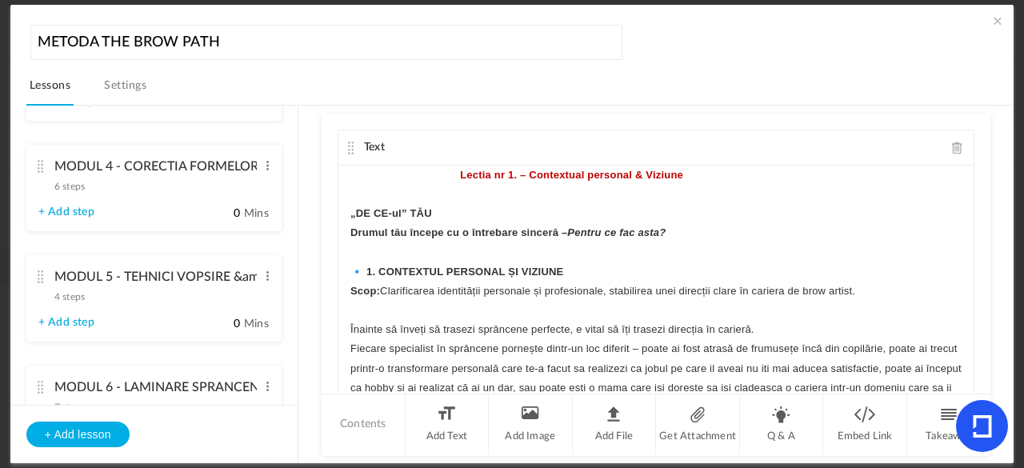
scroll to position [569, 0]
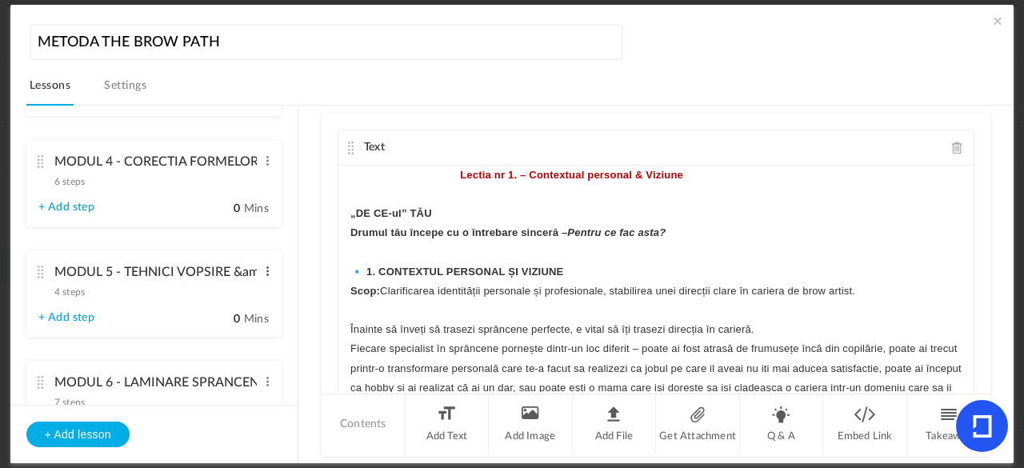
click at [262, 270] on span at bounding box center [268, 271] width 12 height 16
click at [238, 290] on link "Edit" at bounding box center [241, 297] width 62 height 19
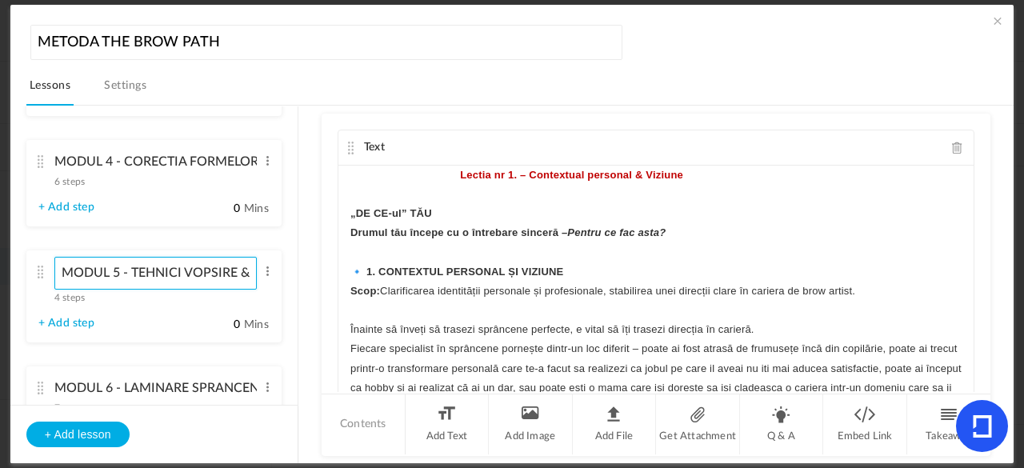
scroll to position [0, 112]
click at [166, 280] on input "MODUL 5 - TEHNICI VOPSIRE &amp; COLORIMETRIE" at bounding box center [155, 273] width 203 height 33
click at [325, 238] on div "Text Lectia nr 1. – Contextual personal & Viziune „DE CE-ul” TĂU Drumul tău înc…" at bounding box center [655, 253] width 669 height 278
type input "MODUL 5 - TEHNICI VOPSIRE &amp;COLORIMETRIE"
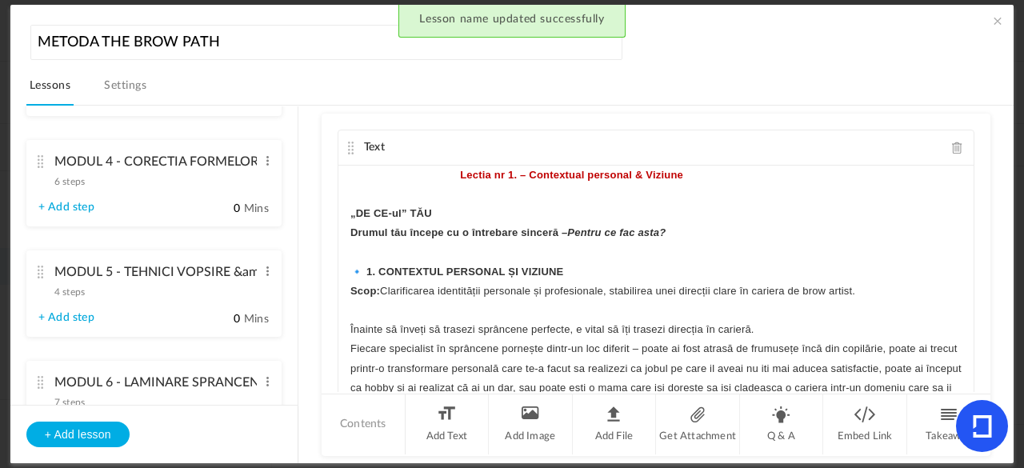
click at [45, 274] on cite at bounding box center [40, 272] width 11 height 13
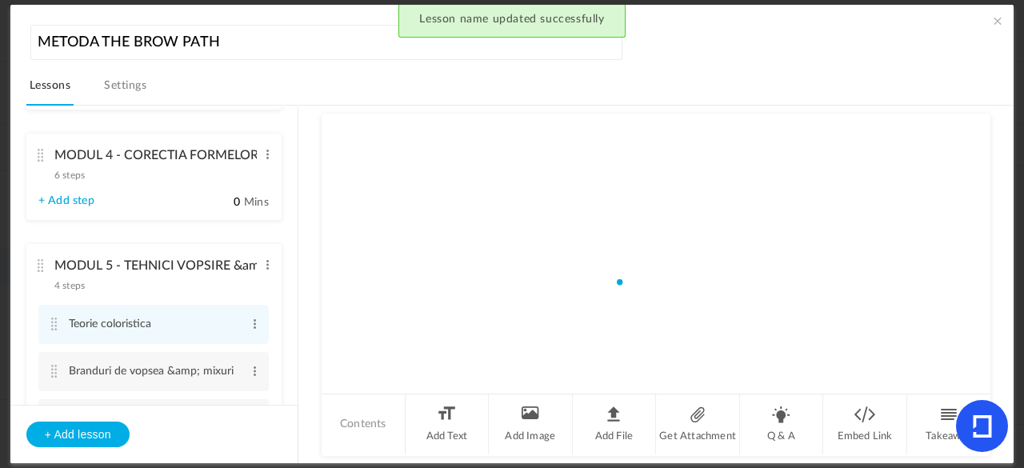
scroll to position [323, 0]
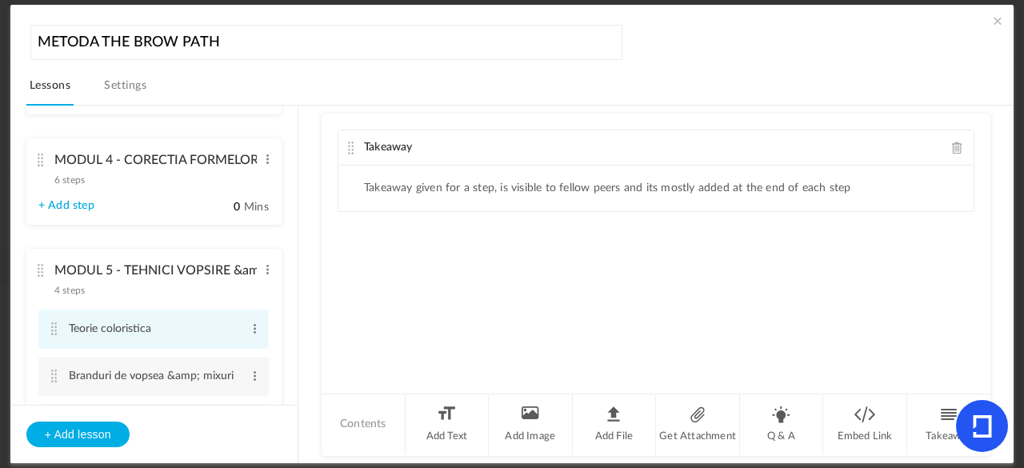
click at [55, 330] on cite at bounding box center [54, 328] width 11 height 13
click at [953, 148] on span at bounding box center [957, 148] width 11 height 12
click at [445, 449] on li "Add Text" at bounding box center [447, 424] width 84 height 60
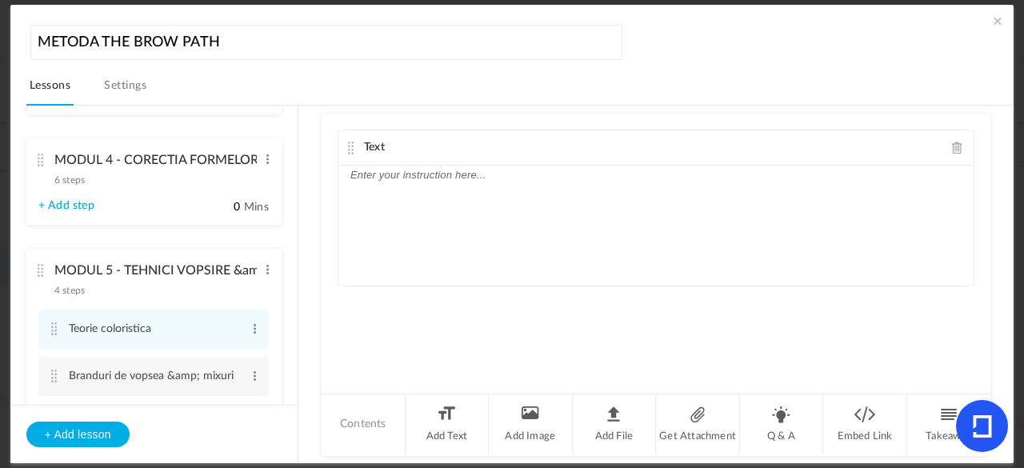
click at [480, 185] on div at bounding box center [655, 226] width 635 height 120
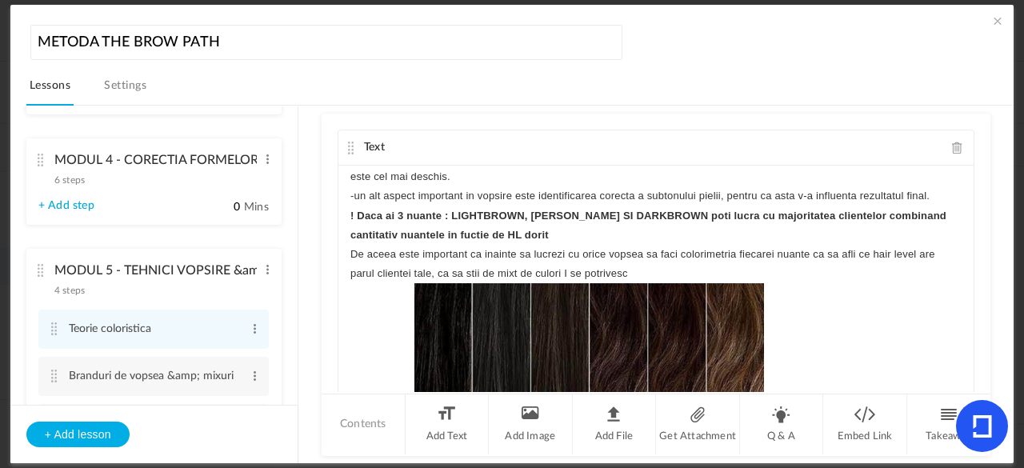
scroll to position [0, 0]
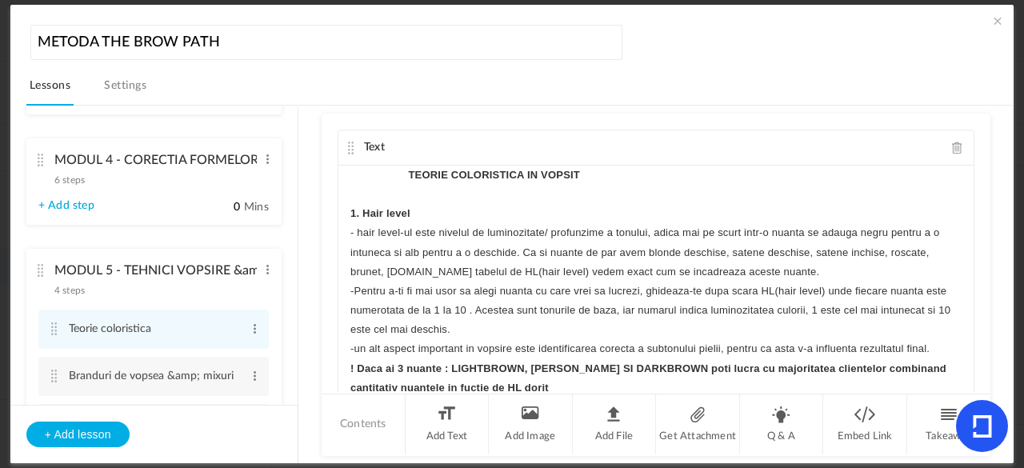
click at [428, 174] on strong "TEORIE COLORISTICA IN VOPSIT" at bounding box center [494, 175] width 172 height 12
click at [346, 206] on div "TEORIE COLORISTICA IN VOPSIT 1. Hair level - hair level-ul este nivelul de lumi…" at bounding box center [655, 286] width 635 height 240
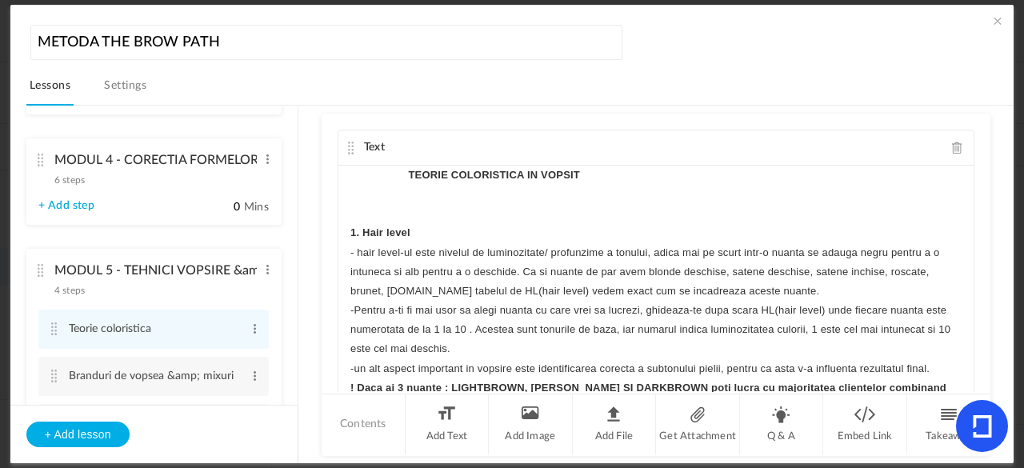
click at [489, 169] on strong "TEORIE COLORISTICA IN VOPSIT" at bounding box center [494, 175] width 172 height 12
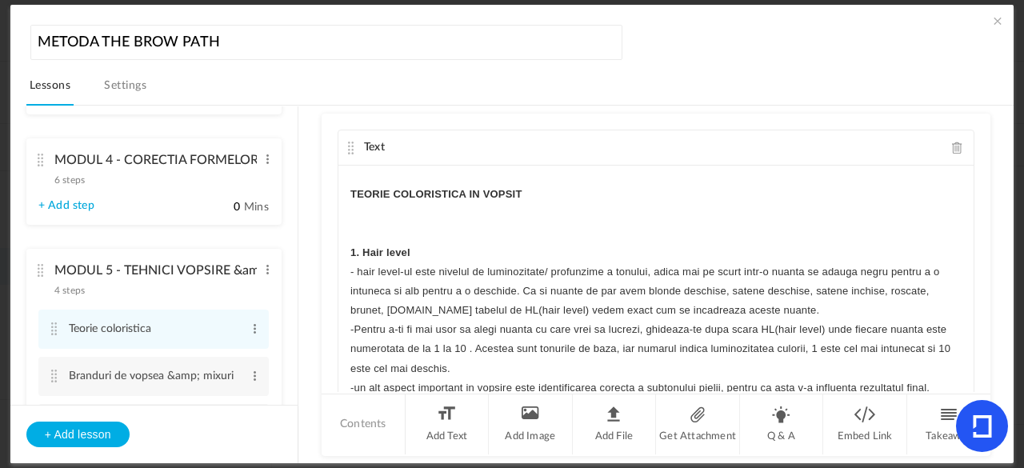
drag, startPoint x: 960, startPoint y: 180, endPoint x: 960, endPoint y: 198, distance: 17.6
click at [960, 198] on div "TEORIE COLORISTICA IN VOPSIT 1. Hair level - hair level-ul este nivelul de lumi…" at bounding box center [655, 286] width 635 height 240
click at [902, 220] on p at bounding box center [655, 213] width 611 height 19
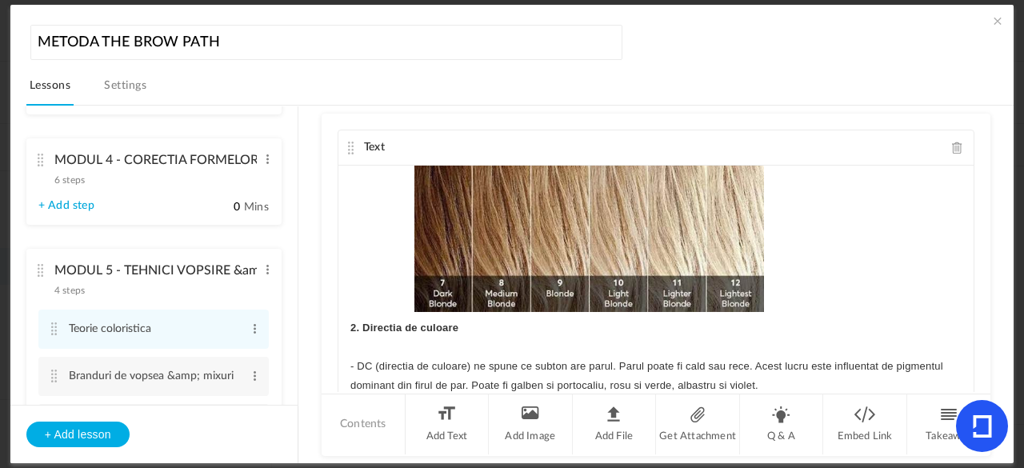
scroll to position [550, 0]
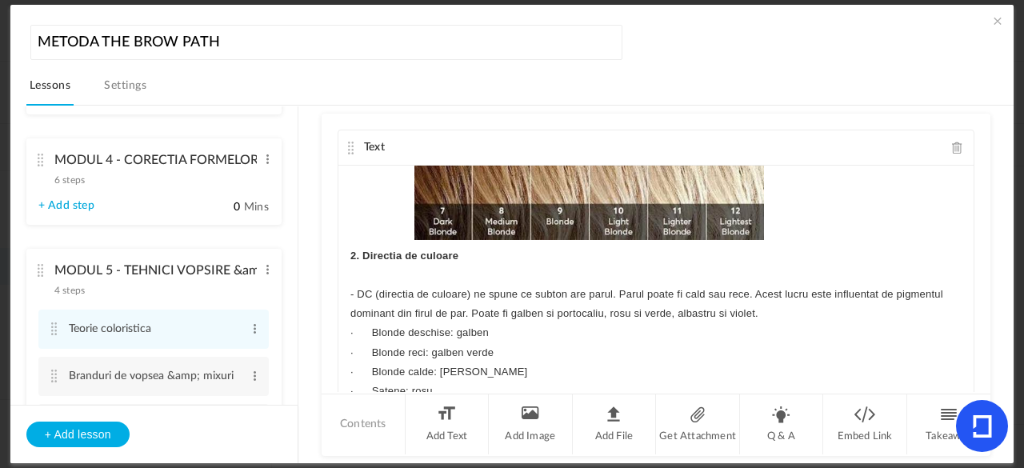
click at [345, 250] on div "TEORIE COLORISTICA IN VOPSIT 1. Hair level - hair level-ul este nivelul de lumi…" at bounding box center [655, 286] width 635 height 240
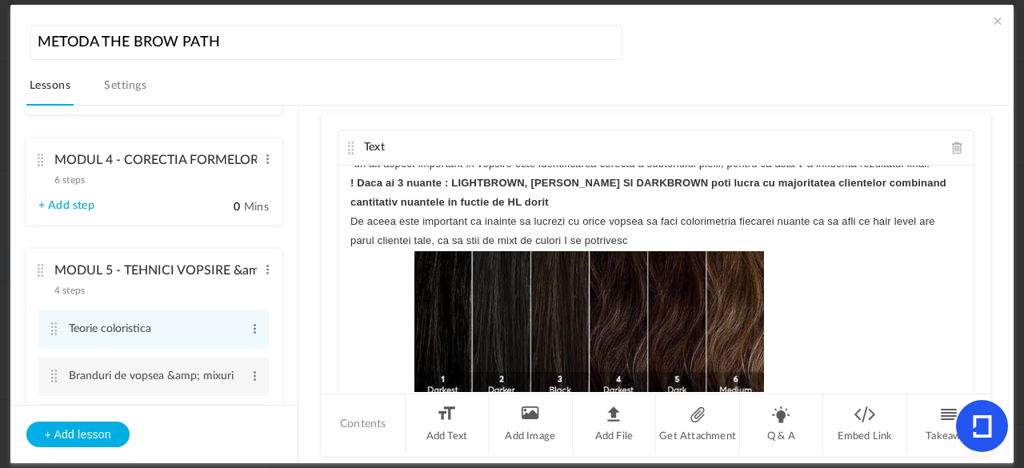
scroll to position [154, 0]
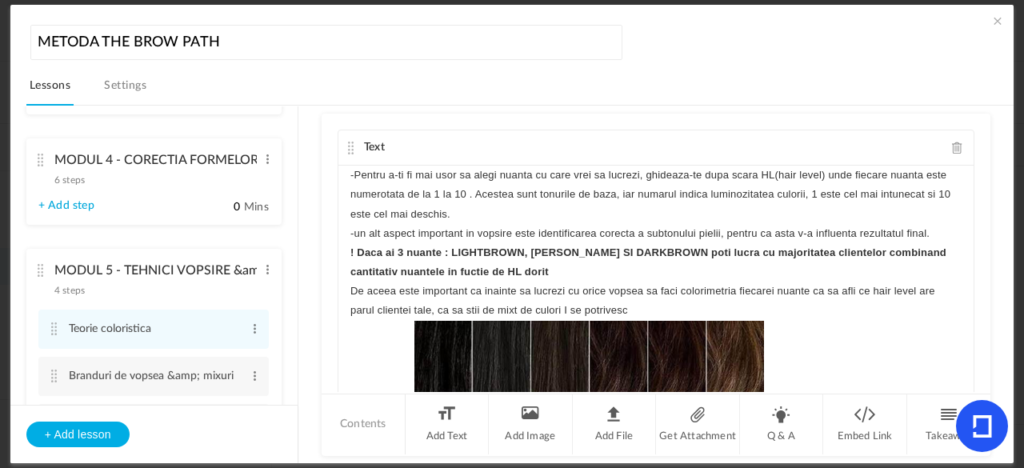
click at [341, 254] on div "TEORIE COLORISTICA IN VOPSIT 1. Hair level - hair level-ul este nivelul de lumi…" at bounding box center [655, 286] width 635 height 240
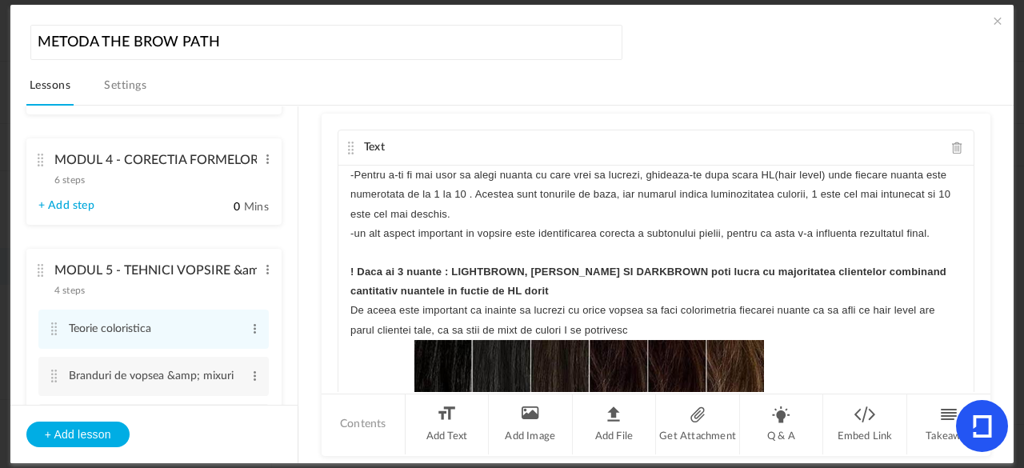
click at [345, 310] on div "TEORIE COLORISTICA IN VOPSIT 1. Hair level - hair level-ul este nivelul de lumi…" at bounding box center [655, 286] width 635 height 240
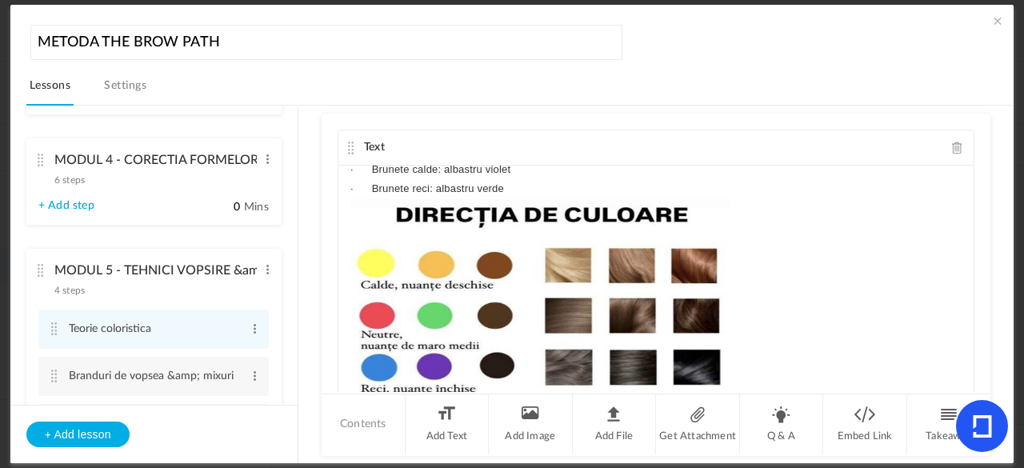
scroll to position [918, 0]
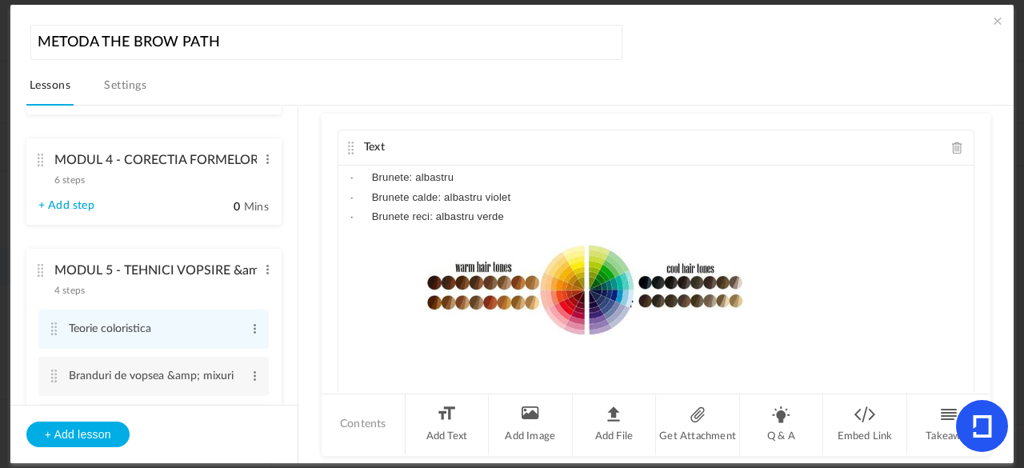
drag, startPoint x: 970, startPoint y: 345, endPoint x: 970, endPoint y: 361, distance: 15.2
click at [970, 361] on div "Text TEORIE COLORISTICA IN VOPSIT 1. Hair level - hair level-ul este nivelul de…" at bounding box center [655, 253] width 669 height 278
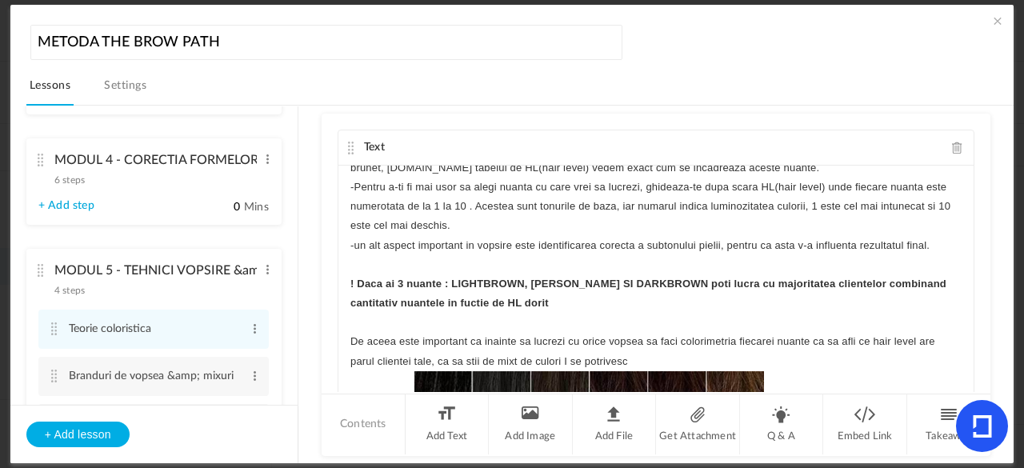
scroll to position [0, 0]
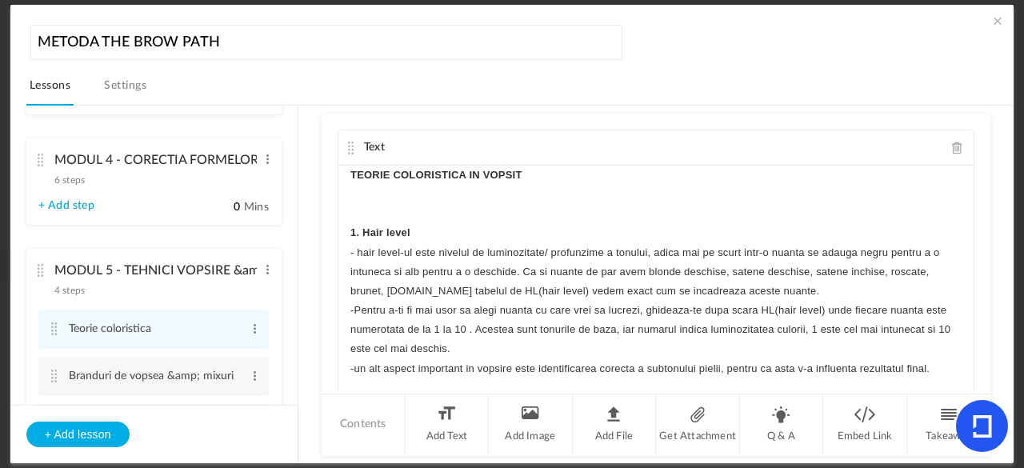
click at [345, 148] on cite at bounding box center [350, 148] width 11 height 13
click at [251, 381] on span at bounding box center [255, 376] width 12 height 16
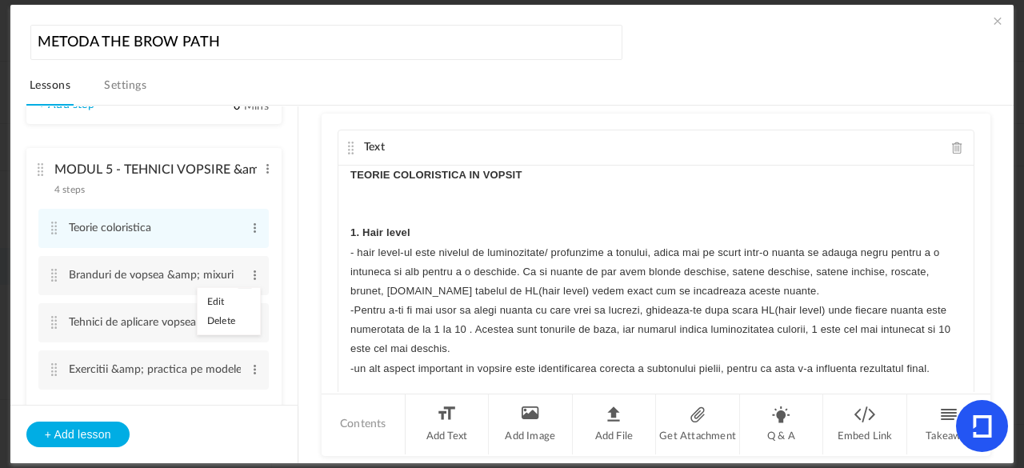
scroll to position [432, 0]
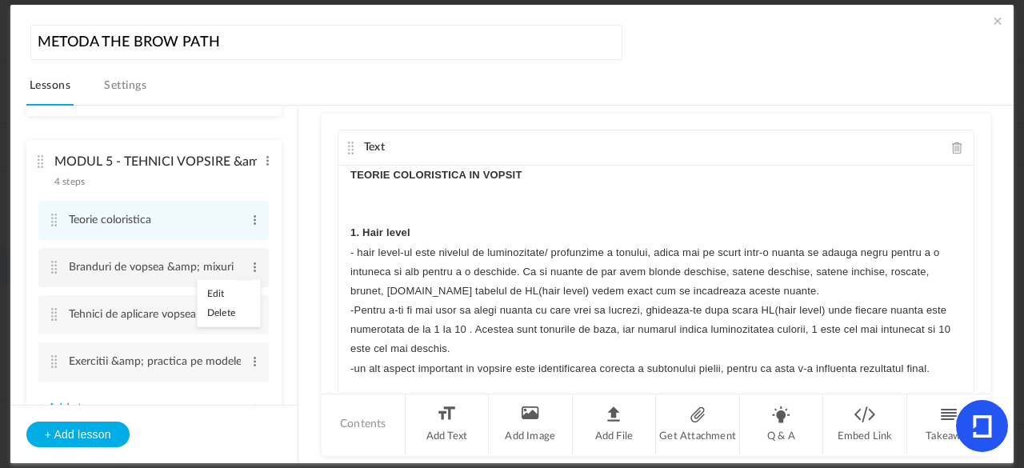
click at [219, 294] on link "Edit" at bounding box center [229, 293] width 62 height 19
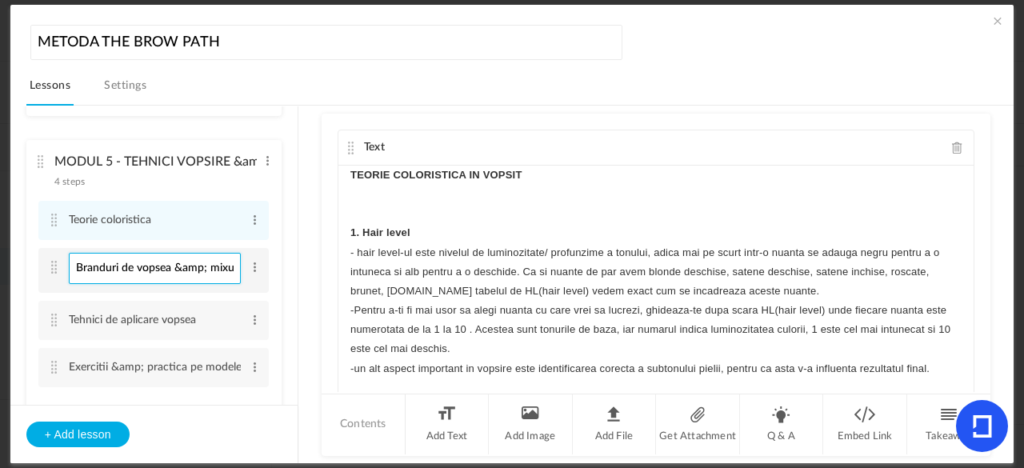
click at [203, 270] on input "Branduri de vopsea &amp; mixuri" at bounding box center [155, 268] width 172 height 31
type input "Branduri de vopsea & mixuri"
click at [280, 279] on ul "MODUL 1 - CLARITATE SI VIZIUNE PERSONALA 5 steps Edit Delete Contextul personal…" at bounding box center [153, 255] width 287 height 298
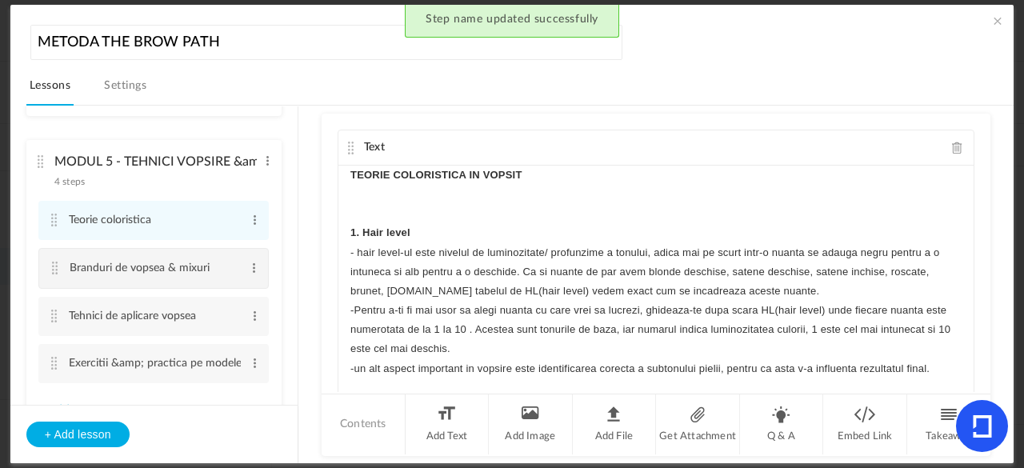
click at [51, 267] on cite at bounding box center [55, 268] width 11 height 13
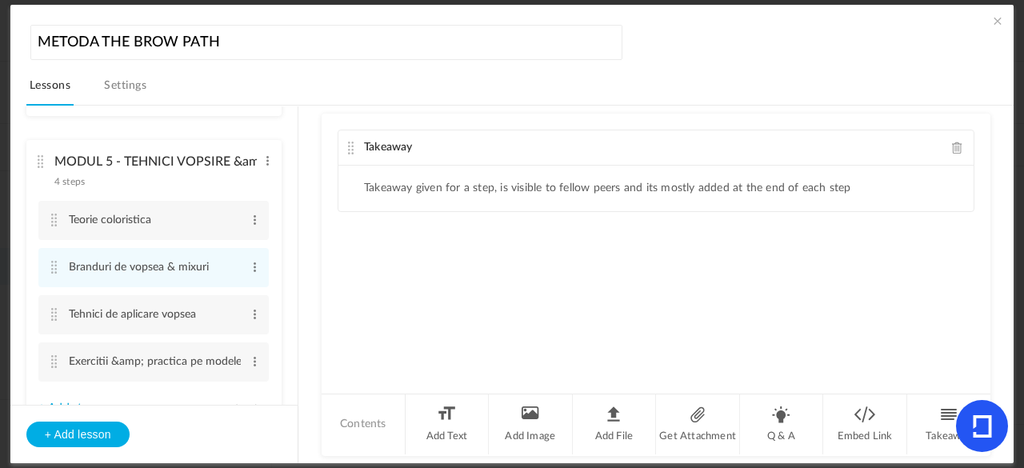
click at [953, 146] on span at bounding box center [957, 148] width 11 height 12
click at [453, 428] on li "Add Text" at bounding box center [447, 424] width 84 height 60
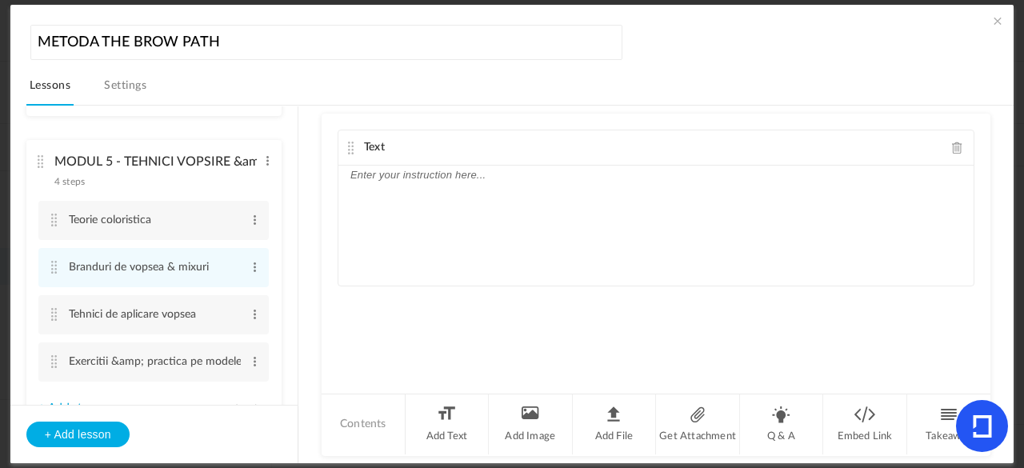
click at [467, 188] on div at bounding box center [655, 226] width 635 height 120
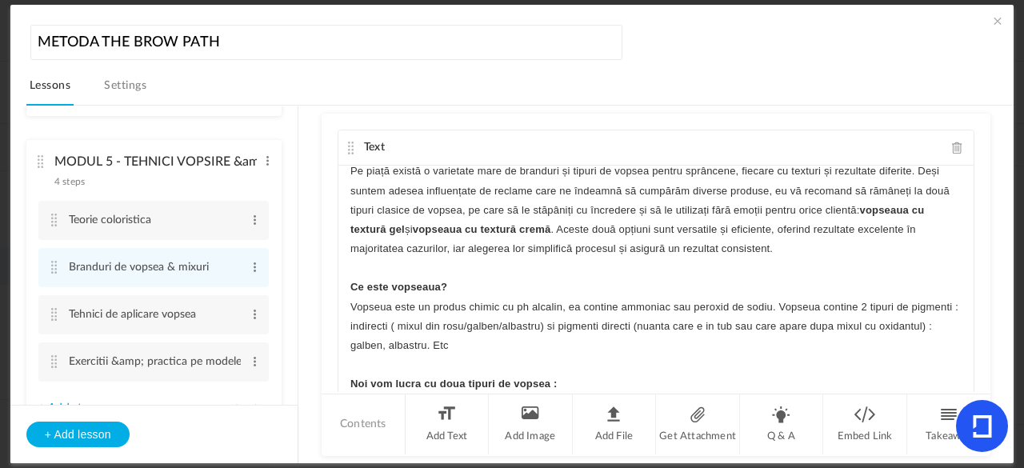
scroll to position [0, 0]
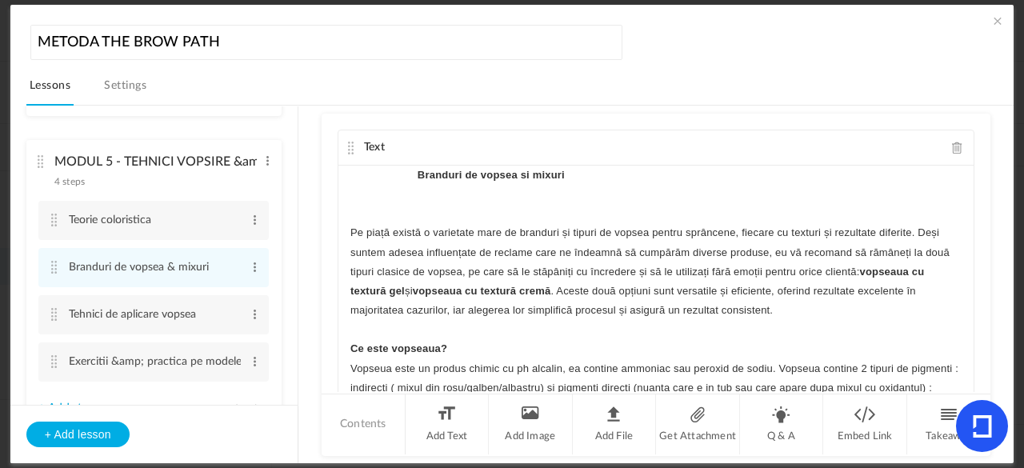
click at [409, 174] on p "Branduri de vopsea si mixuri" at bounding box center [655, 175] width 611 height 19
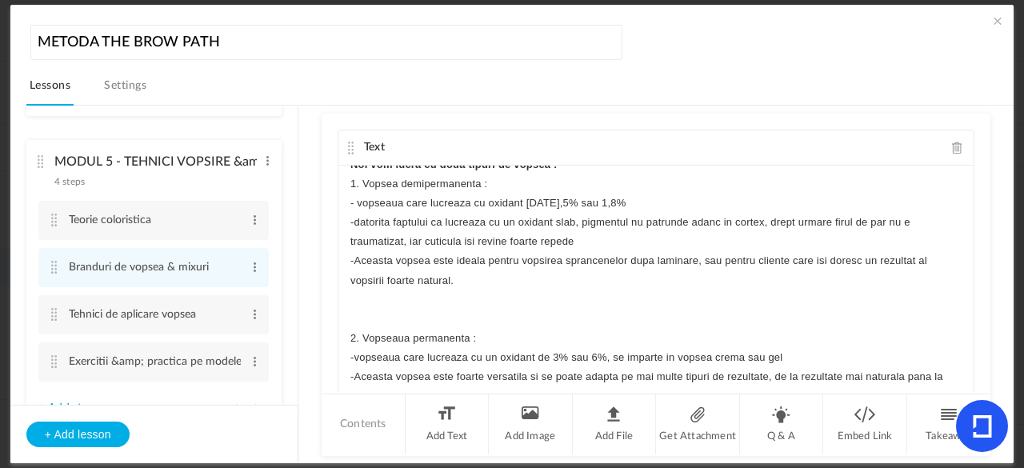
scroll to position [305, 0]
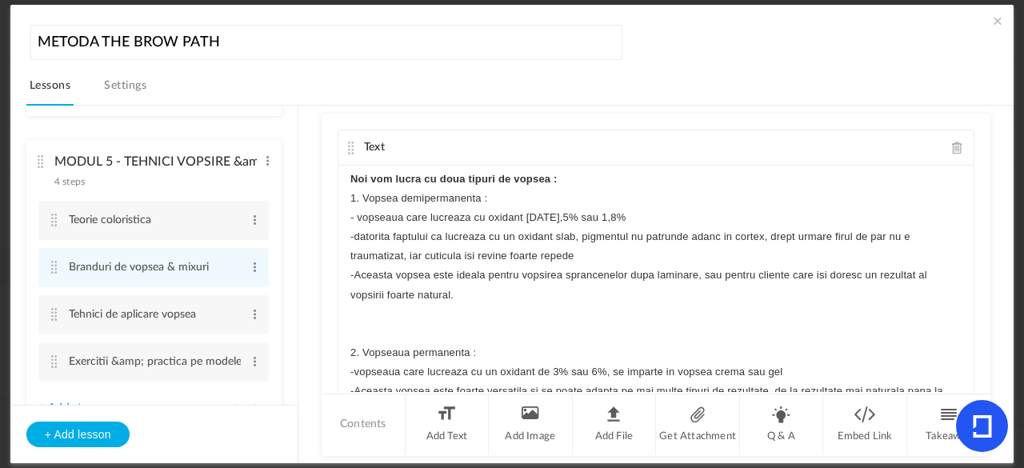
click at [346, 195] on div "Branduri de vopsea si mixuri Pe piață există o varietate mare de branduri și ti…" at bounding box center [655, 286] width 635 height 240
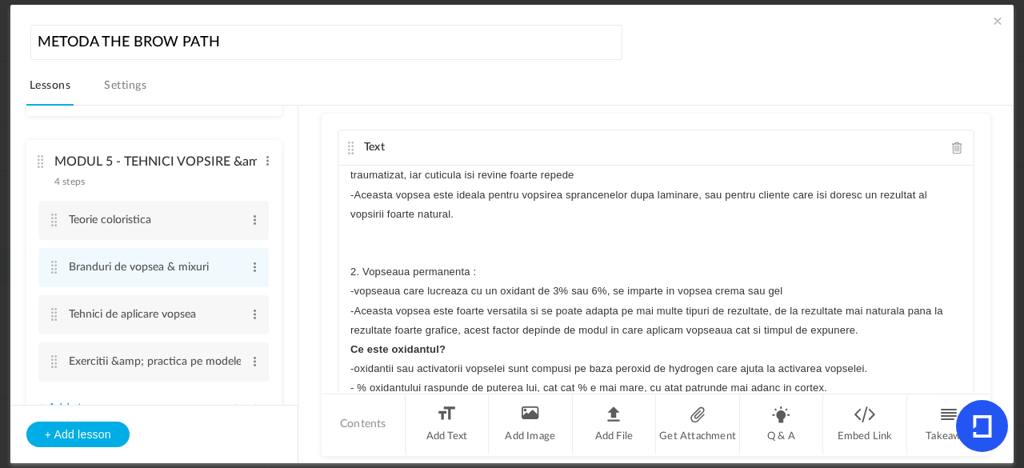
scroll to position [412, 0]
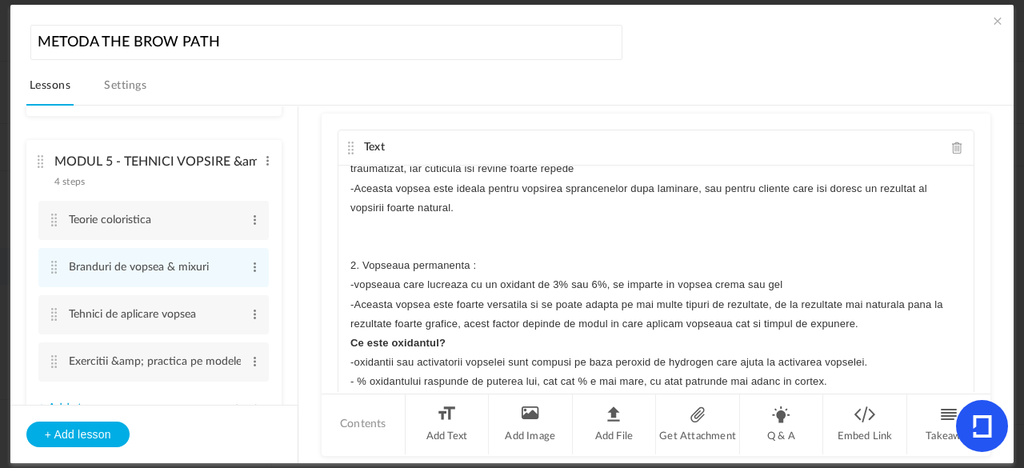
click at [342, 290] on div "Branduri de vopsea si mixuri Pe piață există o varietate mare de branduri și ti…" at bounding box center [655, 286] width 635 height 240
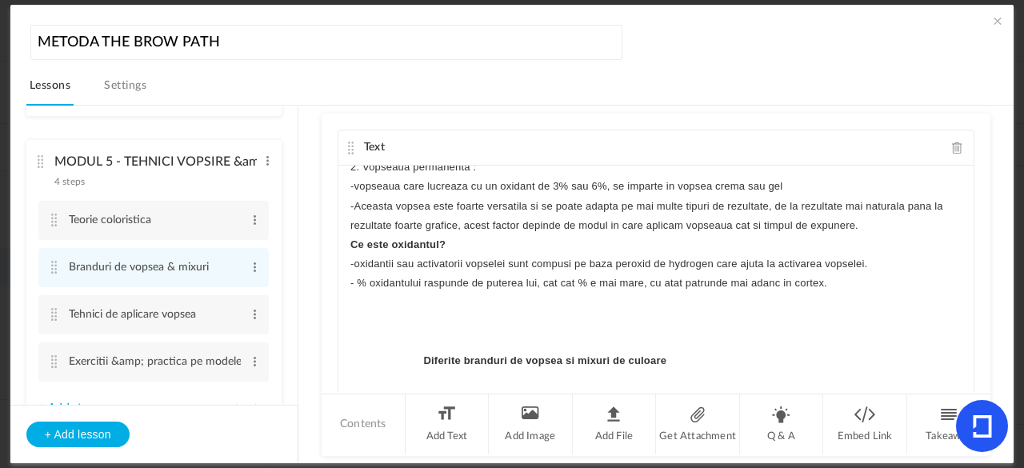
scroll to position [517, 0]
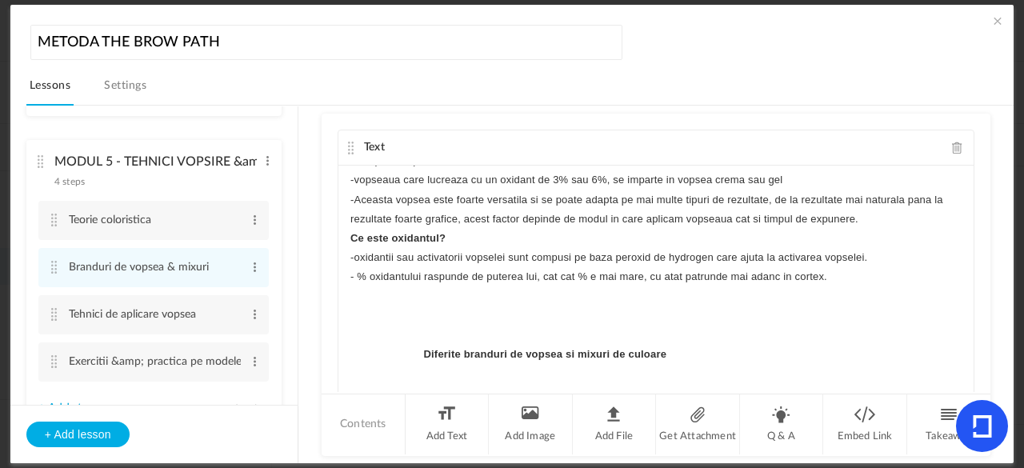
click at [341, 238] on div "Branduri de vopsea si mixuri Pe piață există o varietate mare de branduri și ti…" at bounding box center [655, 286] width 635 height 240
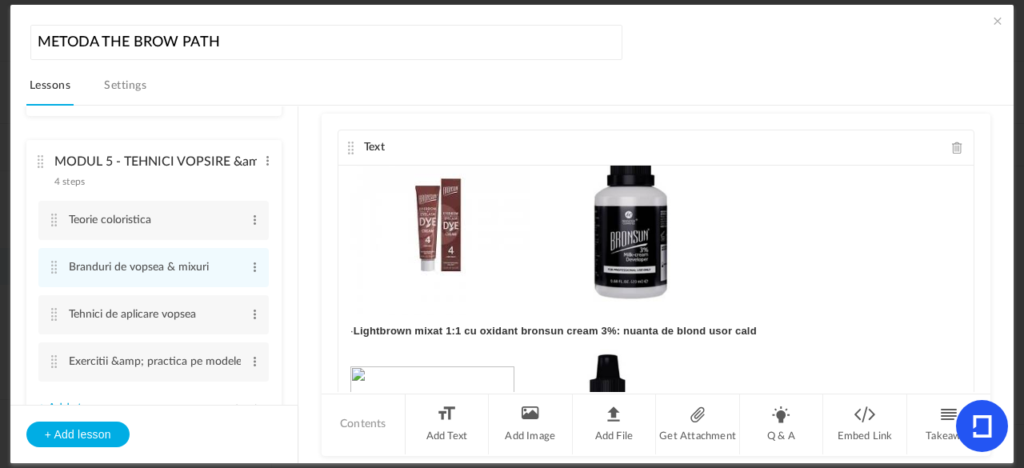
scroll to position [977, 0]
click at [366, 329] on p "· Lightbrown mixat 1:1 cu oxidant bronsun cream 3%: nuanta de blond usor cald" at bounding box center [655, 330] width 611 height 19
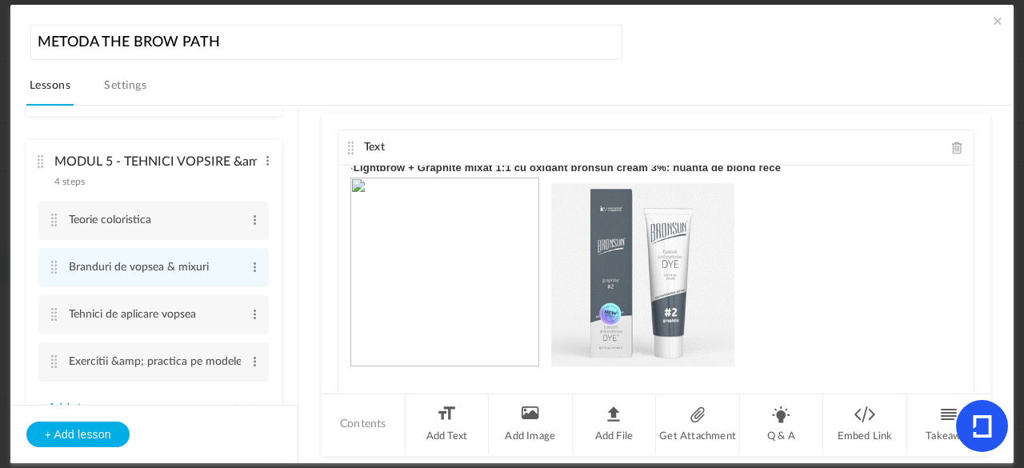
scroll to position [1360, 0]
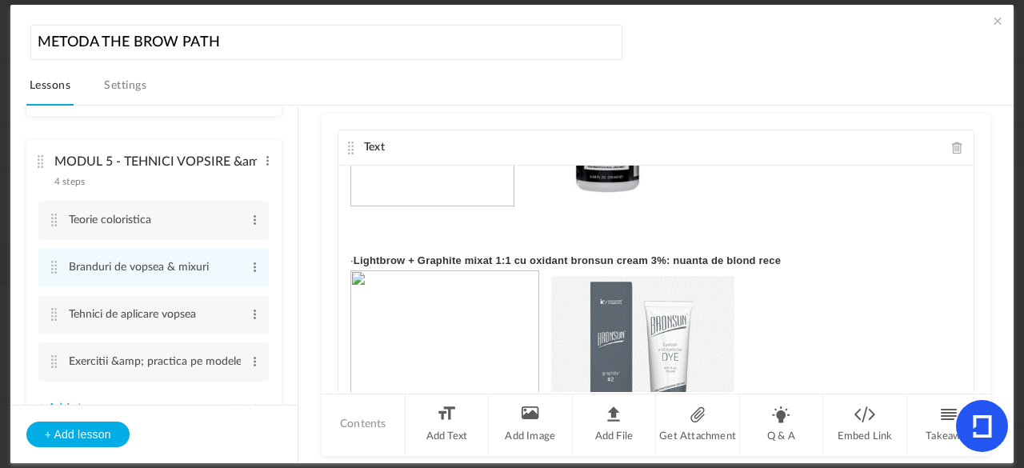
click at [365, 253] on p "· Lightbrow + Graphite mixat 1:1 cu oxidant bronsun cream 3%: nuanta de blond r…" at bounding box center [655, 260] width 611 height 19
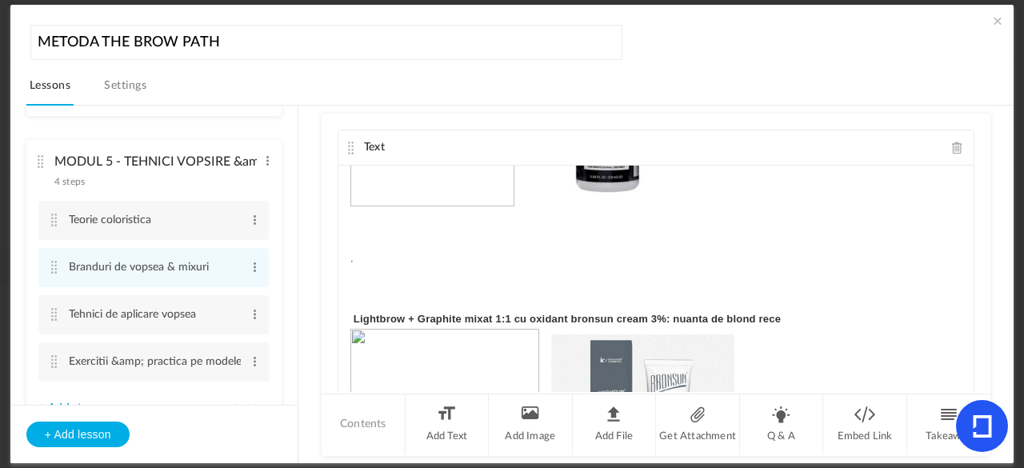
click at [354, 253] on p "·" at bounding box center [655, 260] width 611 height 19
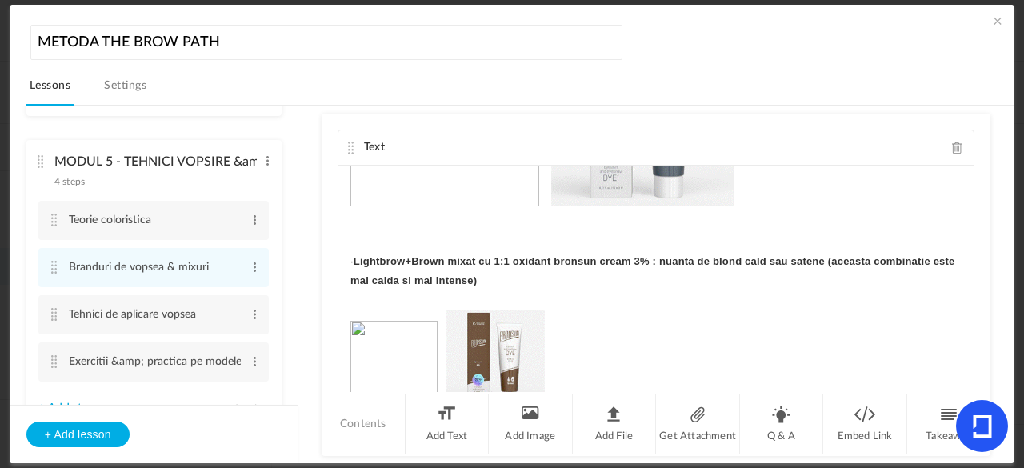
scroll to position [1678, 0]
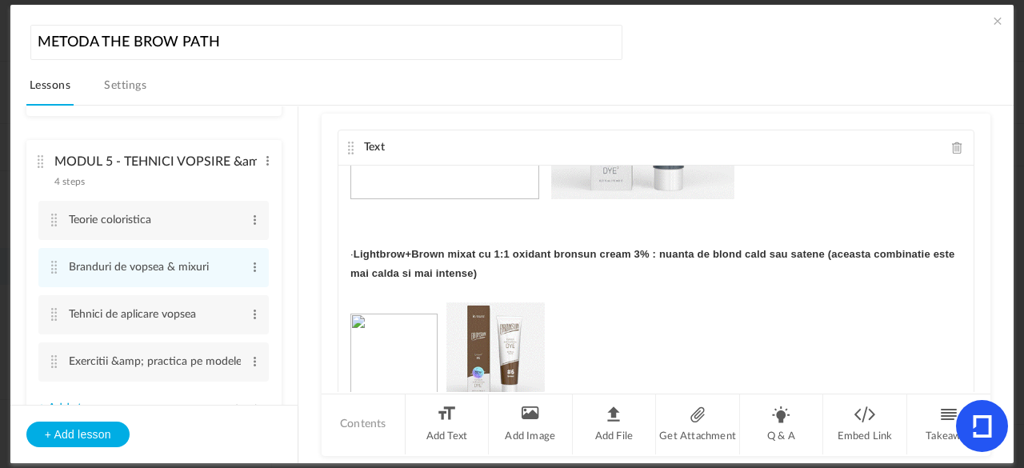
click at [362, 251] on p "· Lightbrow+Brown mixat cu 1:1 oxidant bronsun cream 3% : nuanta de blond cald …" at bounding box center [655, 264] width 611 height 38
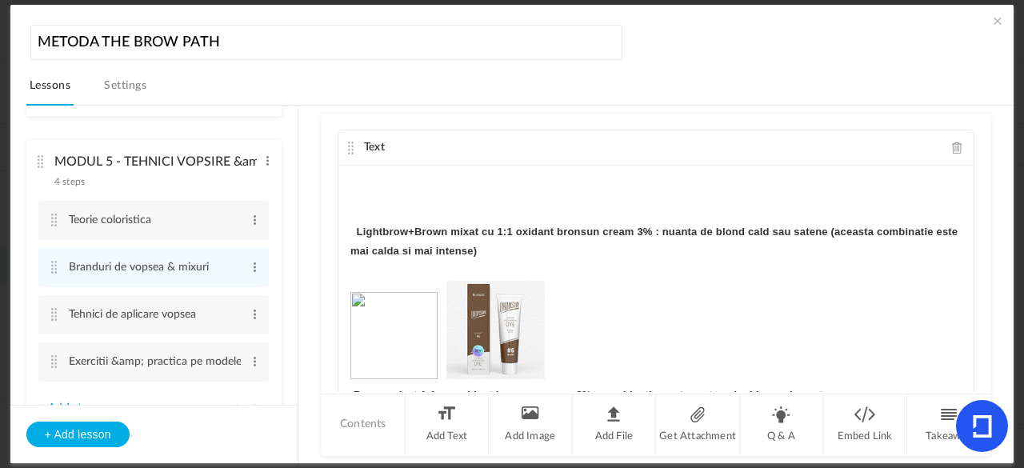
scroll to position [1862, 0]
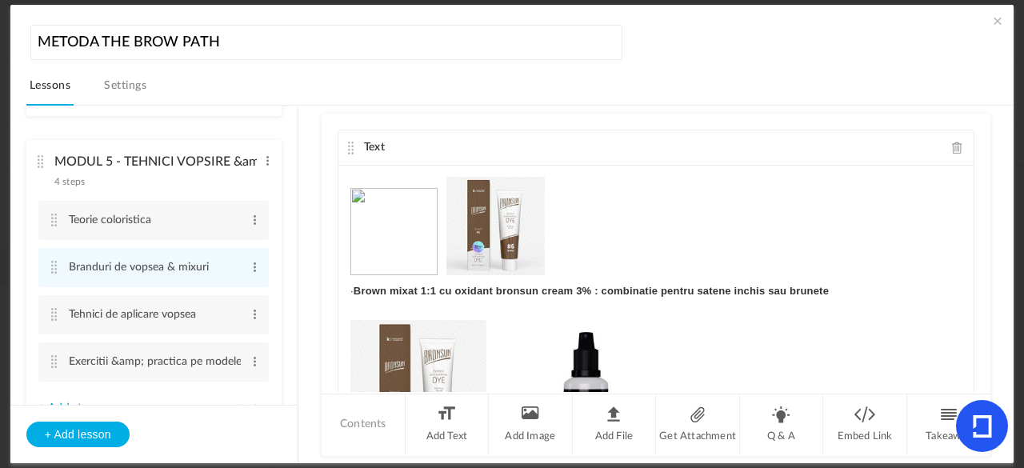
click at [350, 283] on p "· Brown mixat 1:1 cu oxidant bronsun cream 3% : combinatie pentru satene inchis…" at bounding box center [655, 291] width 611 height 19
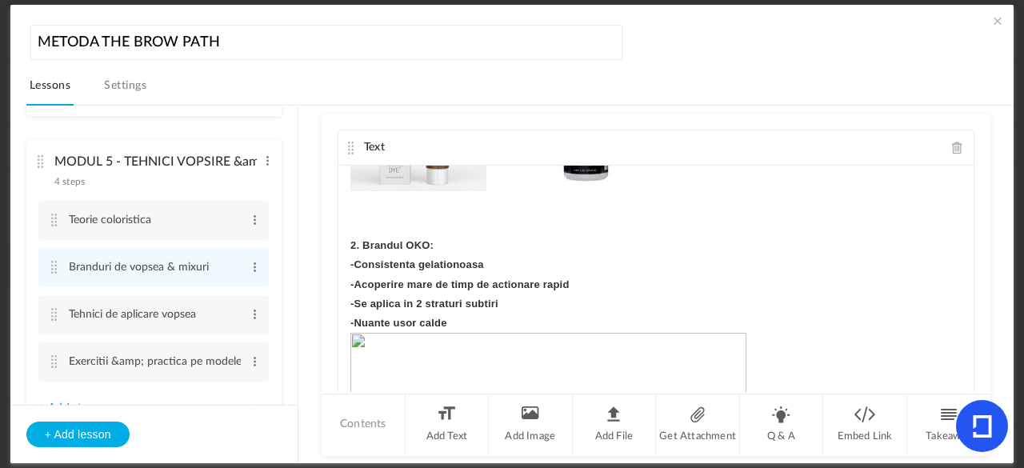
scroll to position [2212, 0]
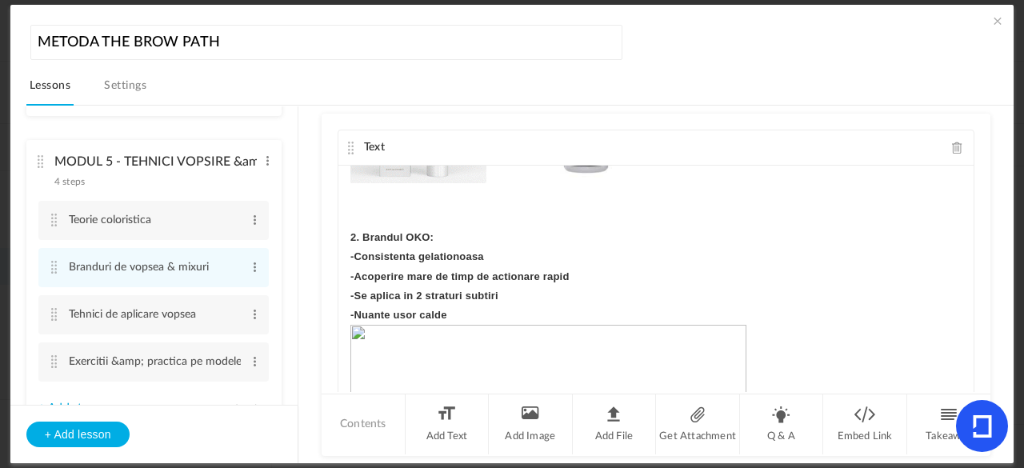
click at [345, 231] on div "Branduri de vopsea si mixuri Pe piață există o varietate mare de branduri și ti…" at bounding box center [655, 286] width 635 height 240
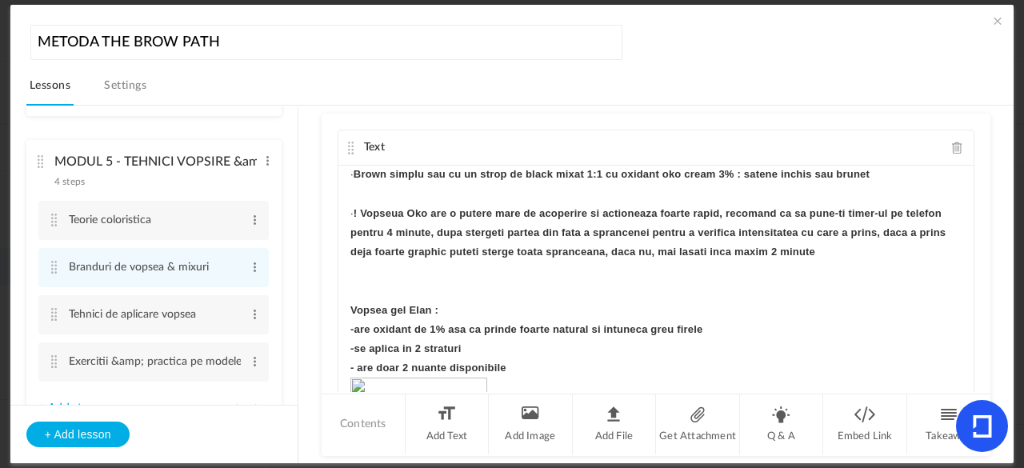
scroll to position [2905, 0]
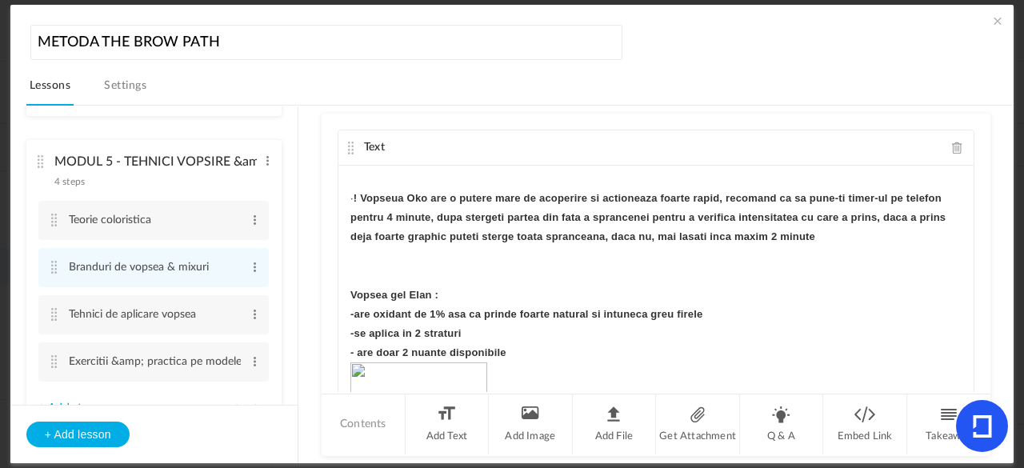
click at [350, 289] on strong "Vopsea gel Elan :" at bounding box center [394, 295] width 88 height 12
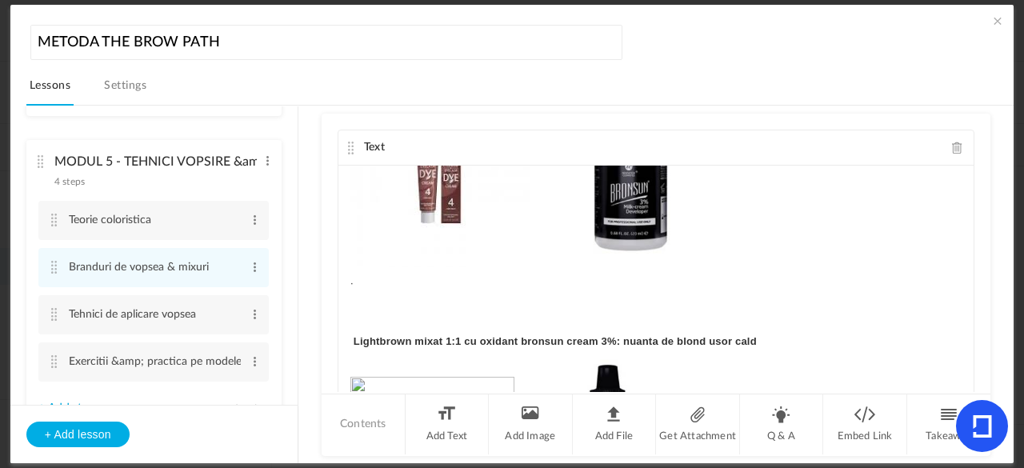
scroll to position [576, 0]
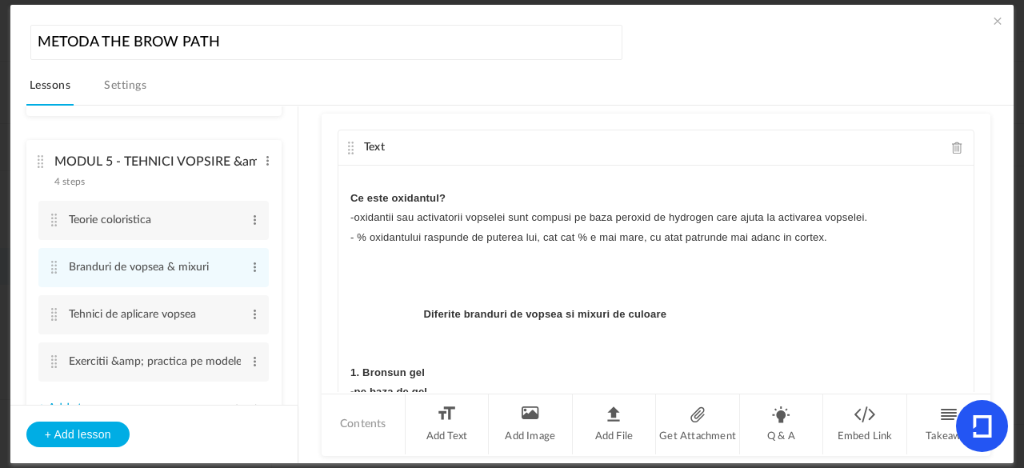
drag, startPoint x: 960, startPoint y: 213, endPoint x: 946, endPoint y: 222, distance: 16.2
click at [946, 222] on div "Branduri de vopsea si mixuri Pe piață există o varietate mare de branduri și ti…" at bounding box center [655, 286] width 635 height 240
click at [946, 222] on p "-oxidantii sau activatorii vopselei sunt compusi pe baza peroxid de hydrogen ca…" at bounding box center [655, 217] width 611 height 19
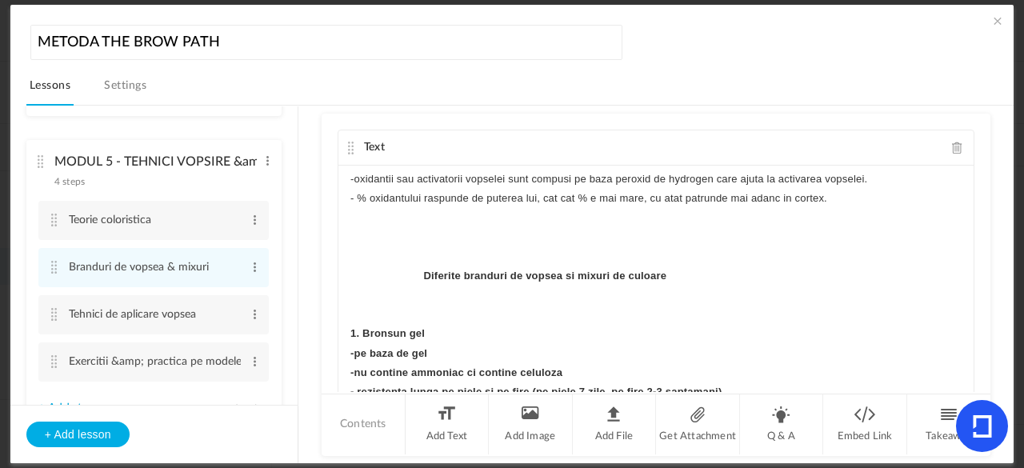
scroll to position [537, 0]
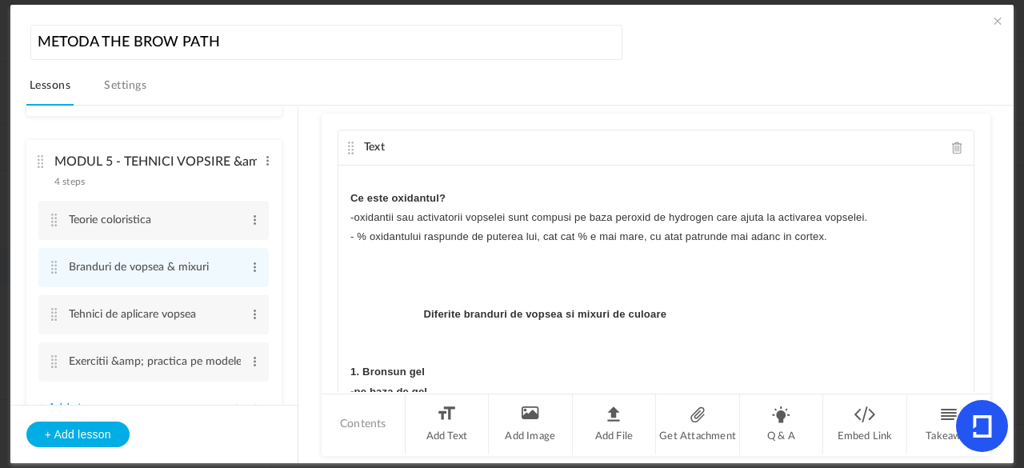
click at [346, 150] on cite at bounding box center [350, 148] width 11 height 13
click at [49, 324] on li "Tehnici de aplicare vopsea Edit Delete" at bounding box center [153, 314] width 230 height 39
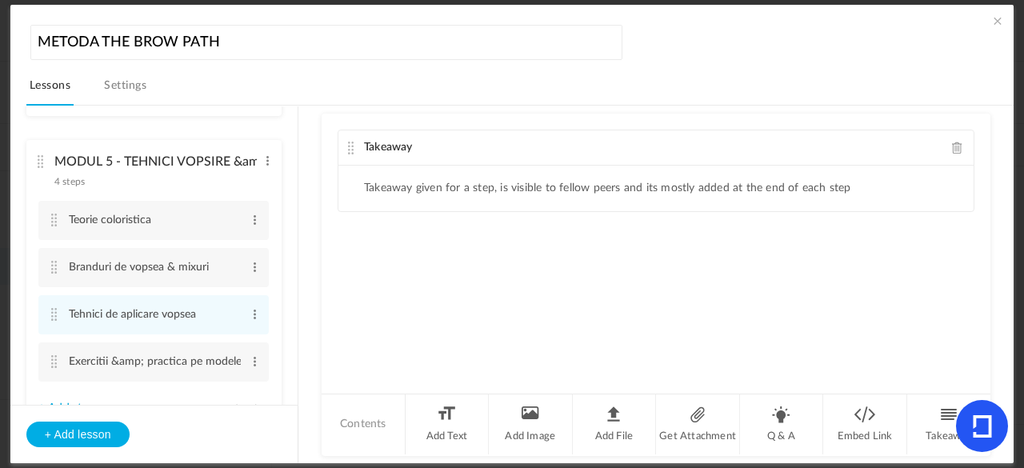
click at [955, 146] on span at bounding box center [957, 148] width 11 height 12
click at [433, 436] on li "Add Text" at bounding box center [447, 424] width 84 height 60
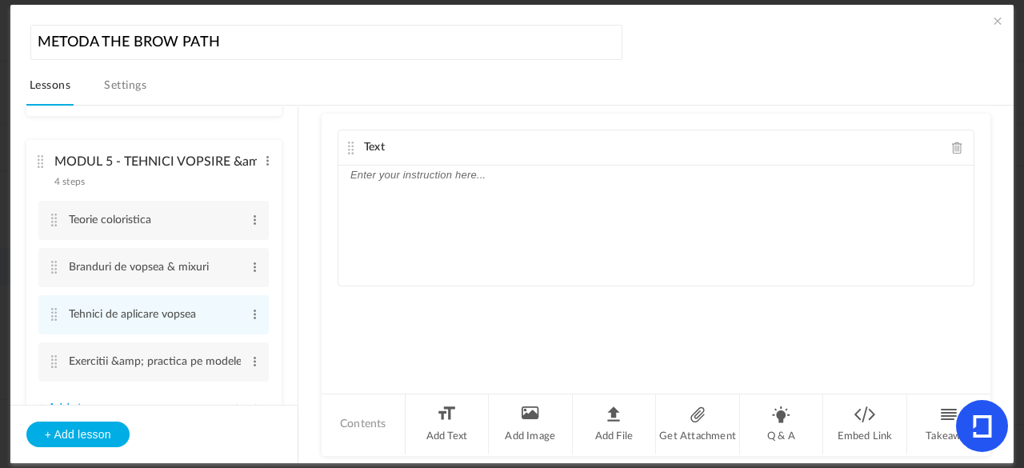
click at [475, 174] on p at bounding box center [655, 175] width 611 height 19
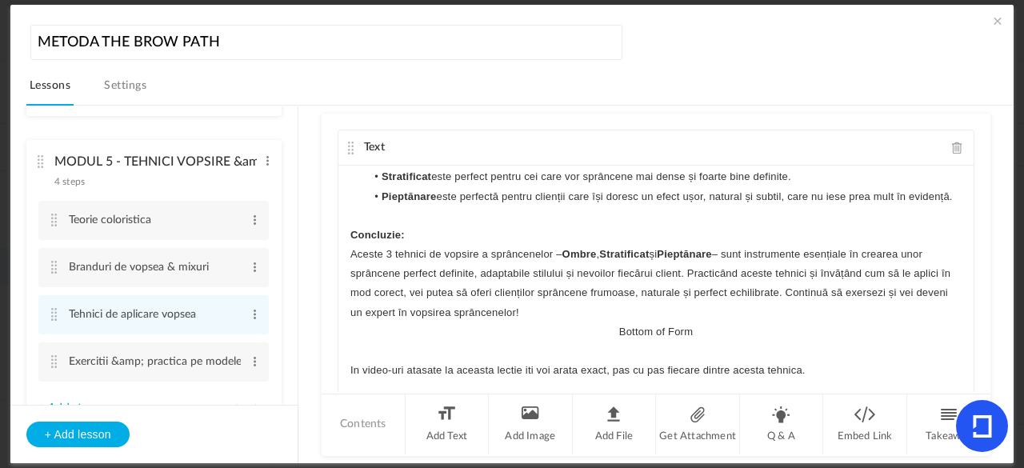
scroll to position [1921, 0]
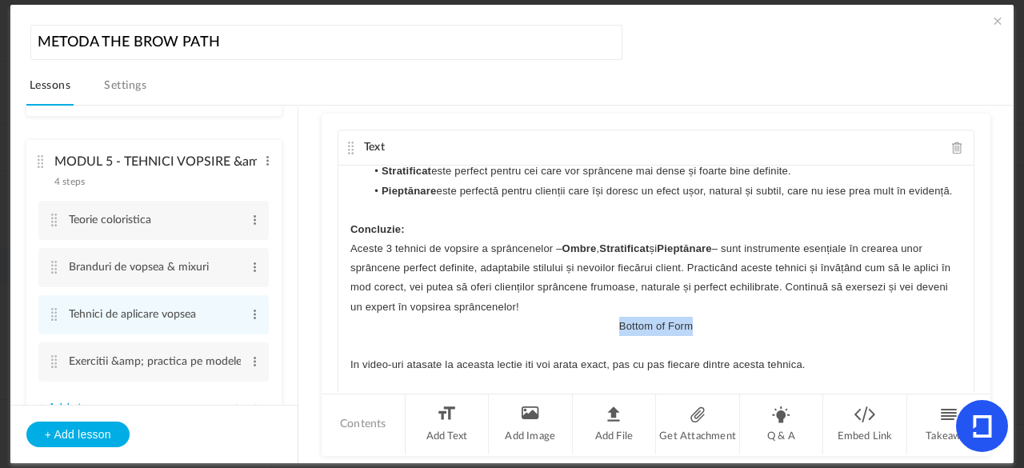
drag, startPoint x: 689, startPoint y: 325, endPoint x: 612, endPoint y: 326, distance: 76.8
click at [612, 326] on p "Bottom of Form" at bounding box center [655, 326] width 611 height 19
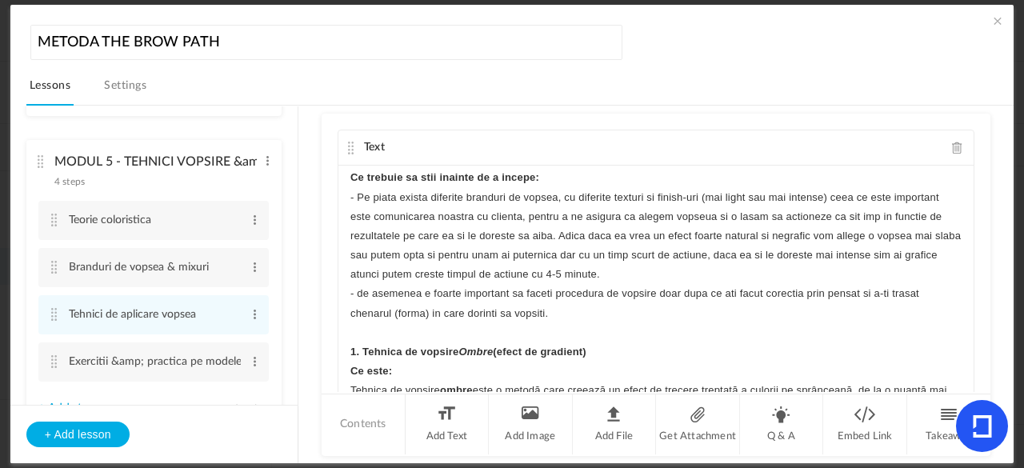
scroll to position [0, 0]
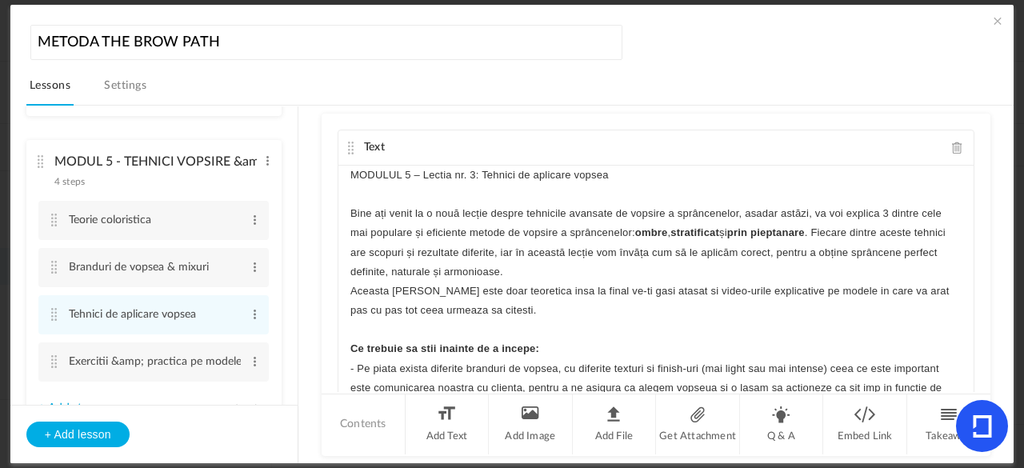
click at [388, 178] on p "MODULUL 5 – Lectia nr. 3: Tehnici de aplicare vopsea" at bounding box center [655, 175] width 611 height 19
